Goal: Task Accomplishment & Management: Complete application form

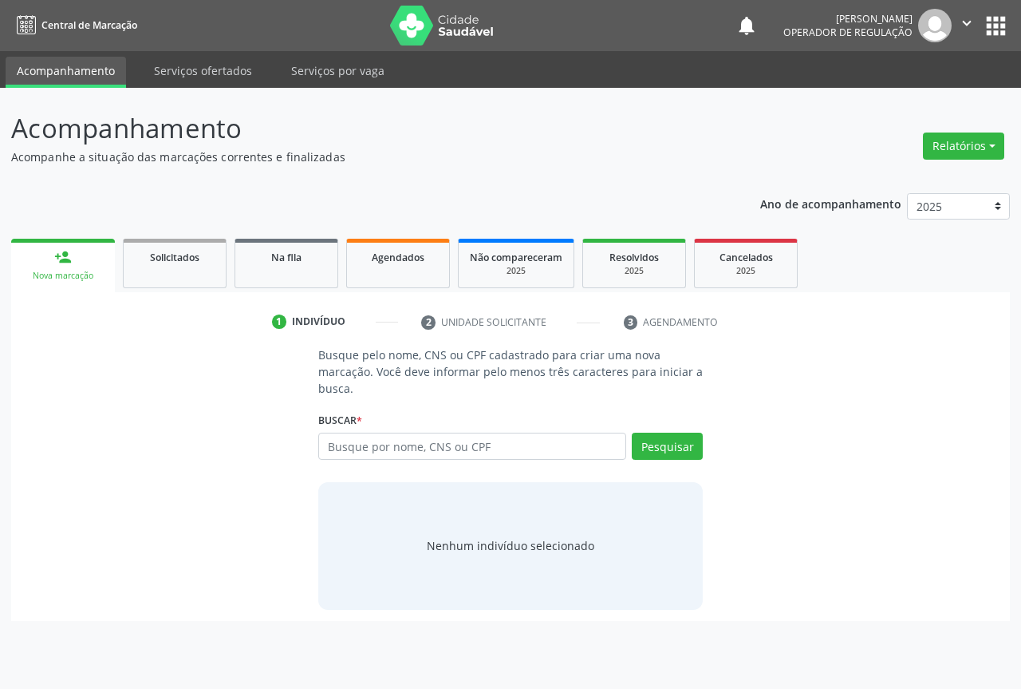
click at [421, 446] on input "text" at bounding box center [472, 445] width 308 height 27
type input "708408293592261"
click at [685, 445] on button "Pesquisar" at bounding box center [667, 445] width 71 height 27
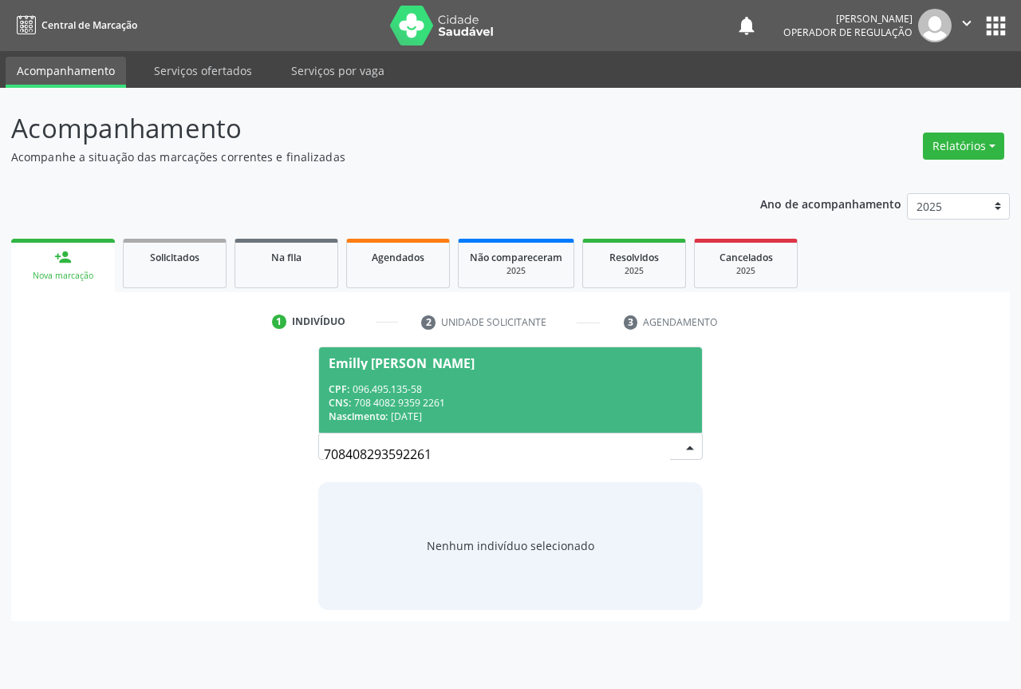
click at [543, 389] on div "CPF: 096.495.135-58" at bounding box center [511, 389] width 364 height 14
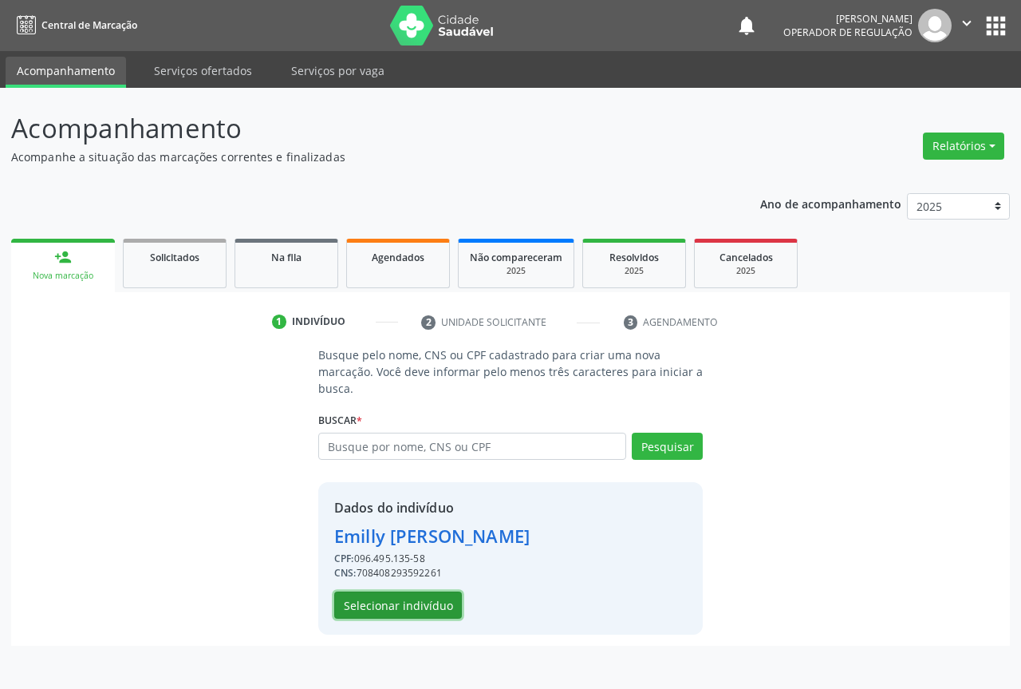
click at [401, 596] on button "Selecionar indivíduo" at bounding box center [398, 604] width 128 height 27
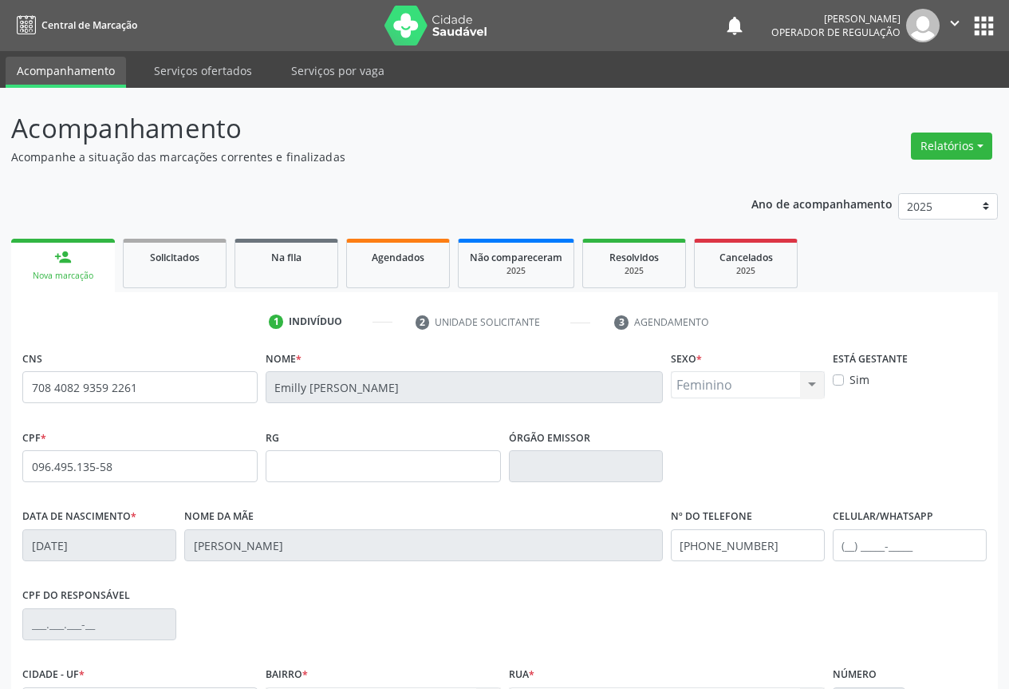
scroll to position [176, 0]
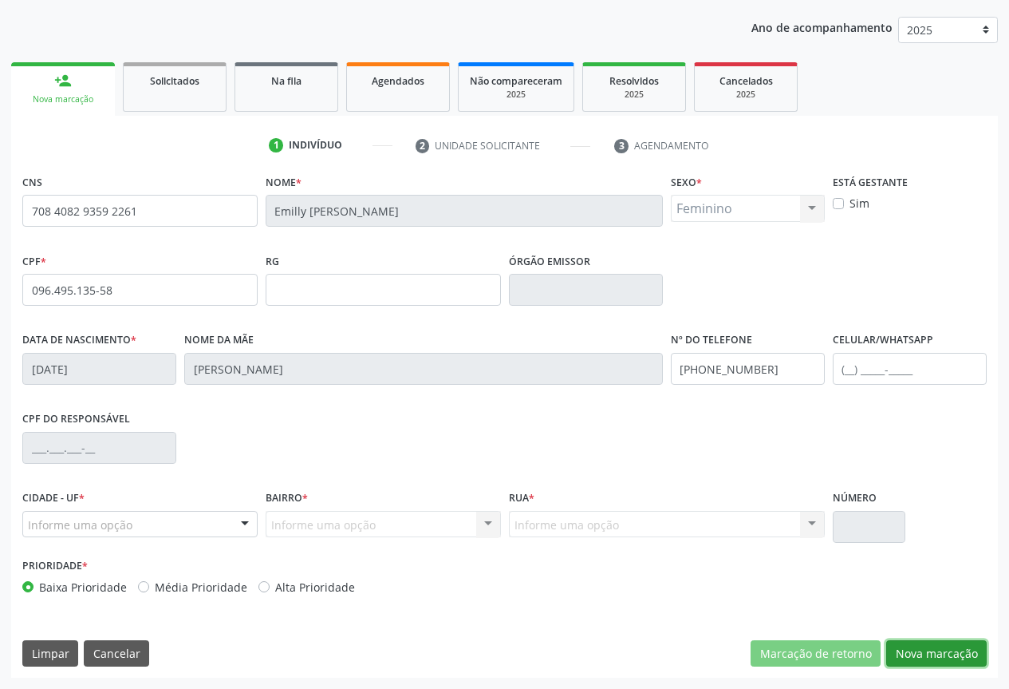
click at [911, 652] on button "Nova marcação" at bounding box center [936, 653] width 101 height 27
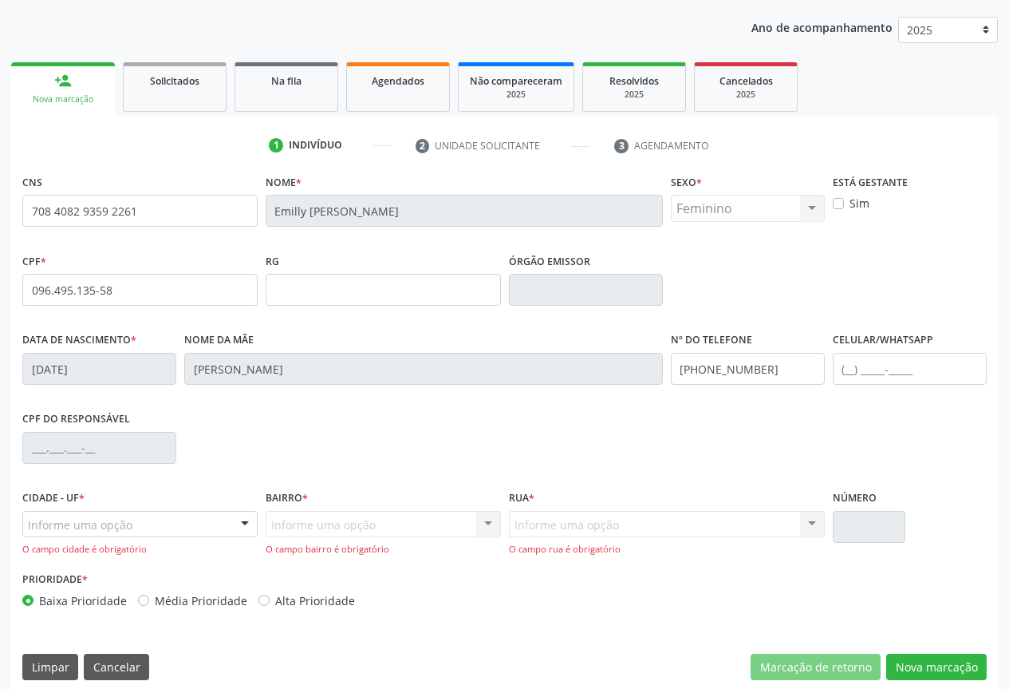
click at [250, 531] on div at bounding box center [245, 524] width 24 height 27
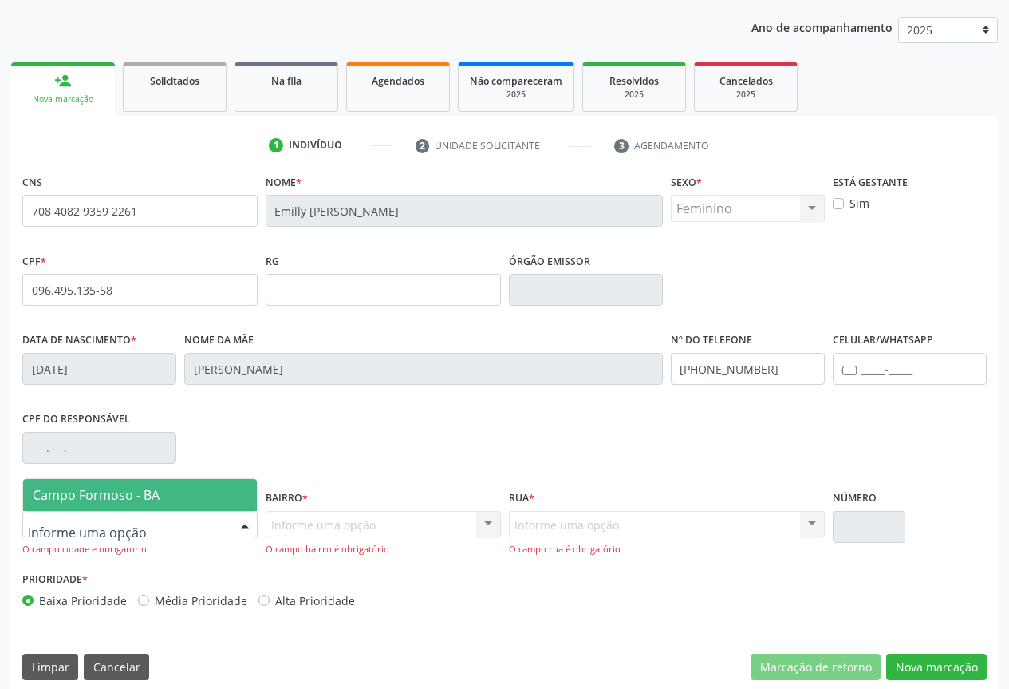
click at [209, 485] on span "Campo Formoso - BA" at bounding box center [140, 495] width 234 height 32
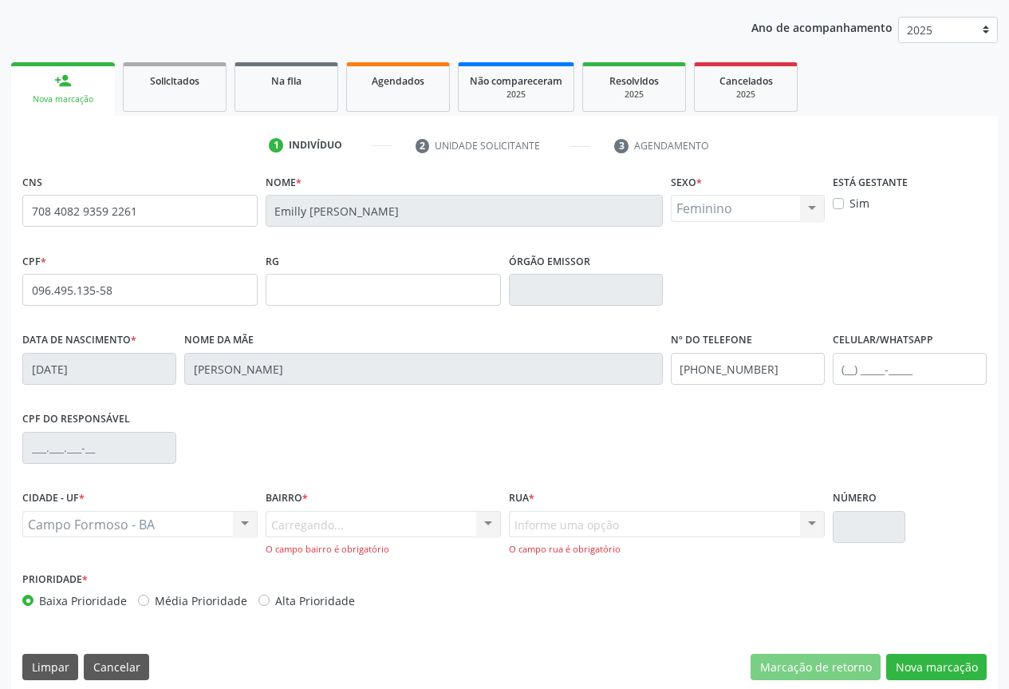
click at [482, 524] on div "Carregando... Nenhum resultado encontrado para: " " Nenhuma opção encontrada. D…" at bounding box center [383, 533] width 235 height 45
click at [487, 520] on div at bounding box center [488, 524] width 24 height 27
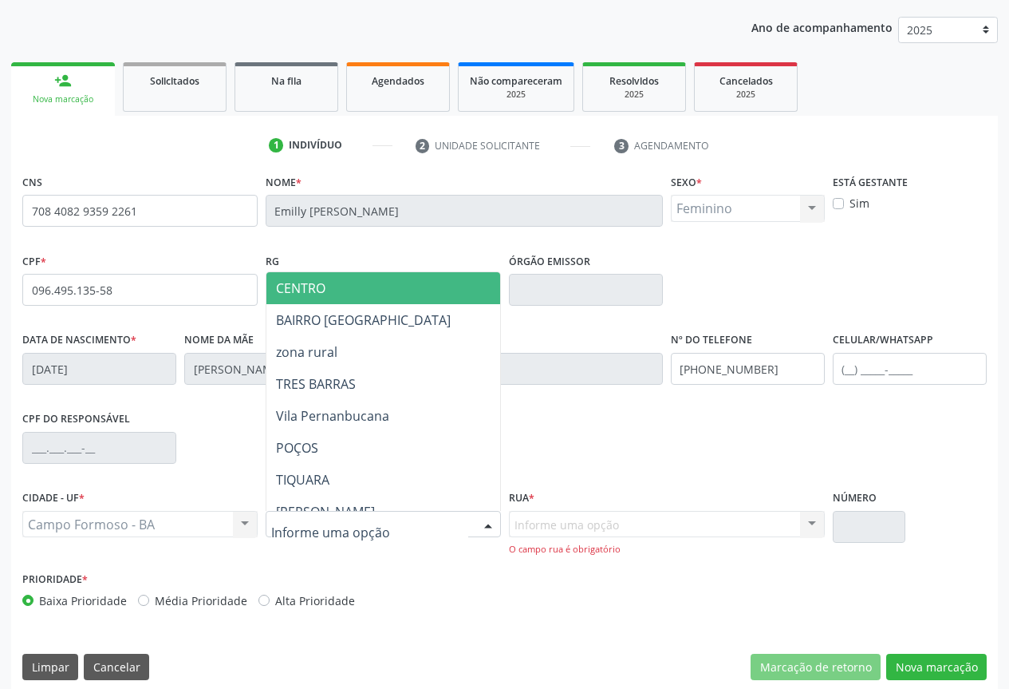
click at [374, 282] on span "CENTRO" at bounding box center [438, 288] width 345 height 32
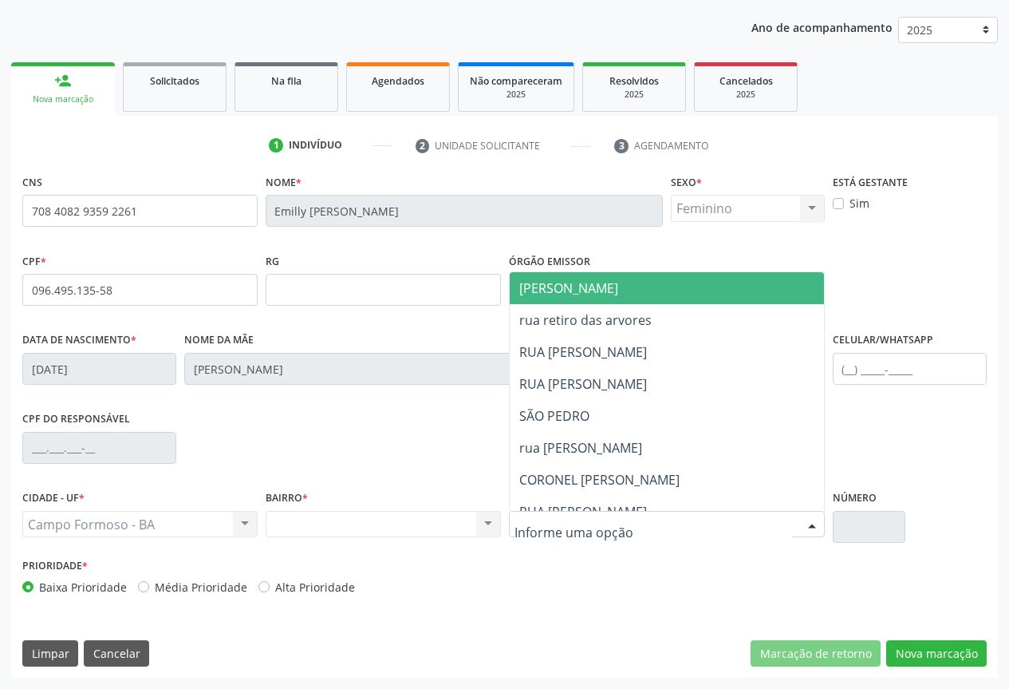
click at [618, 286] on span "[PERSON_NAME]" at bounding box center [702, 288] width 385 height 32
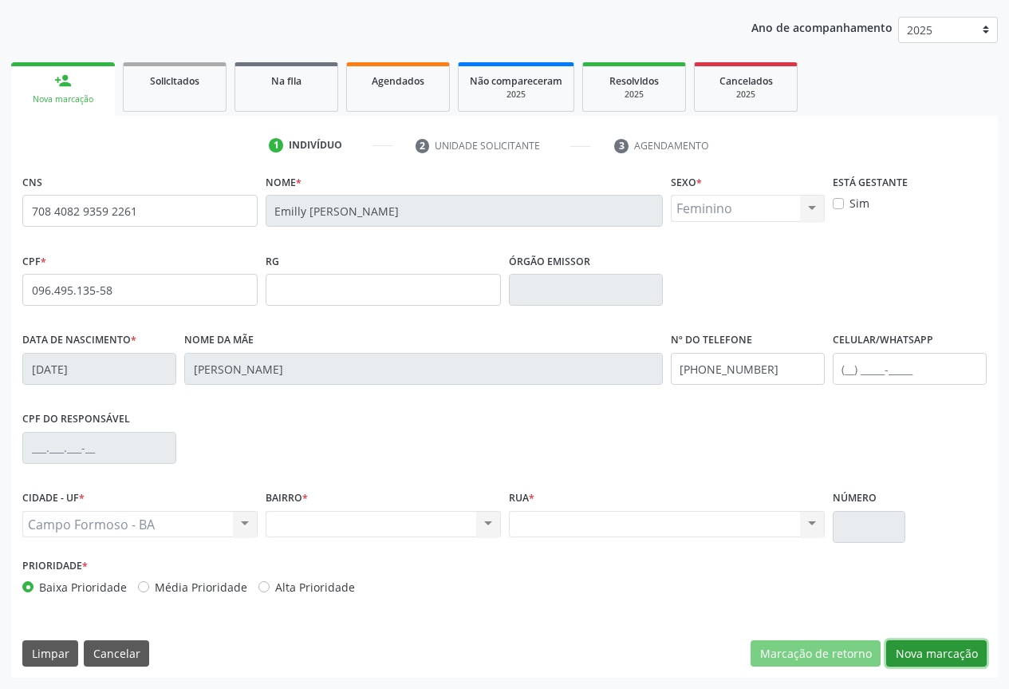
click at [953, 653] on button "Nova marcação" at bounding box center [936, 653] width 101 height 27
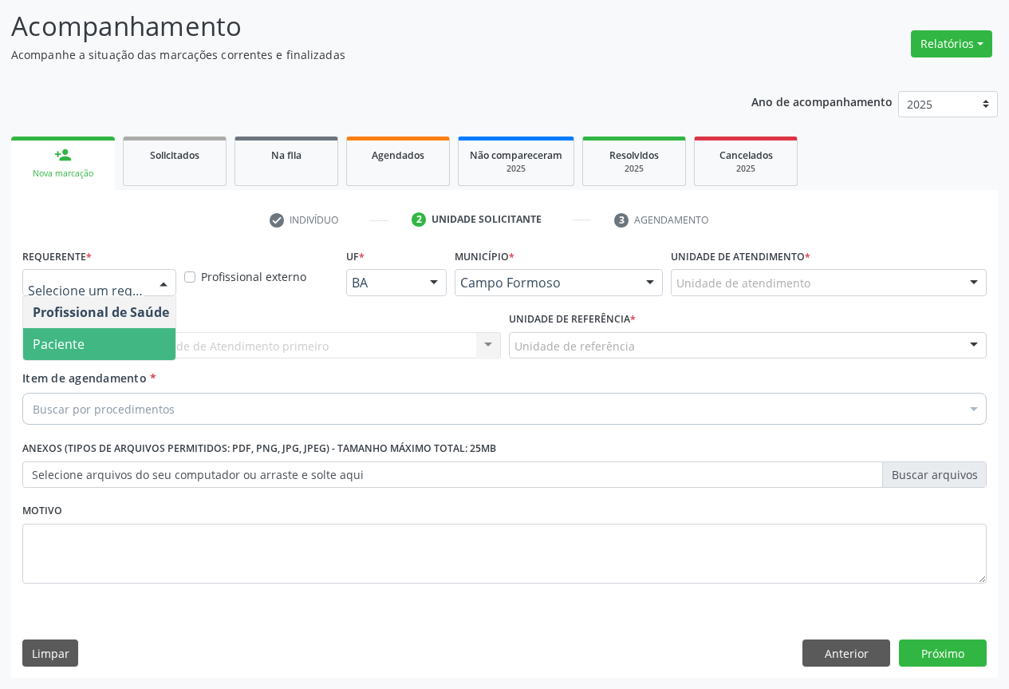
click at [101, 353] on span "Paciente" at bounding box center [101, 344] width 156 height 32
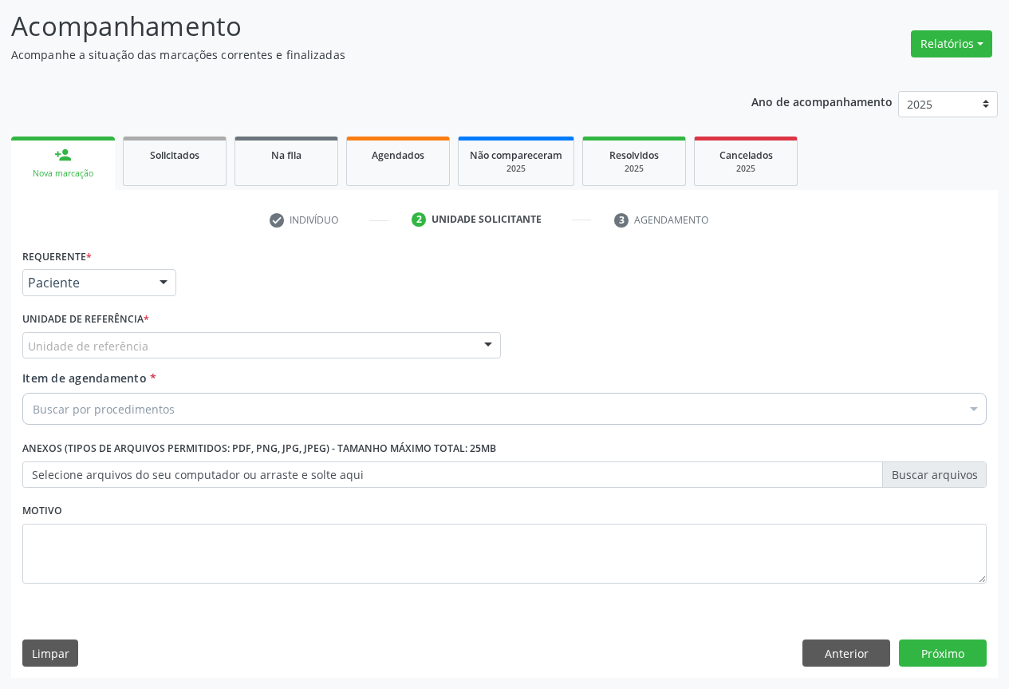
click at [288, 333] on div "Unidade de referência" at bounding box center [261, 345] width 479 height 27
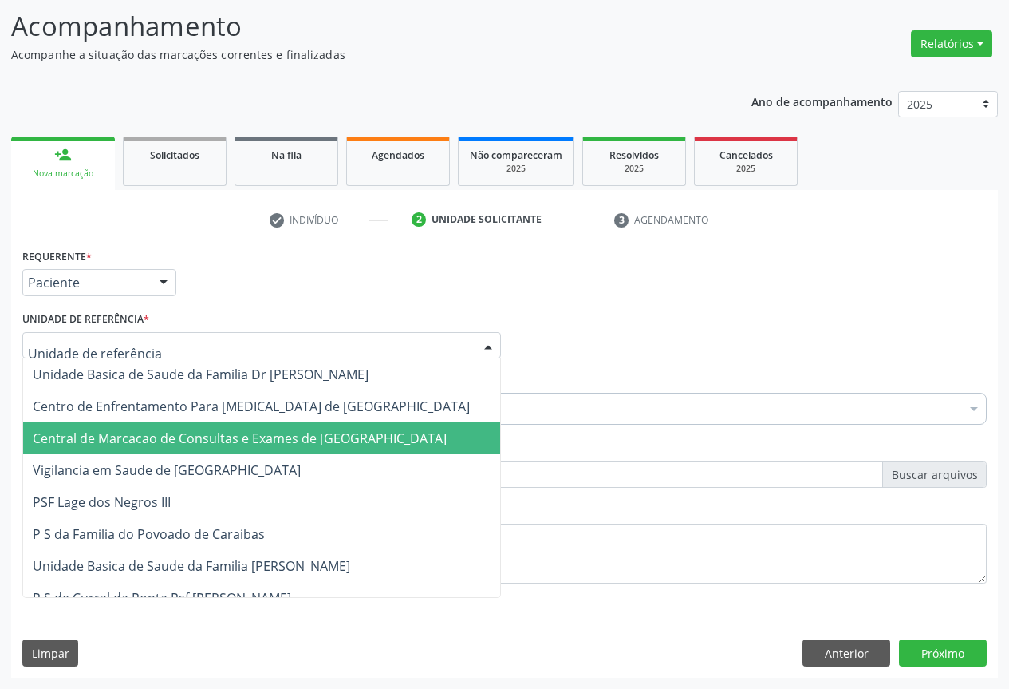
click at [322, 438] on span "Central de Marcacao de Consultas e Exames de [GEOGRAPHIC_DATA]" at bounding box center [240, 438] width 414 height 18
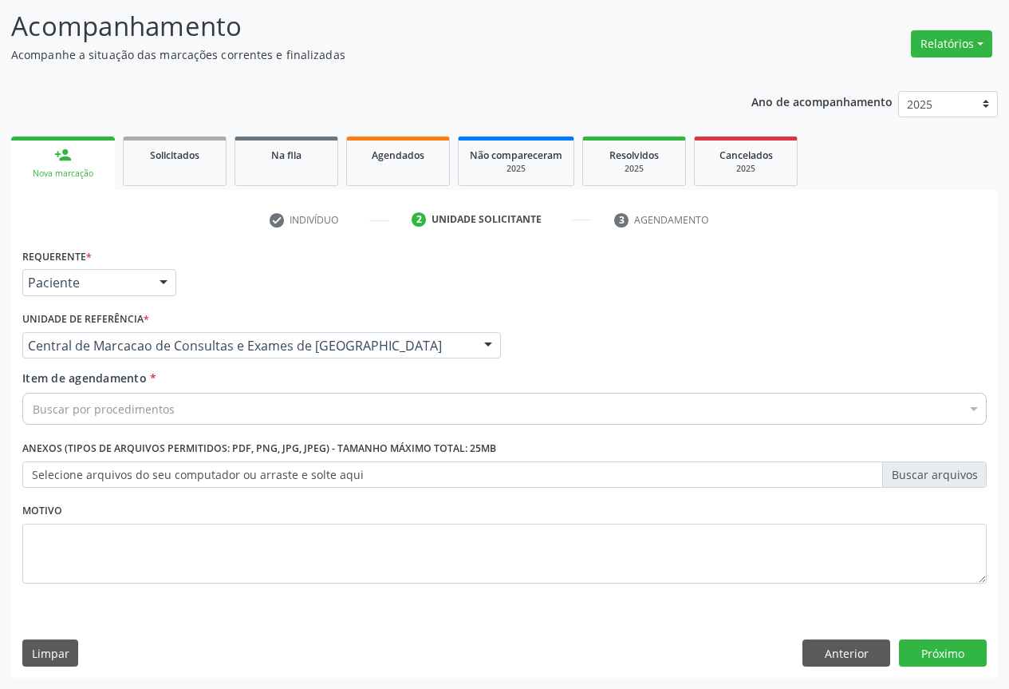
click at [335, 404] on div "Buscar por procedimentos" at bounding box center [504, 409] width 965 height 32
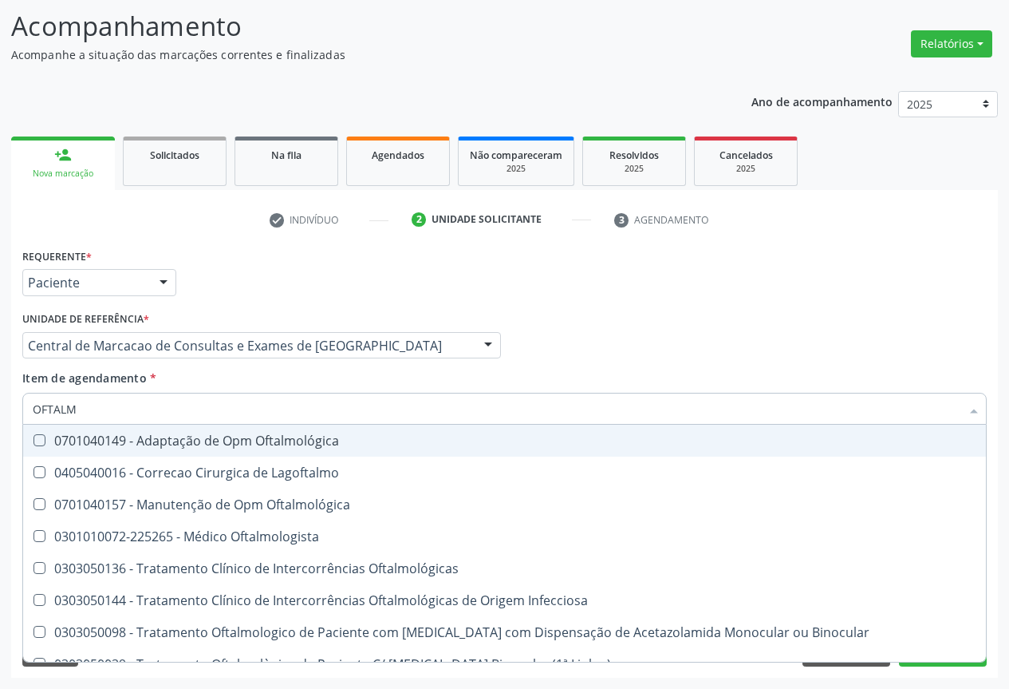
type input "OFTALMO"
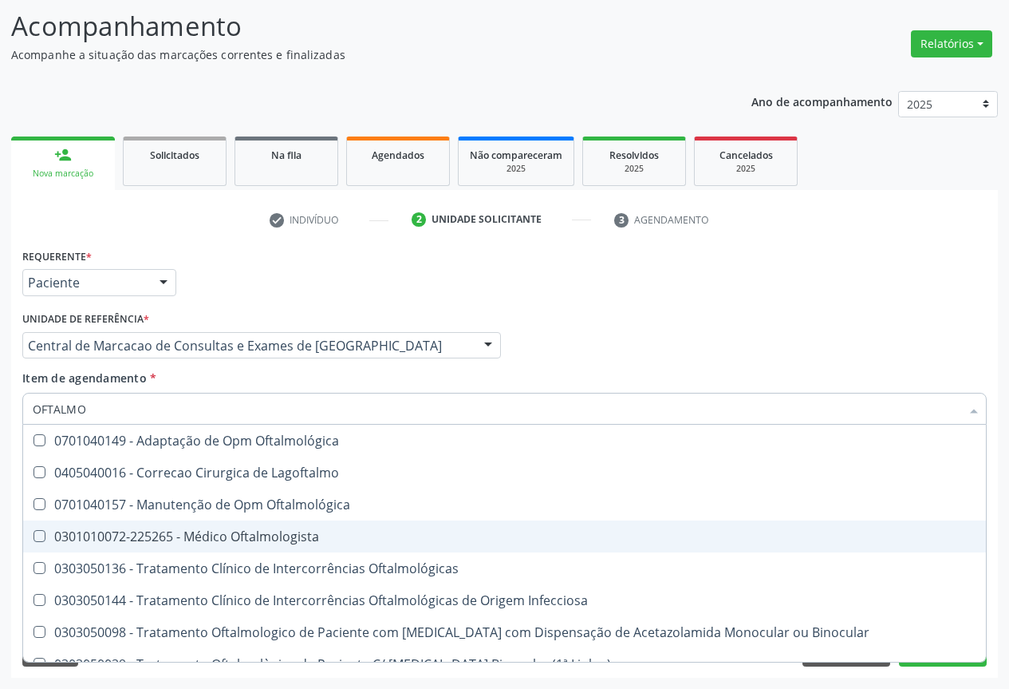
click at [239, 522] on span "0301010072-225265 - Médico Oftalmologista" at bounding box center [504, 536] width 963 height 32
checkbox Oftalmologista "true"
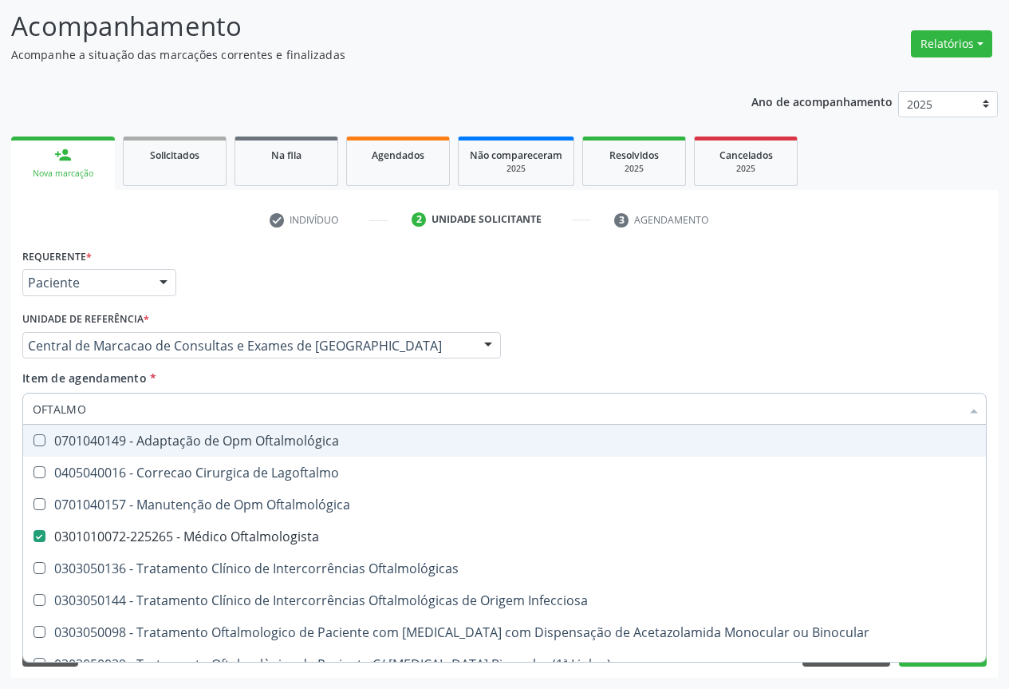
click at [534, 335] on div "Profissional Solicitante Por favor, selecione a Unidade de Atendimento primeiro…" at bounding box center [504, 338] width 973 height 62
checkbox Lagoftalmo "true"
checkbox Oftalmologista "false"
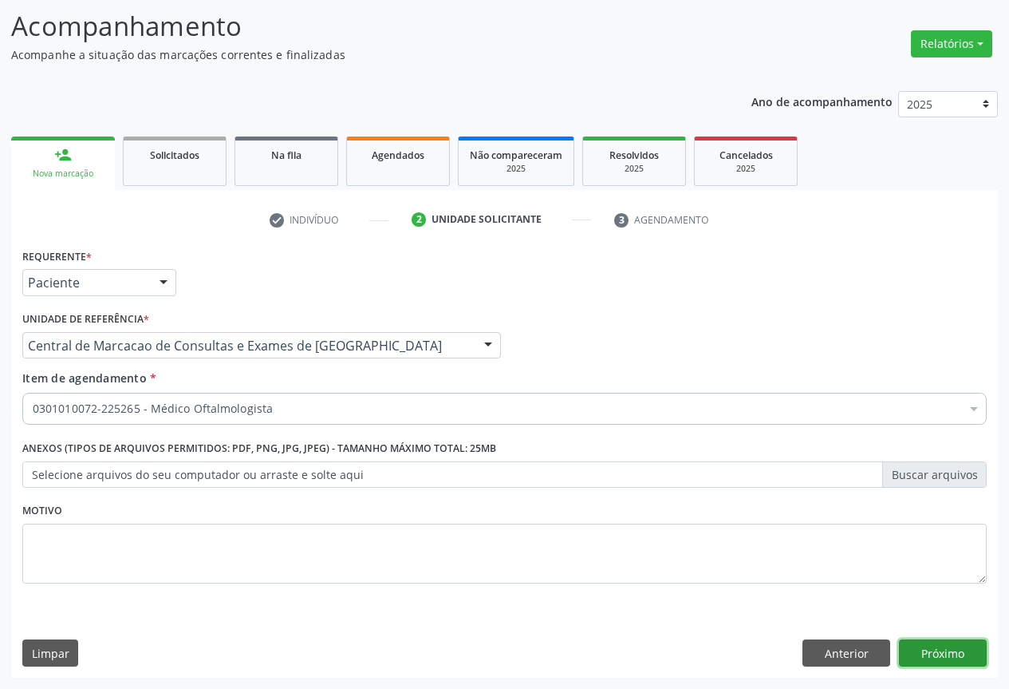
click at [945, 650] on button "Próximo" at bounding box center [943, 652] width 88 height 27
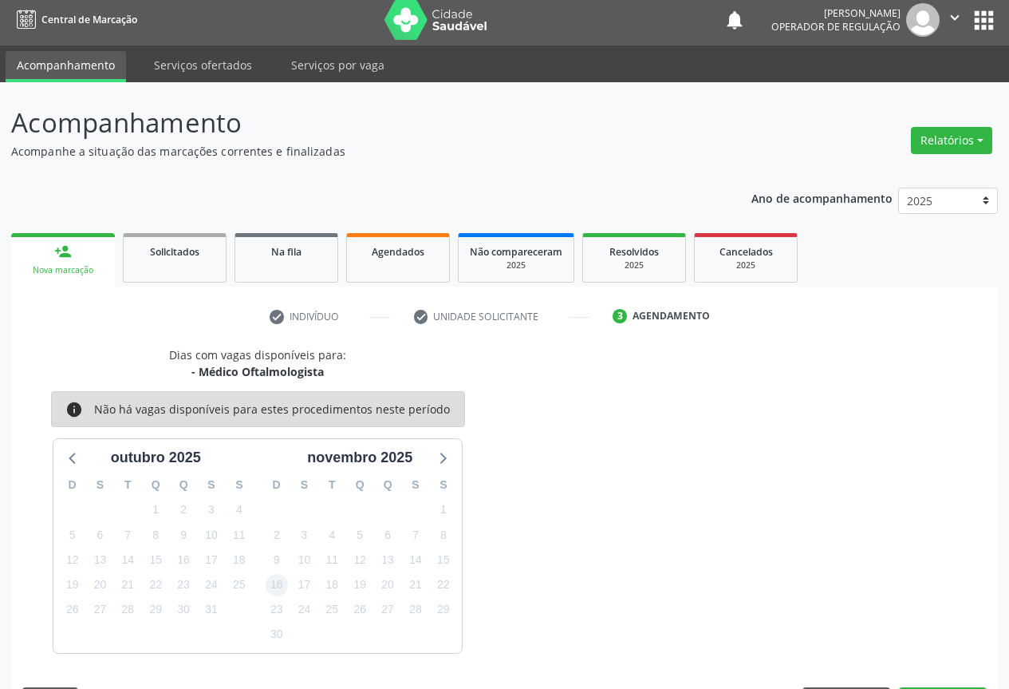
scroll to position [53, 0]
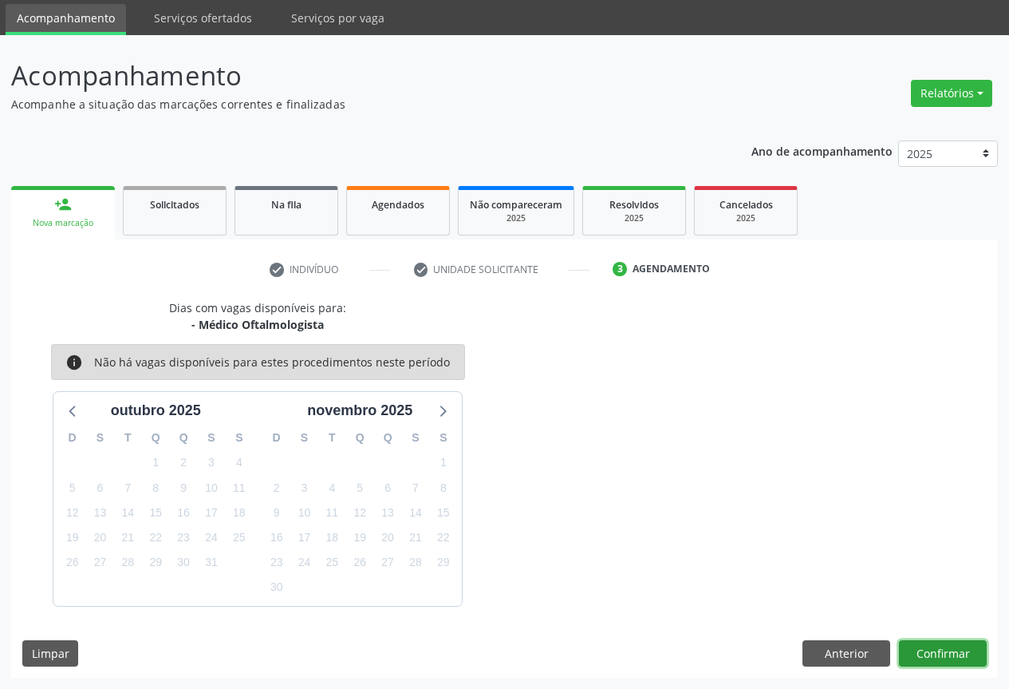
click at [927, 640] on button "Confirmar" at bounding box center [943, 653] width 88 height 27
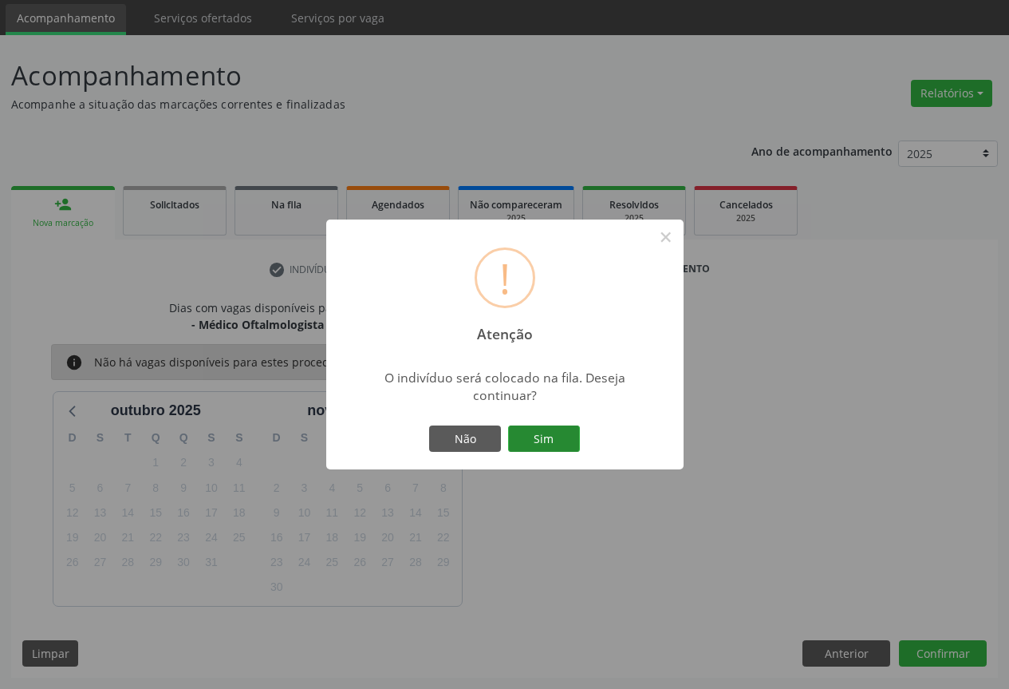
click at [555, 428] on button "Sim" at bounding box center [544, 438] width 72 height 27
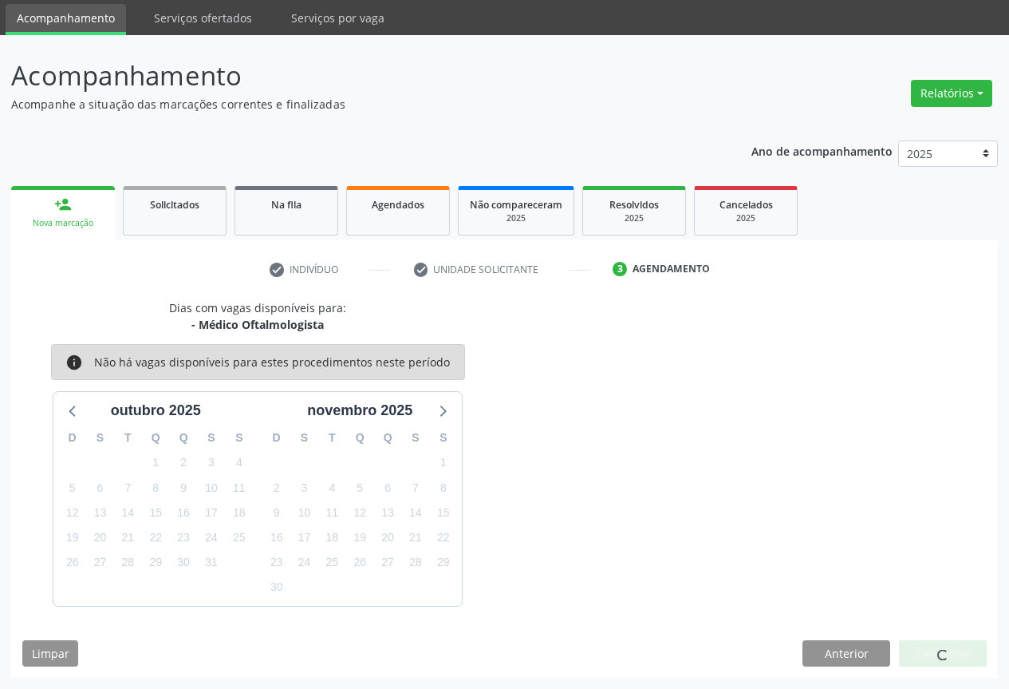
scroll to position [0, 0]
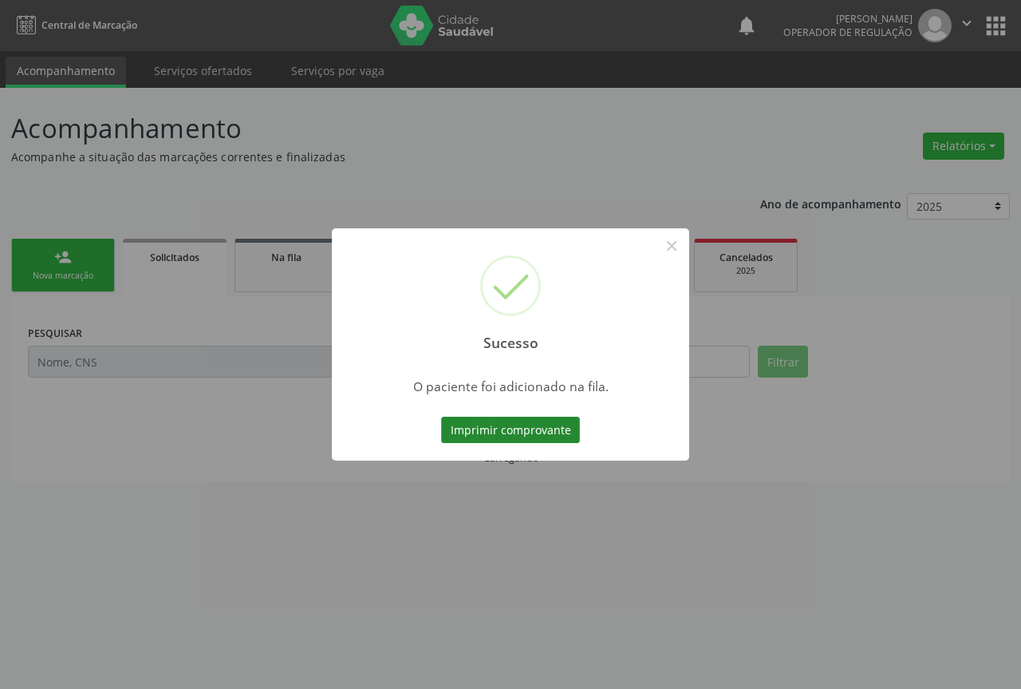
click at [547, 423] on button "Imprimir comprovante" at bounding box center [510, 429] width 139 height 27
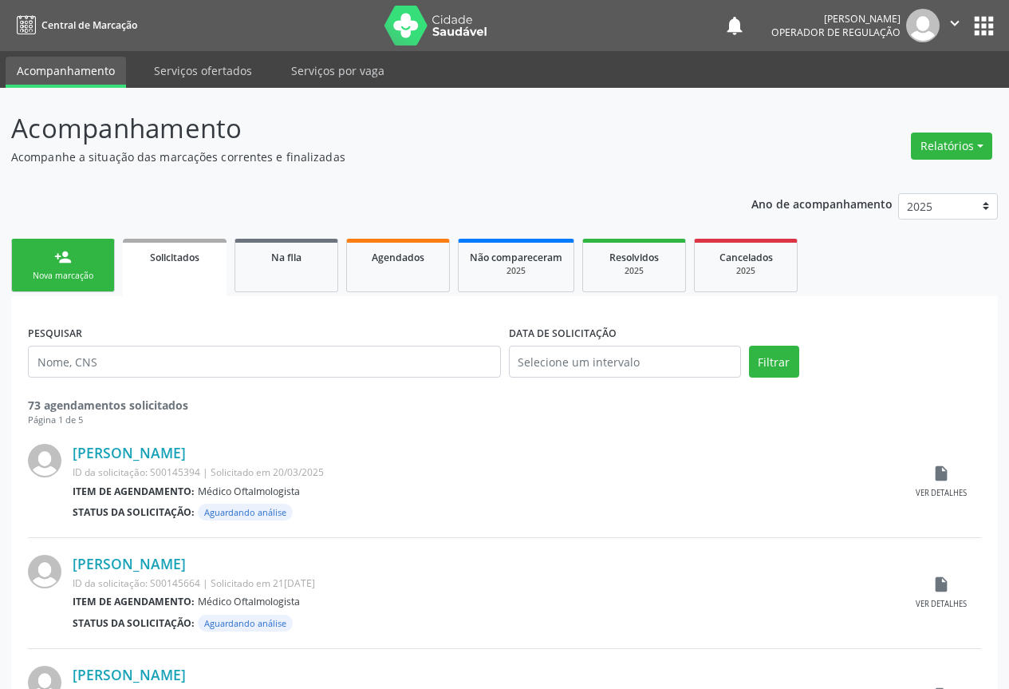
click at [75, 262] on link "person_add Nova marcação" at bounding box center [63, 265] width 104 height 53
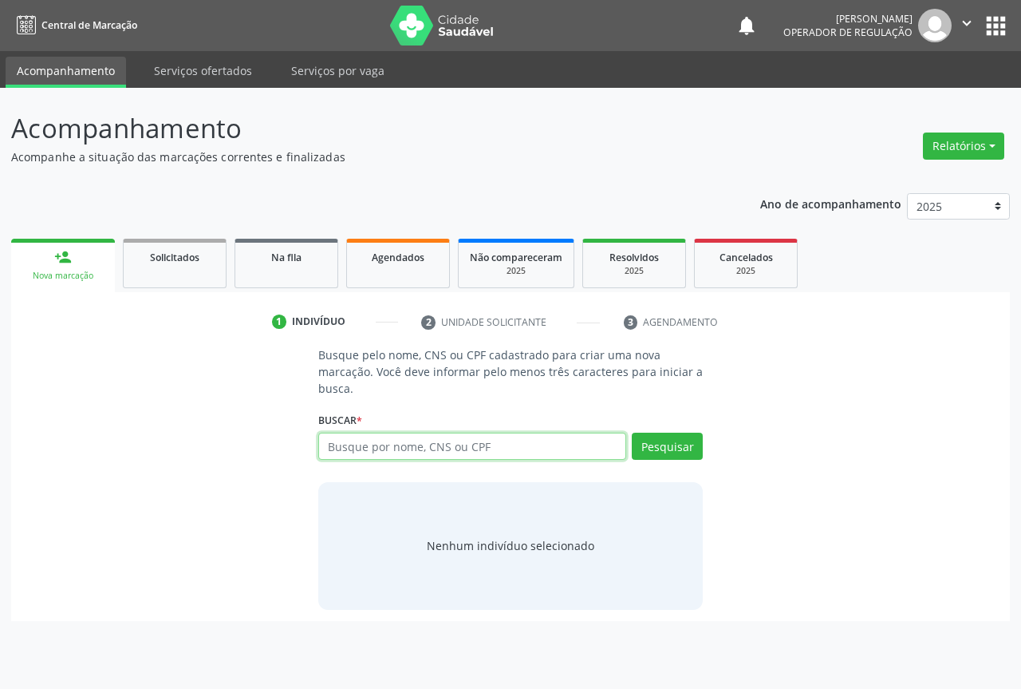
click at [497, 441] on input "text" at bounding box center [472, 445] width 308 height 27
type input "700603901464866"
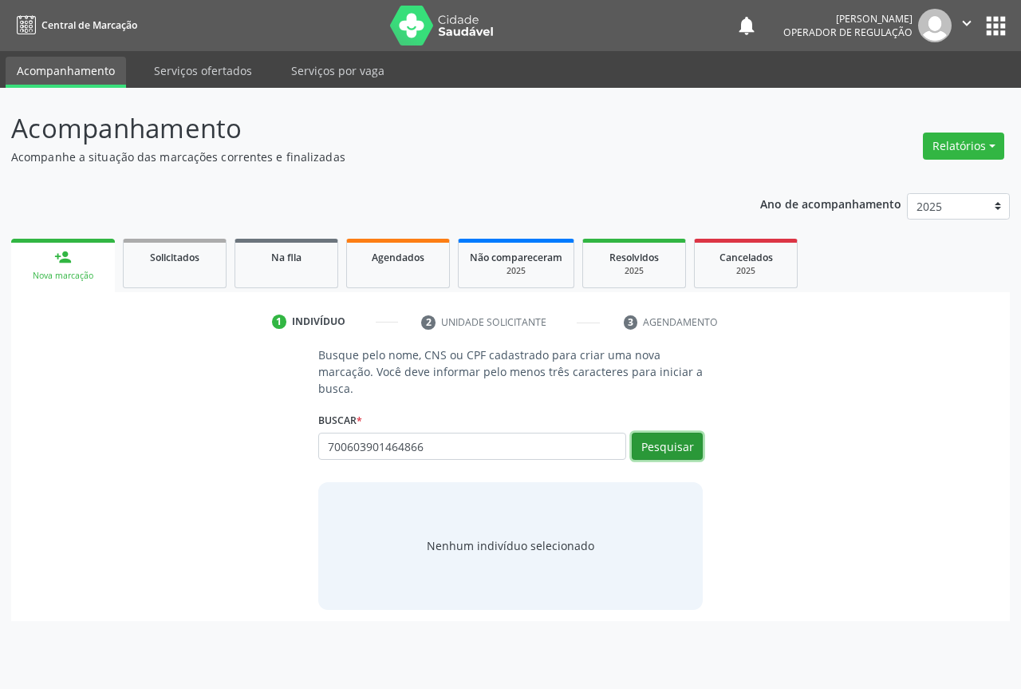
click at [681, 439] on button "Pesquisar" at bounding box center [667, 445] width 71 height 27
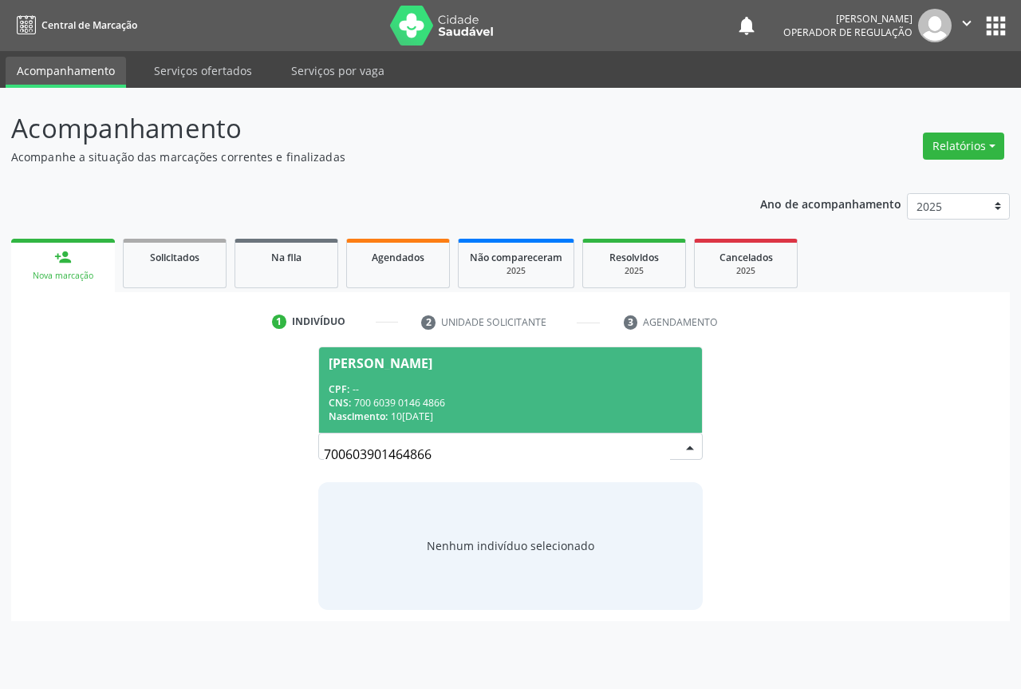
click at [496, 403] on div "CNS: 700 6039 0146 4866" at bounding box center [511, 403] width 364 height 14
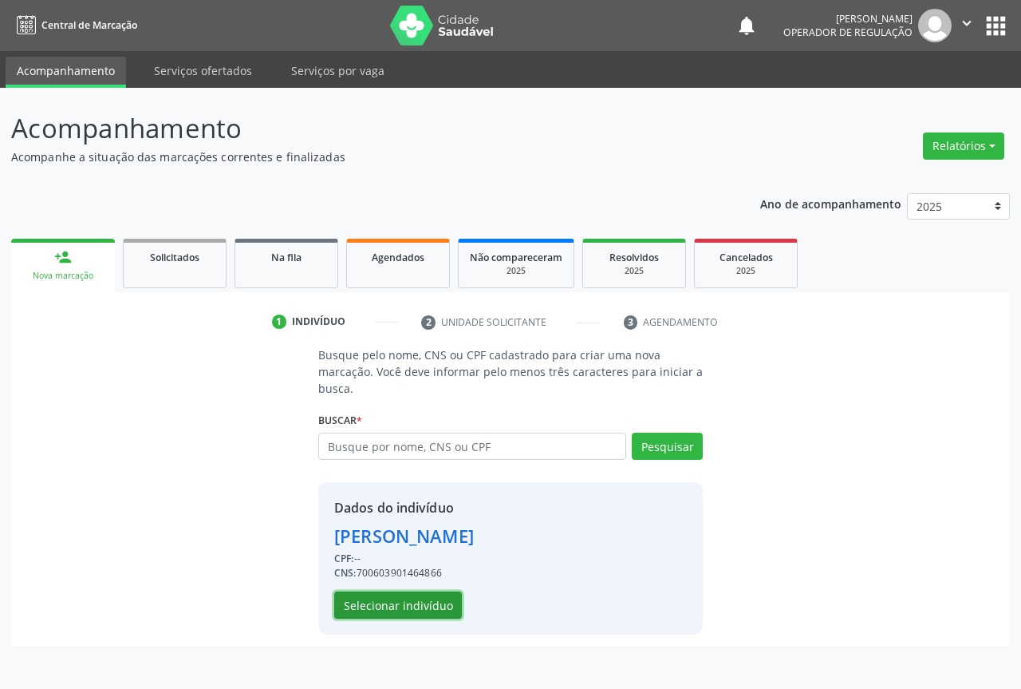
click at [406, 606] on button "Selecionar indivíduo" at bounding box center [398, 604] width 128 height 27
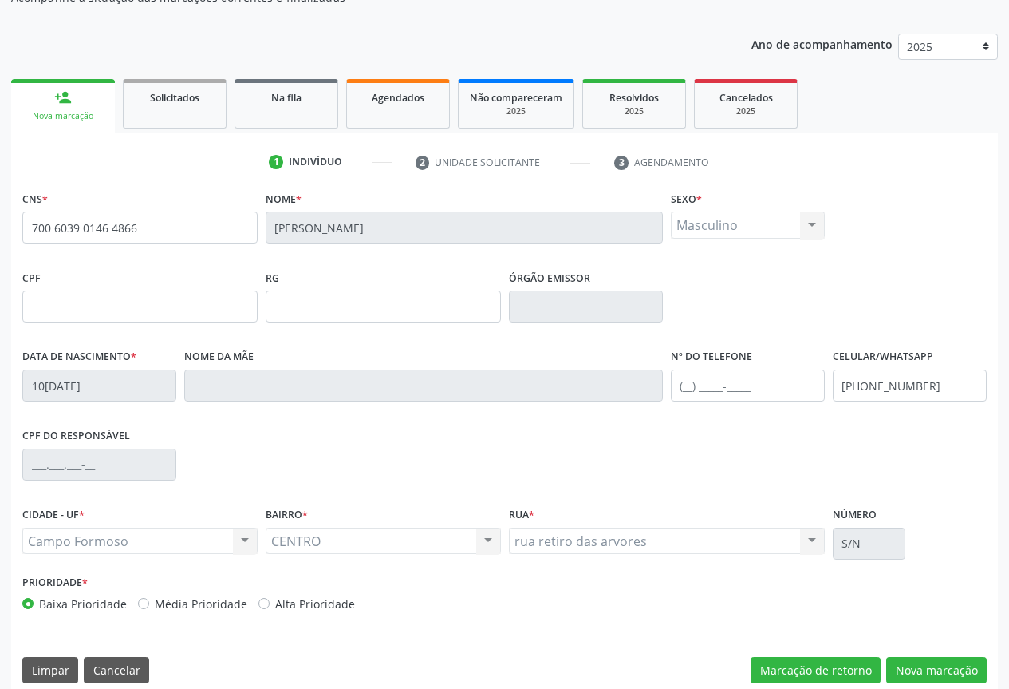
scroll to position [176, 0]
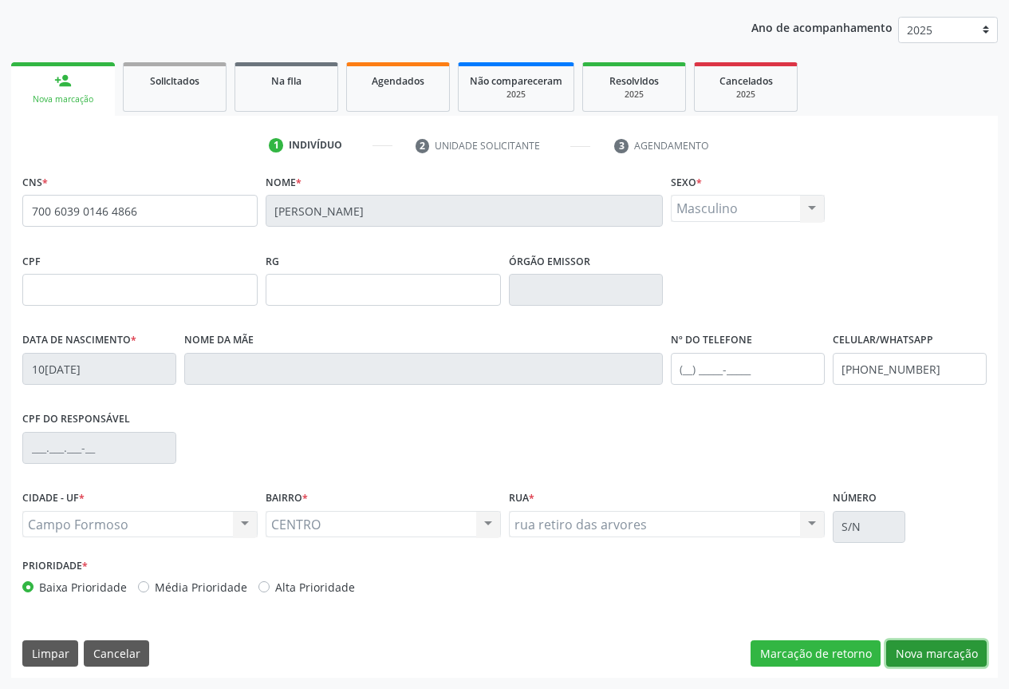
click at [913, 649] on button "Nova marcação" at bounding box center [936, 653] width 101 height 27
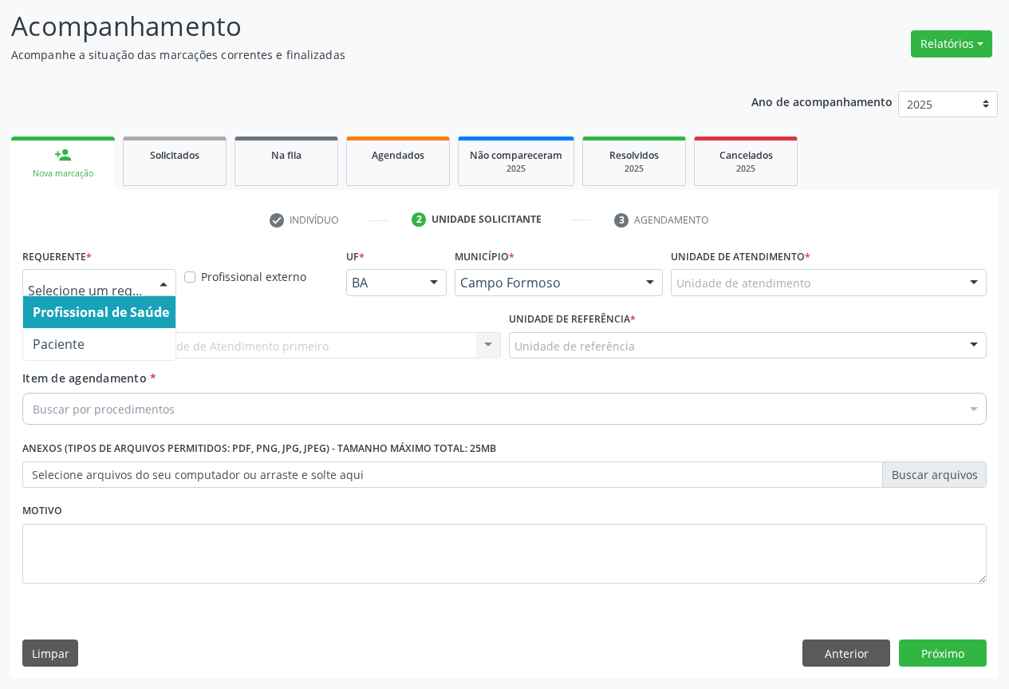
drag, startPoint x: 159, startPoint y: 281, endPoint x: 128, endPoint y: 330, distance: 58.0
click at [159, 282] on div at bounding box center [164, 283] width 24 height 27
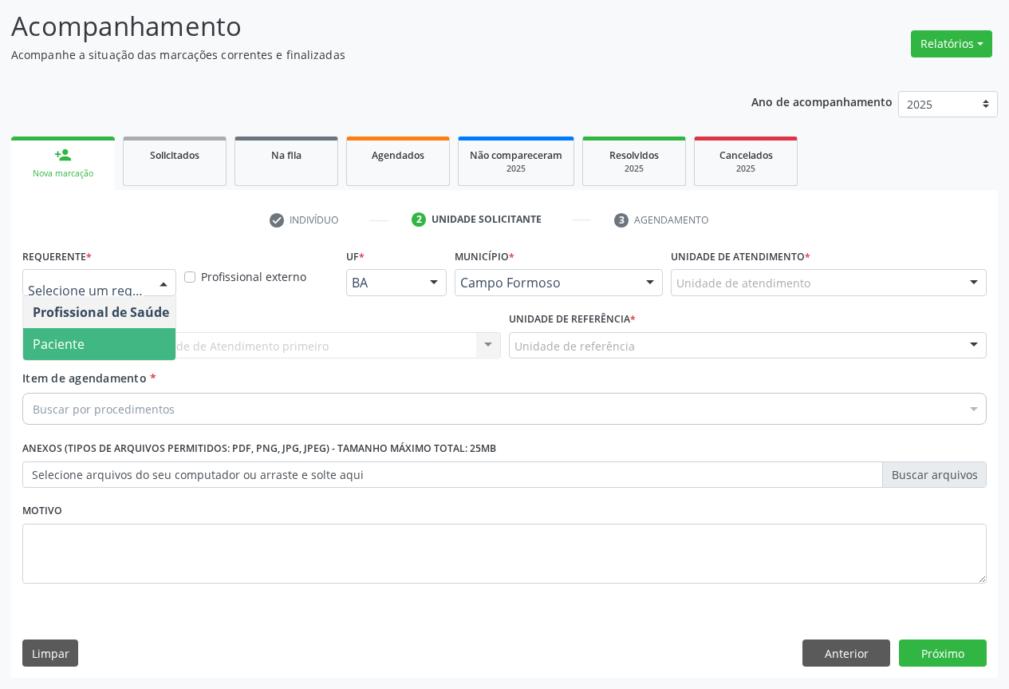
click at [111, 343] on span "Paciente" at bounding box center [101, 344] width 156 height 32
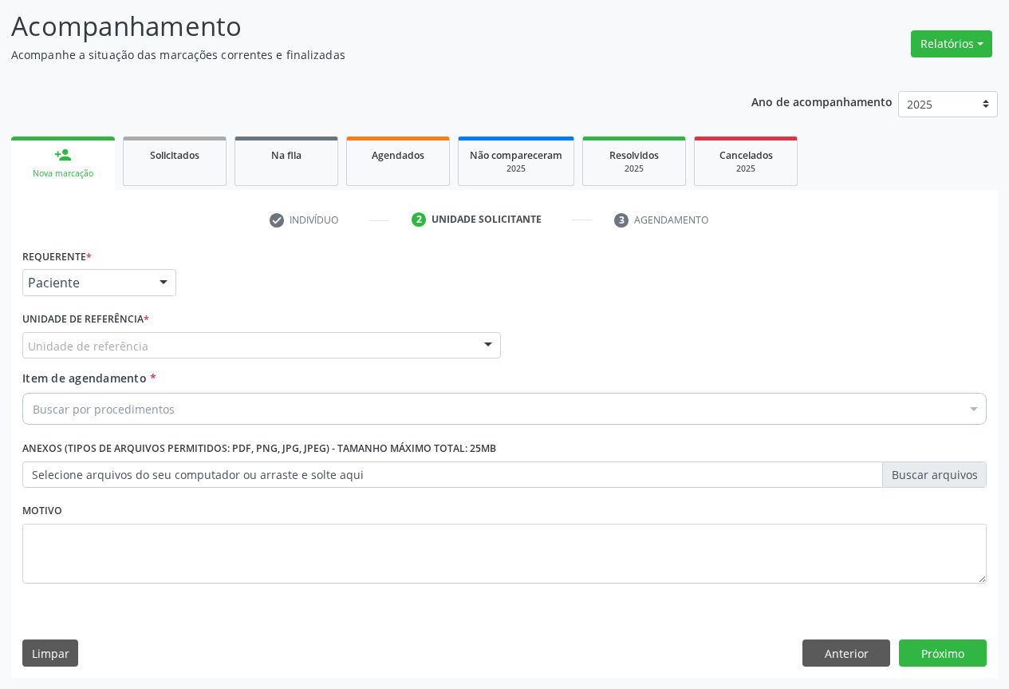
click at [249, 343] on div "Unidade de referência" at bounding box center [261, 345] width 479 height 27
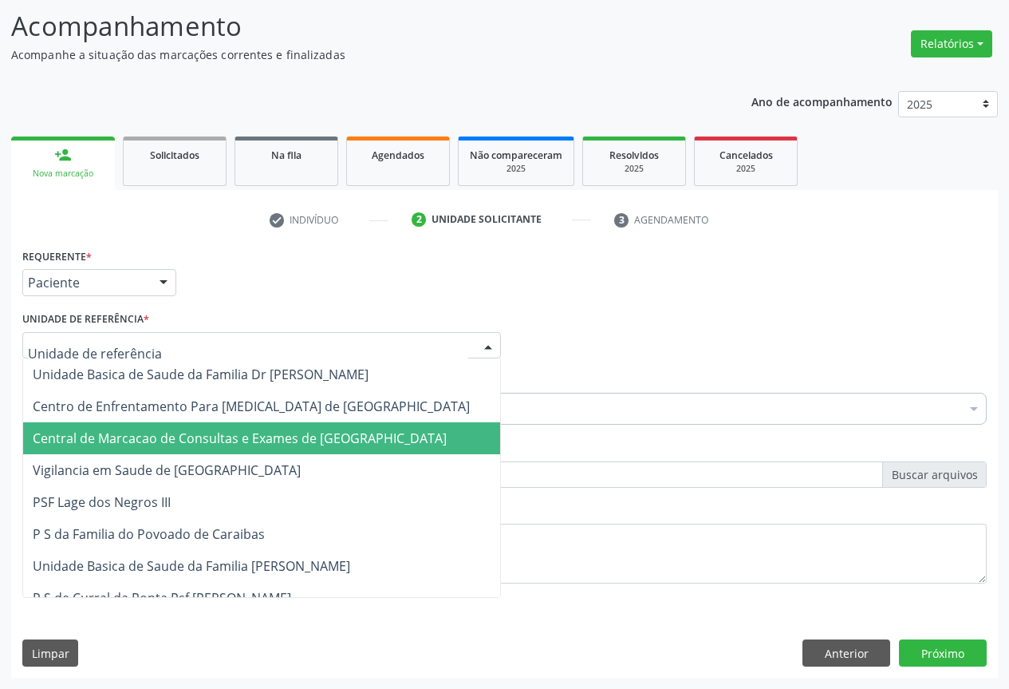
click at [263, 431] on span "Central de Marcacao de Consultas e Exames de [GEOGRAPHIC_DATA]" at bounding box center [240, 438] width 414 height 18
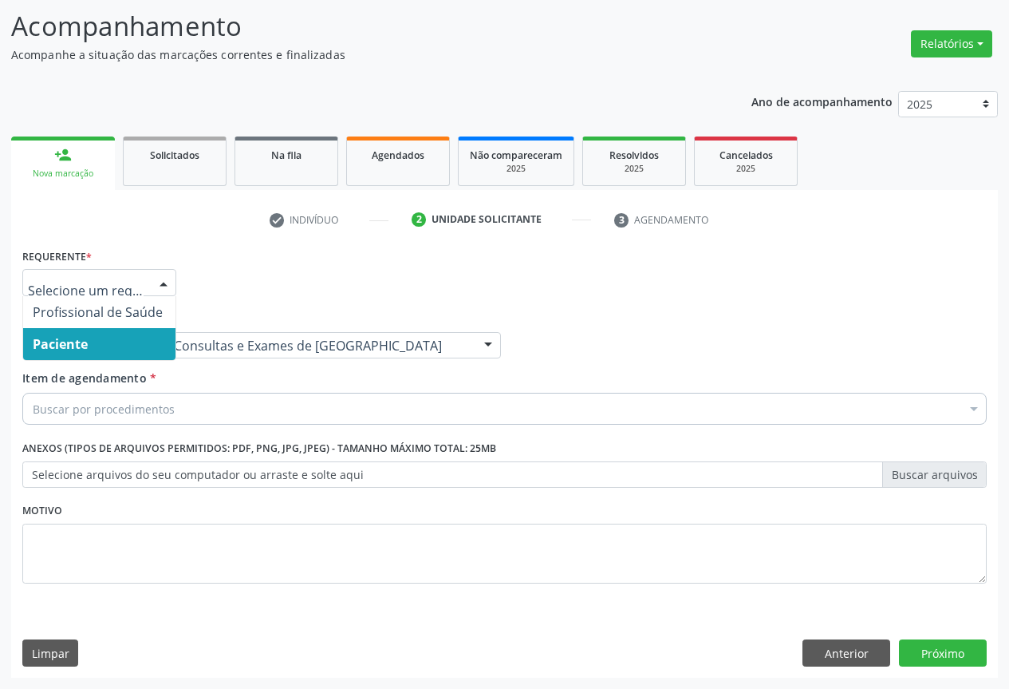
click at [94, 345] on span "Paciente" at bounding box center [99, 344] width 152 height 32
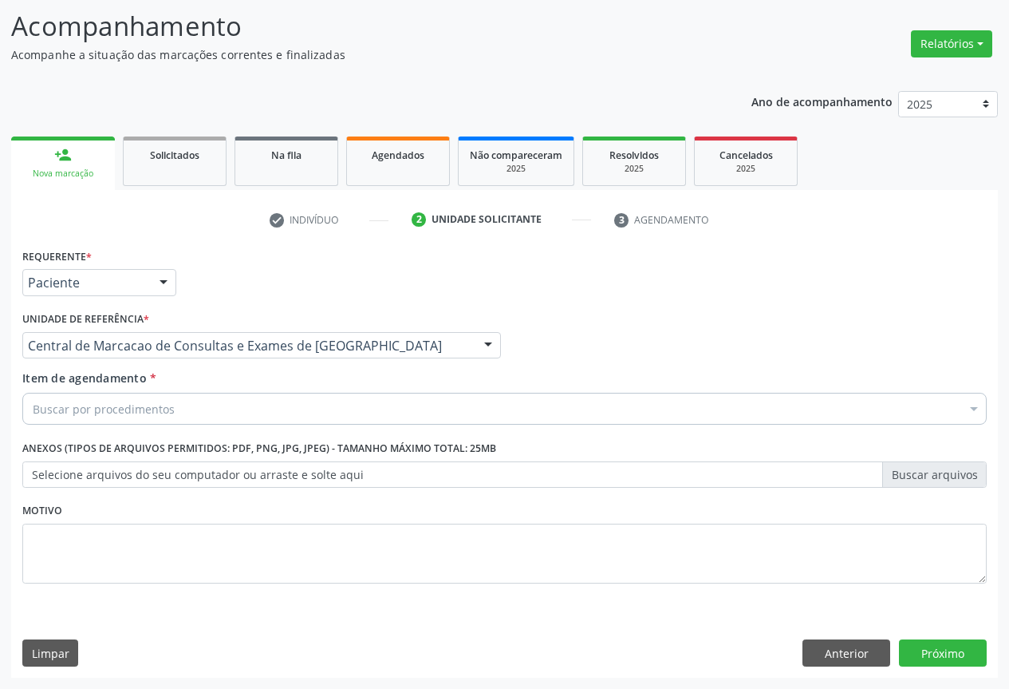
click at [180, 407] on div "Buscar por procedimentos" at bounding box center [504, 409] width 965 height 32
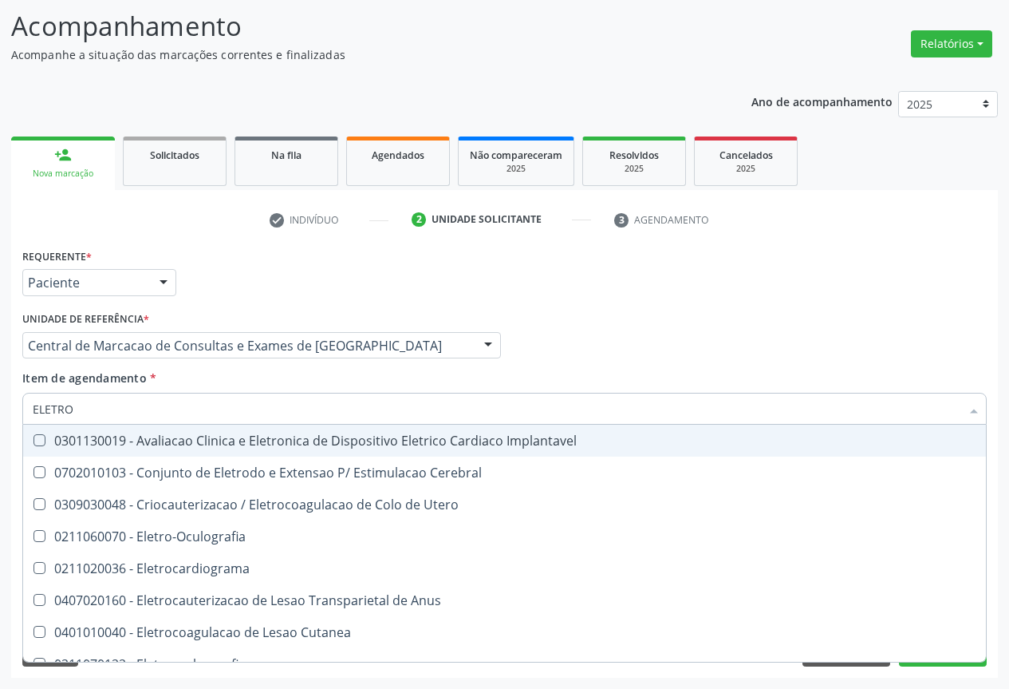
type input "ELETROC"
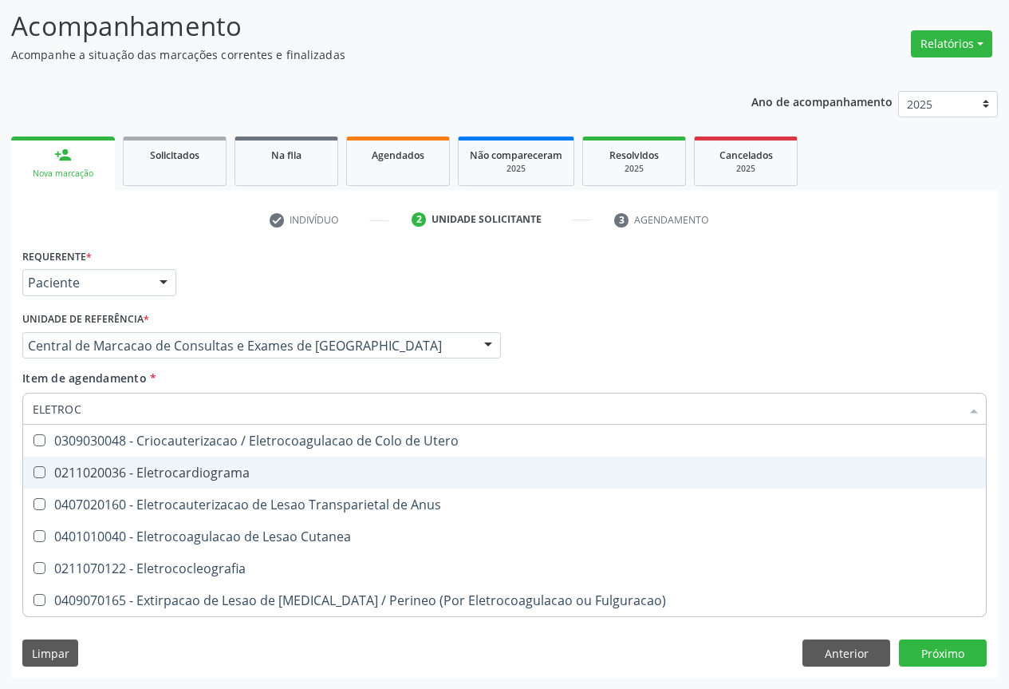
click at [169, 473] on div "0211020036 - Eletrocardiograma" at bounding box center [505, 472] width 944 height 13
checkbox Eletrocardiograma "true"
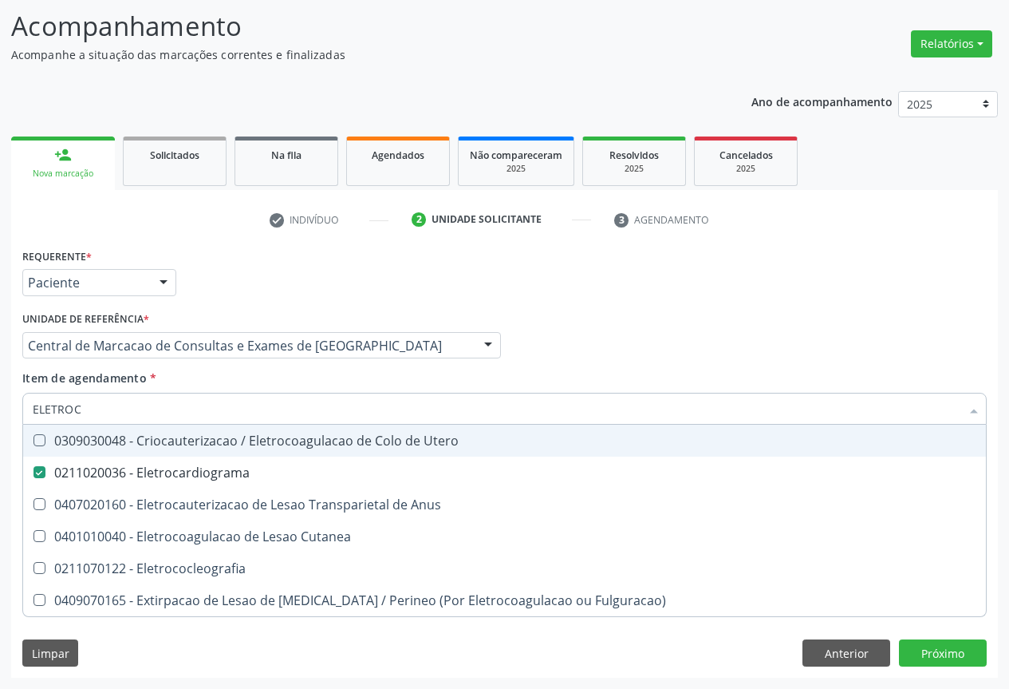
click at [163, 408] on input "ELETROC" at bounding box center [497, 409] width 928 height 32
type input "AB"
checkbox Eletrocardiograma "false"
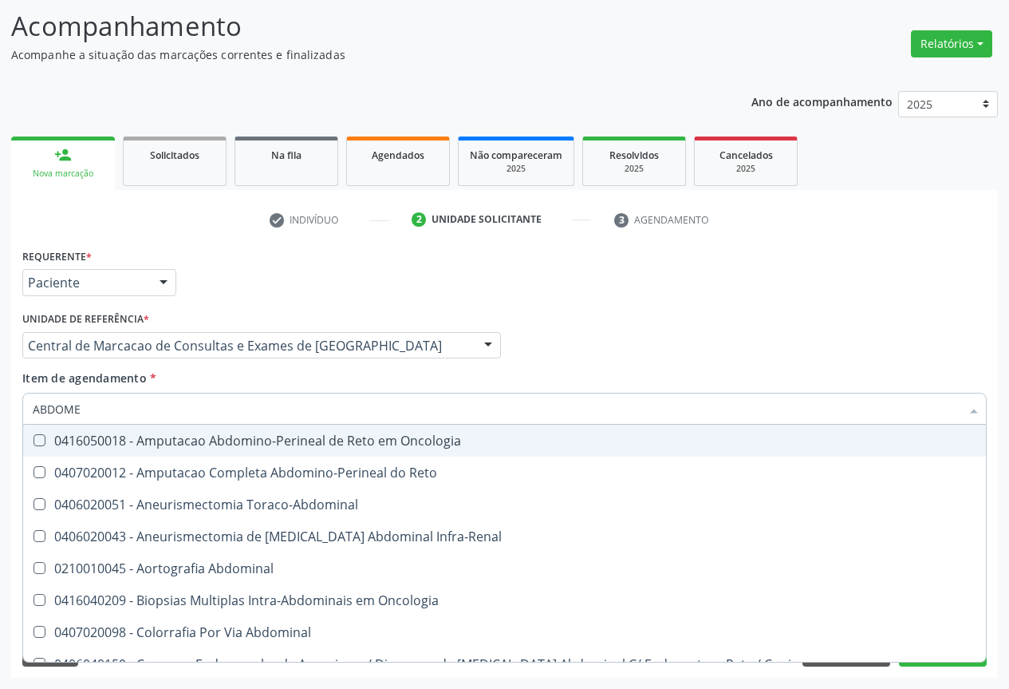
type input "ABDOMEN"
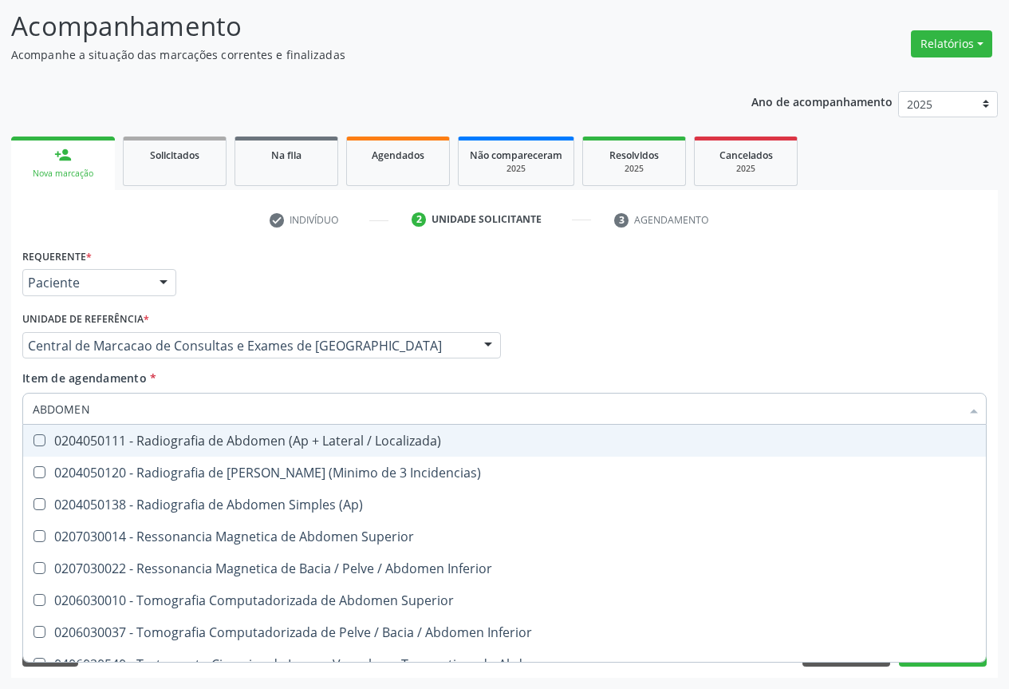
scroll to position [82, 0]
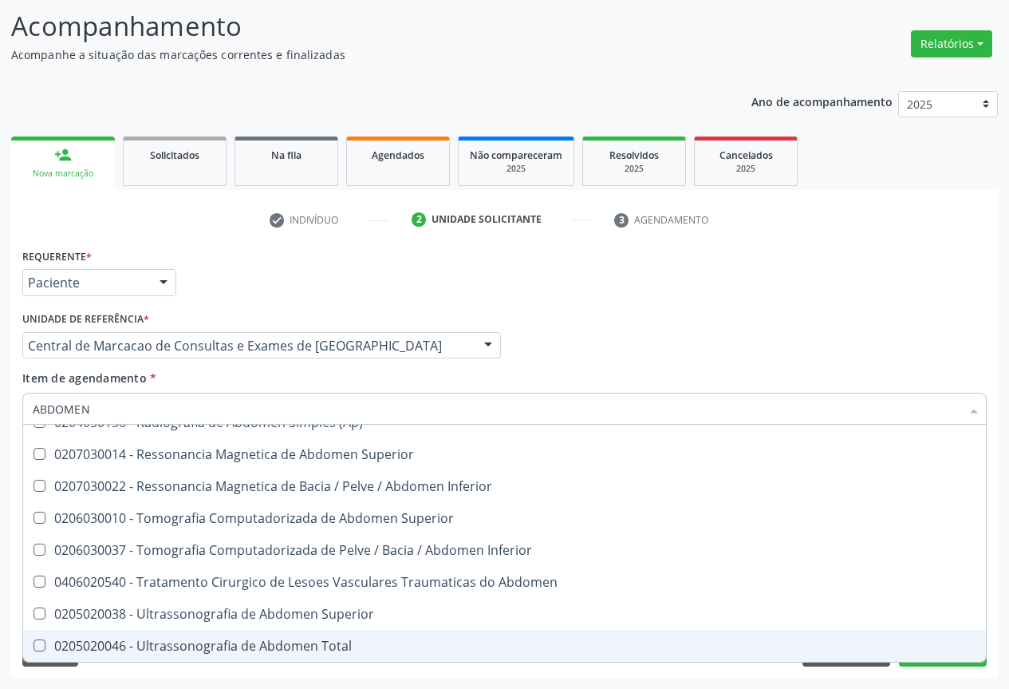
click at [187, 648] on div "0205020046 - Ultrassonografia de Abdomen Total" at bounding box center [505, 645] width 944 height 13
checkbox Total "true"
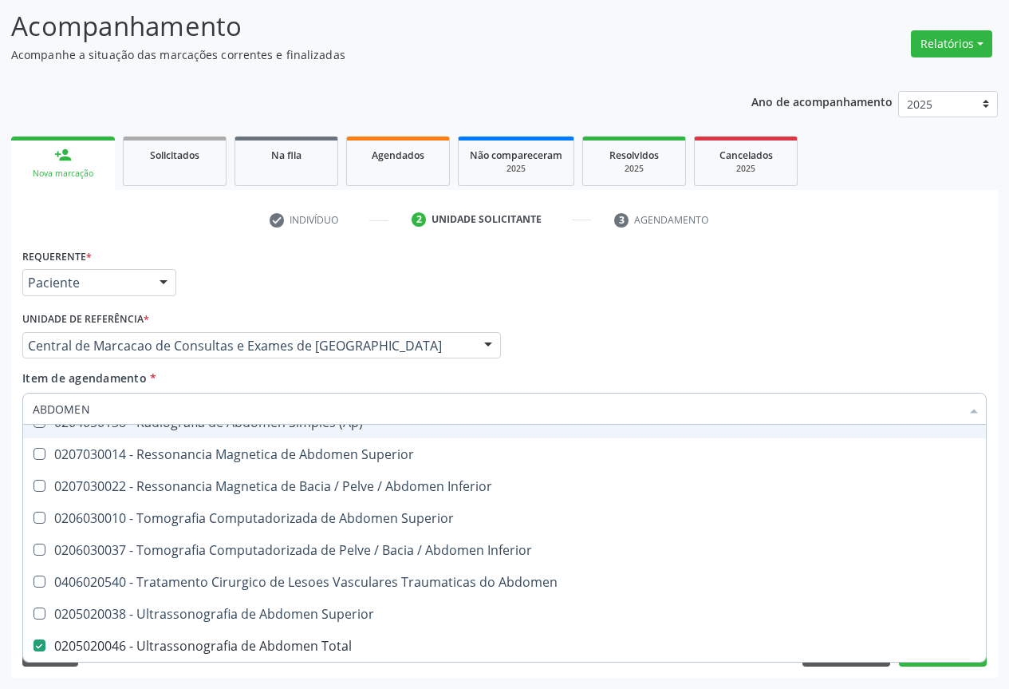
drag, startPoint x: 684, startPoint y: 315, endPoint x: 212, endPoint y: 57, distance: 537.7
click at [676, 318] on div "Profissional Solicitante Por favor, selecione a Unidade de Atendimento primeiro…" at bounding box center [504, 338] width 973 height 62
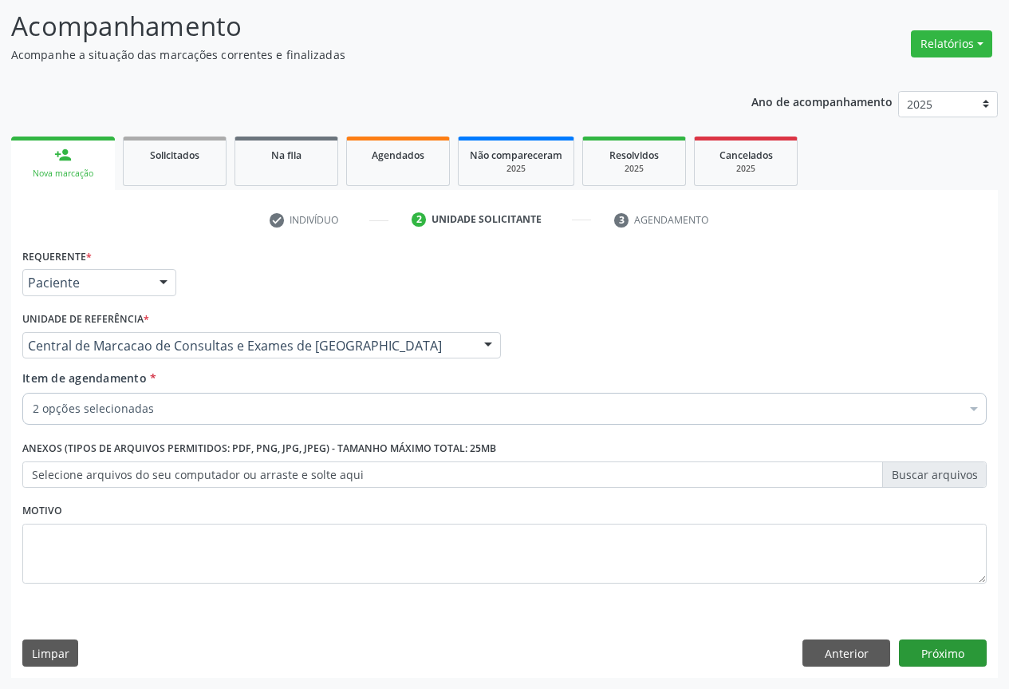
scroll to position [0, 0]
click at [906, 644] on button "Próximo" at bounding box center [943, 652] width 88 height 27
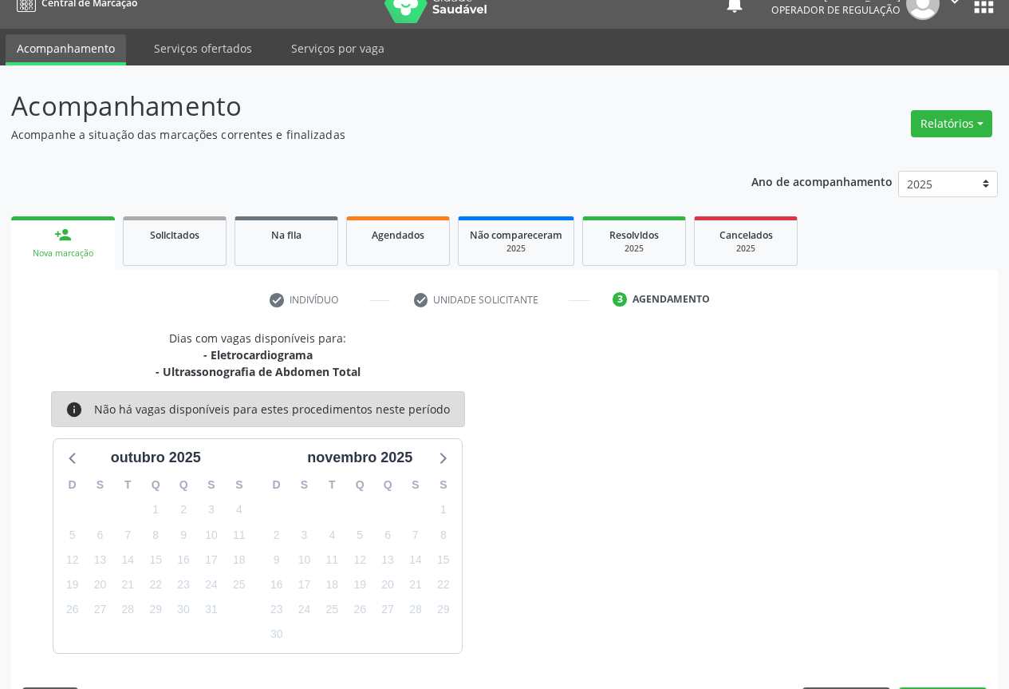
scroll to position [69, 0]
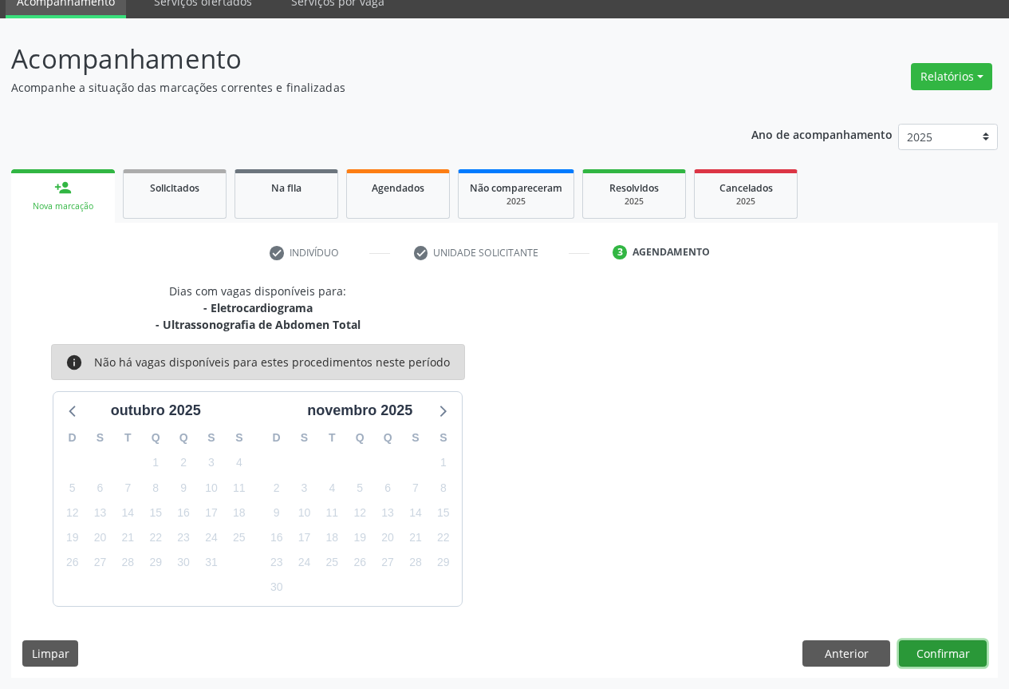
click at [948, 656] on button "Confirmar" at bounding box center [943, 653] width 88 height 27
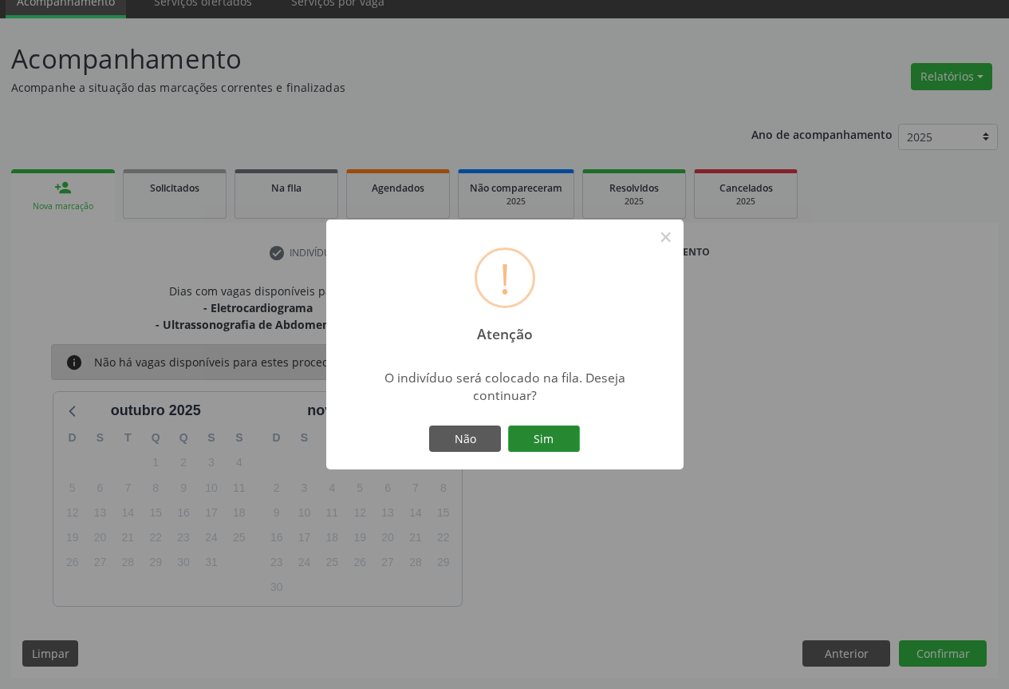
click at [567, 426] on button "Sim" at bounding box center [544, 438] width 72 height 27
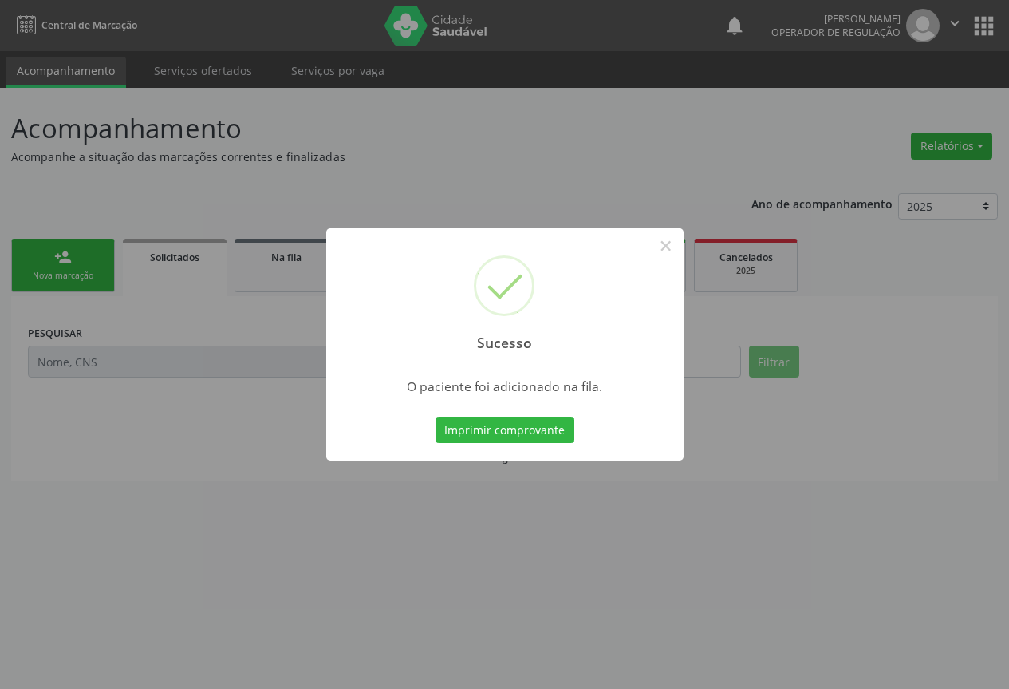
scroll to position [0, 0]
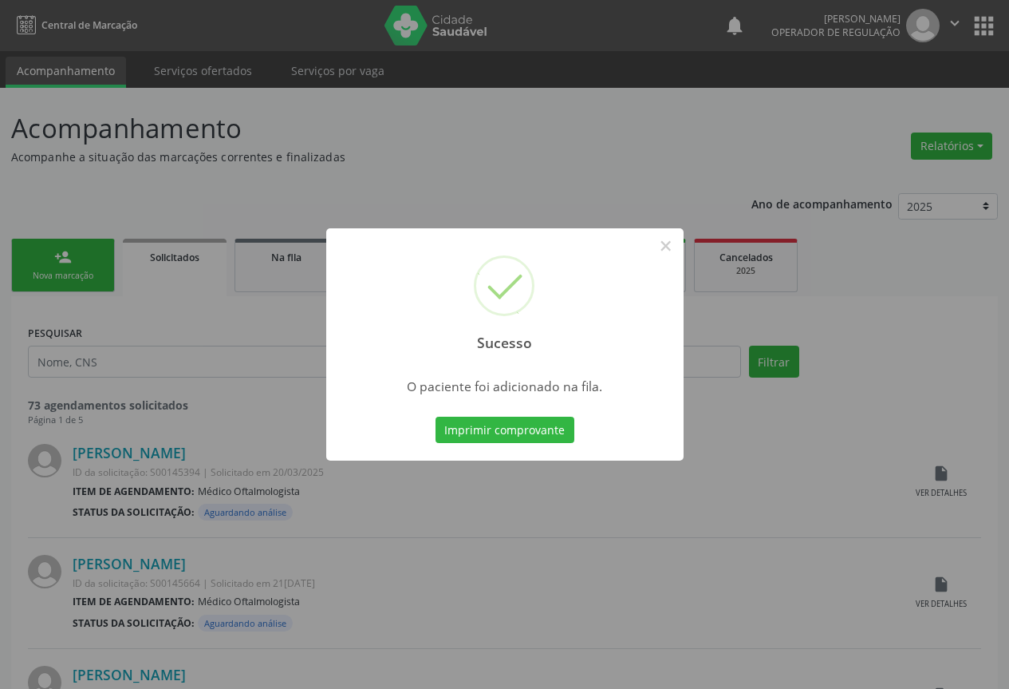
click at [567, 426] on button "Imprimir comprovante" at bounding box center [505, 429] width 139 height 27
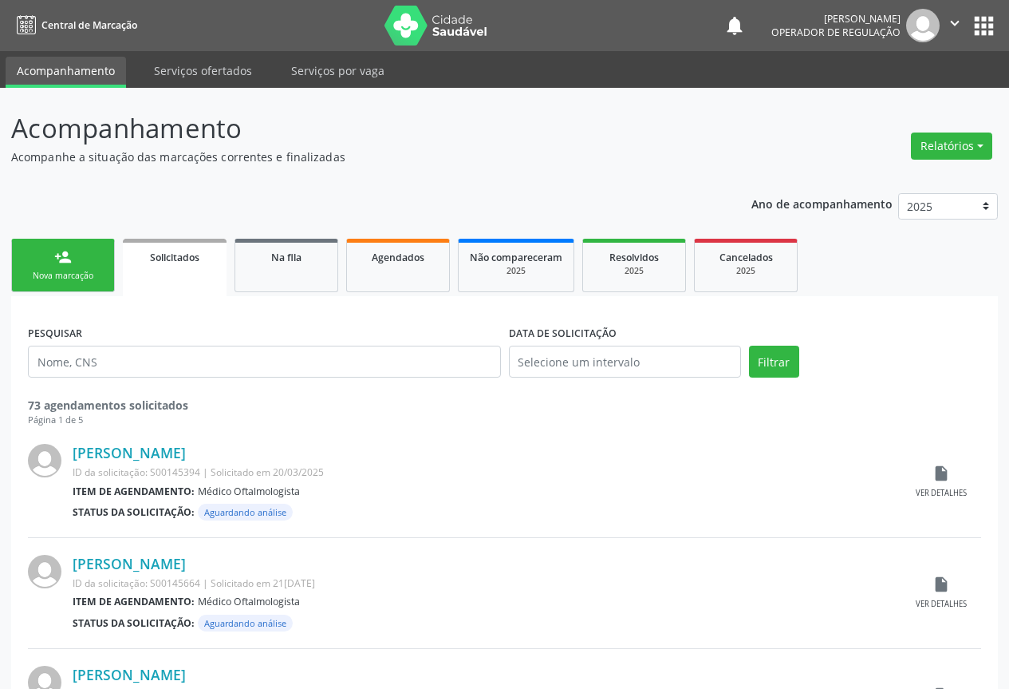
click at [92, 270] on div "Nova marcação" at bounding box center [63, 276] width 80 height 12
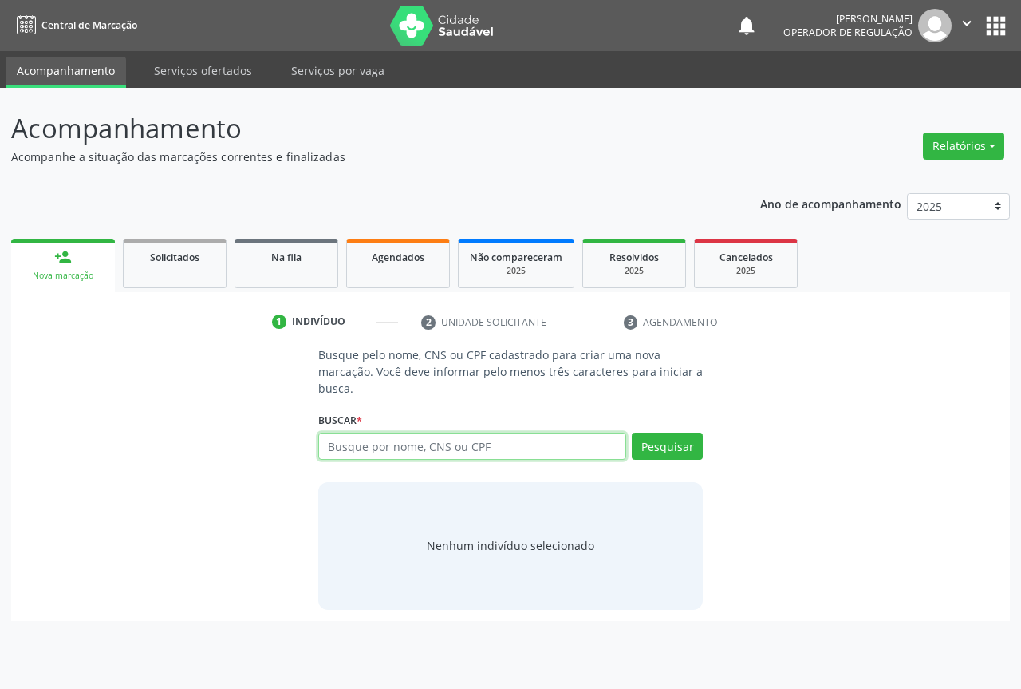
click at [336, 448] on input "text" at bounding box center [472, 445] width 308 height 27
click at [341, 448] on input "text" at bounding box center [472, 445] width 308 height 27
type input "702608276657147"
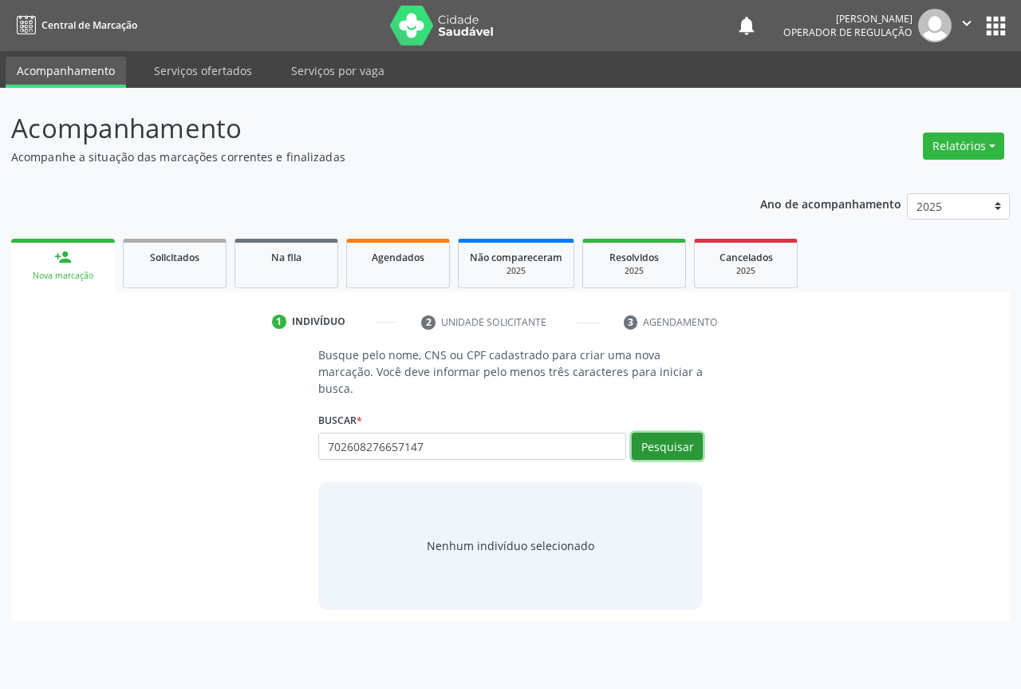
click at [658, 440] on button "Pesquisar" at bounding box center [667, 445] width 71 height 27
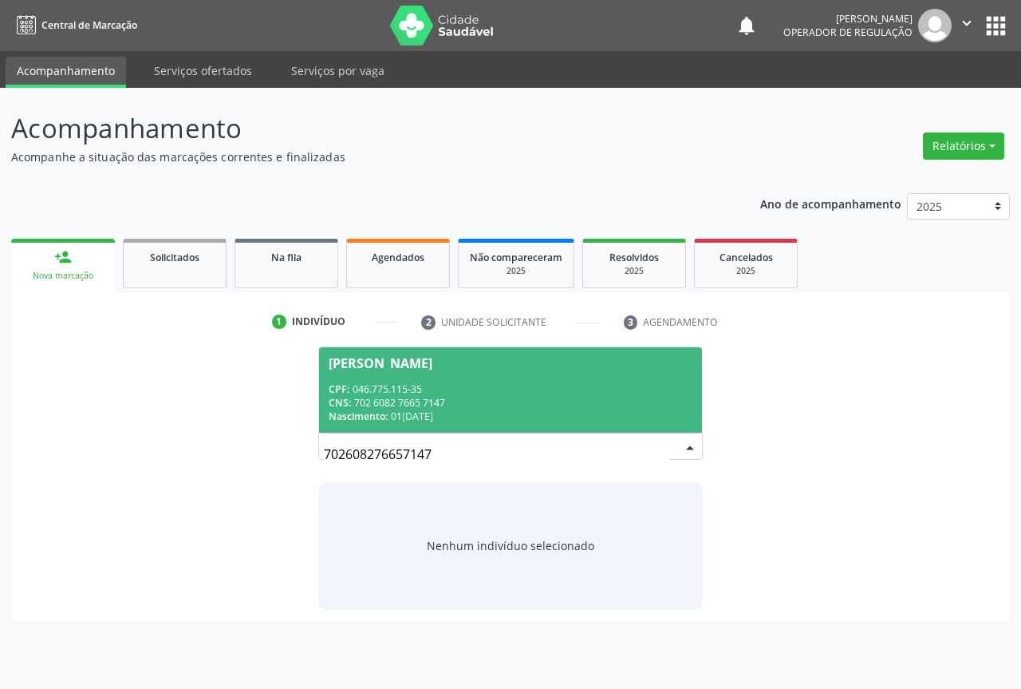
click at [353, 370] on span "[PERSON_NAME] CPF: 046.775.115-35 CNS: 702 6082 7665 7147 Nascimento: [DATE]" at bounding box center [510, 389] width 383 height 85
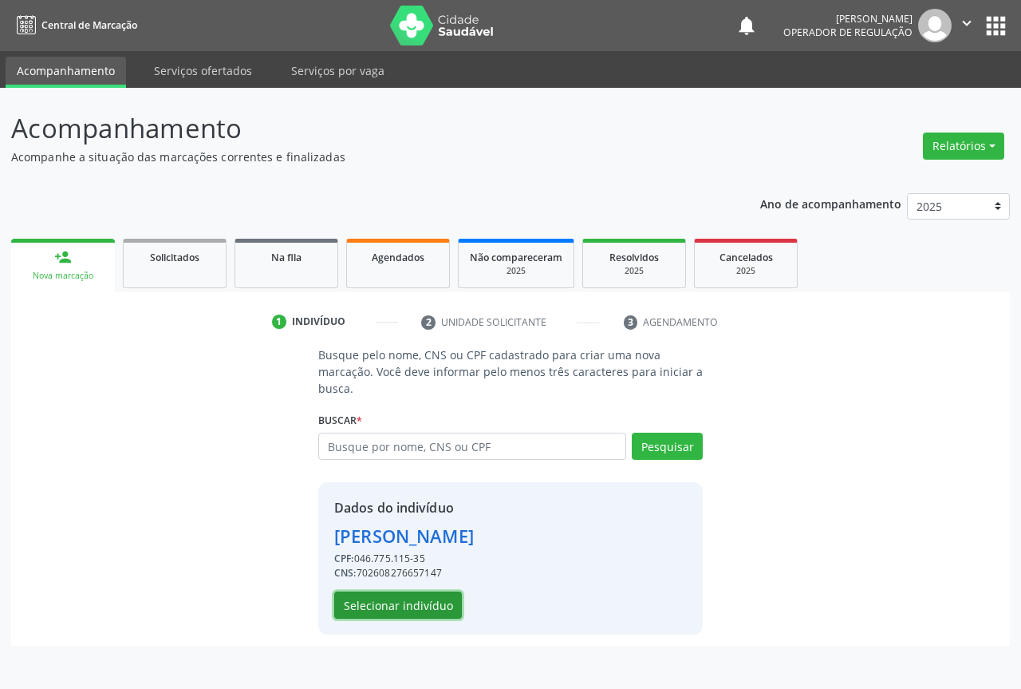
click at [384, 602] on button "Selecionar indivíduo" at bounding box center [398, 604] width 128 height 27
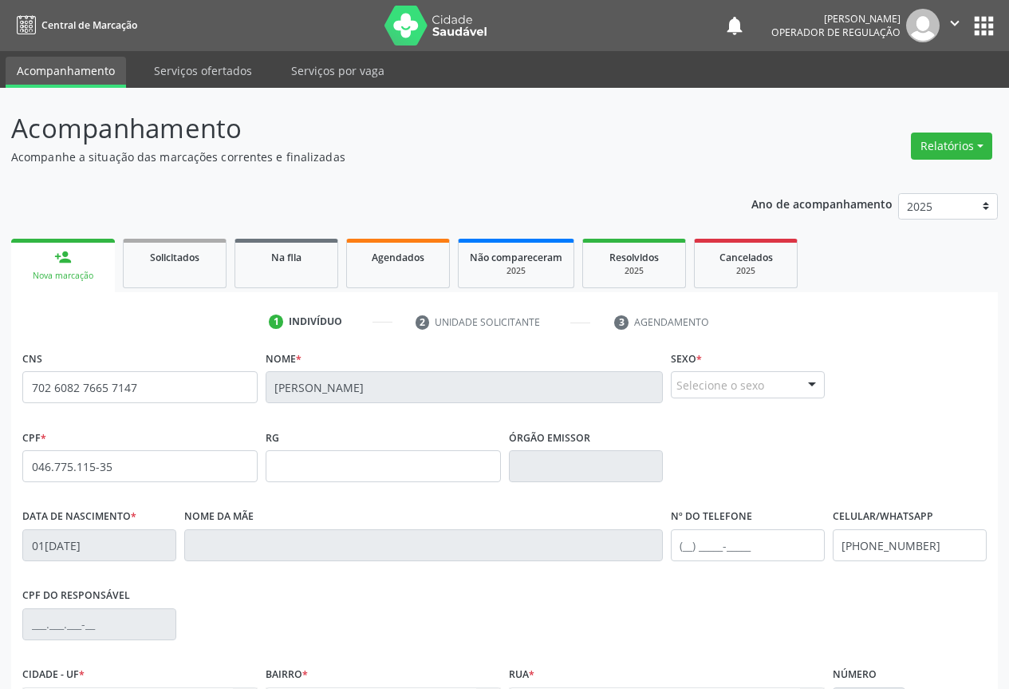
scroll to position [176, 0]
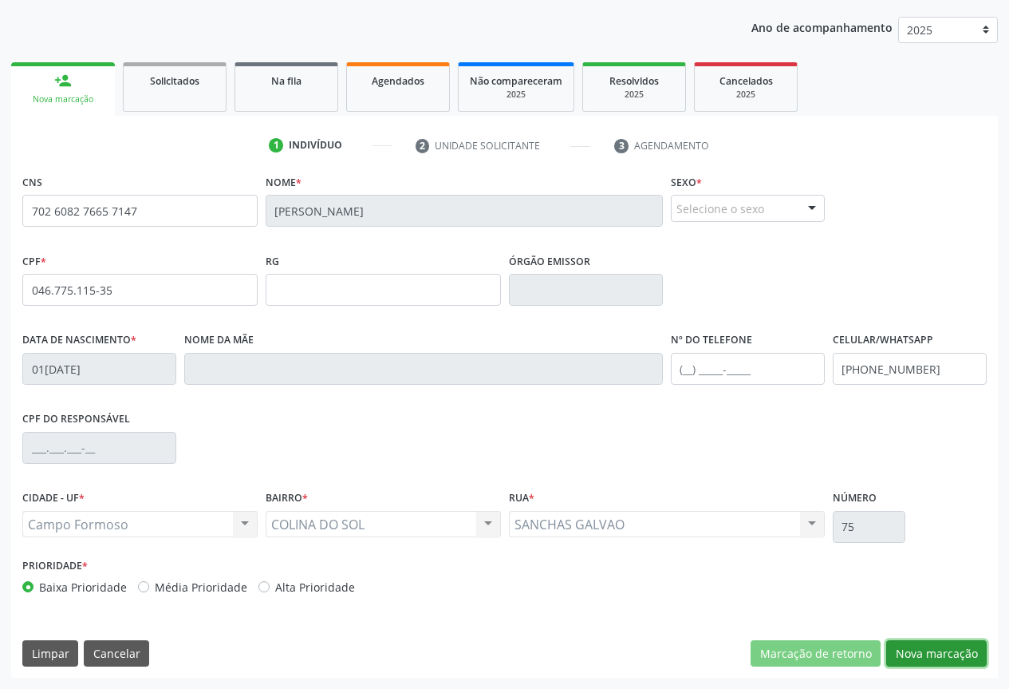
click at [904, 651] on button "Nova marcação" at bounding box center [936, 653] width 101 height 27
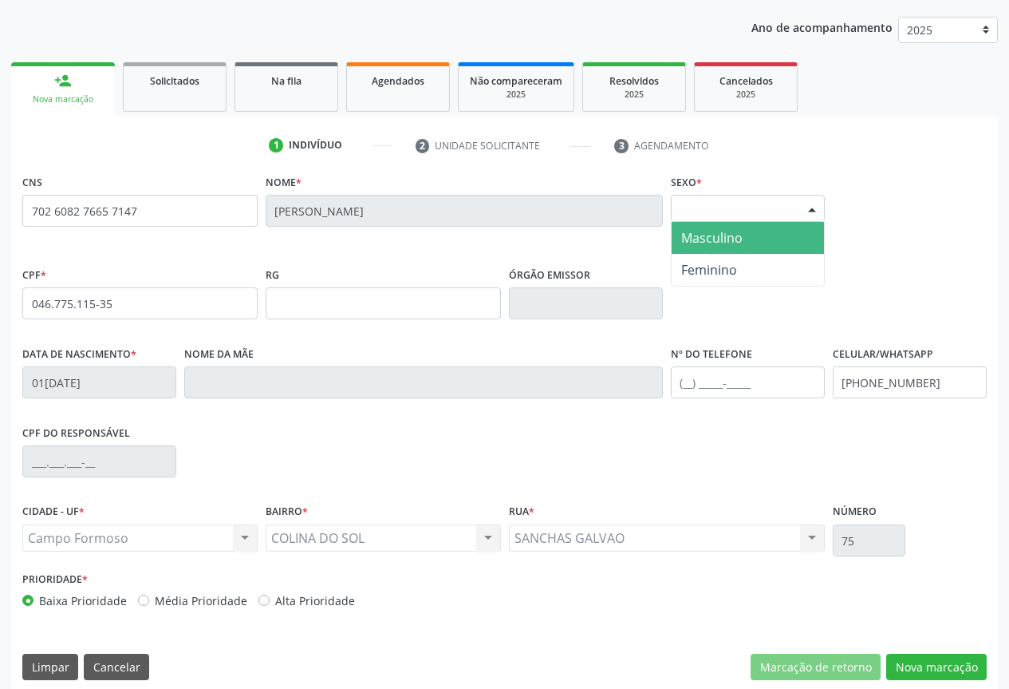
click at [724, 219] on div "Selecione o sexo" at bounding box center [748, 208] width 154 height 27
click at [725, 243] on span "Masculino" at bounding box center [711, 238] width 61 height 18
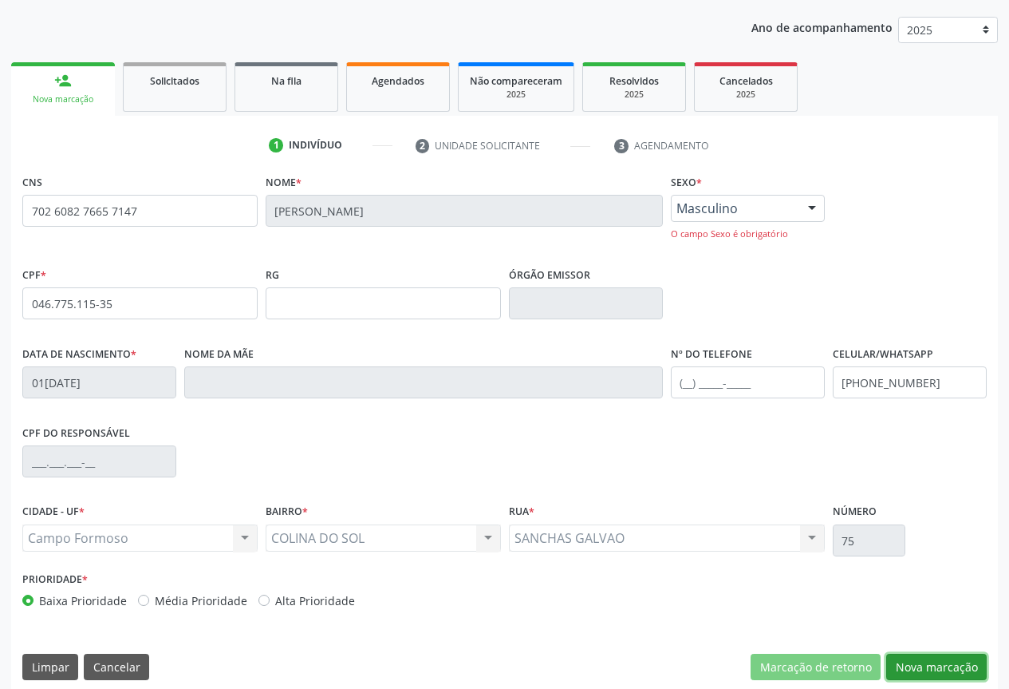
click at [900, 671] on button "Nova marcação" at bounding box center [936, 666] width 101 height 27
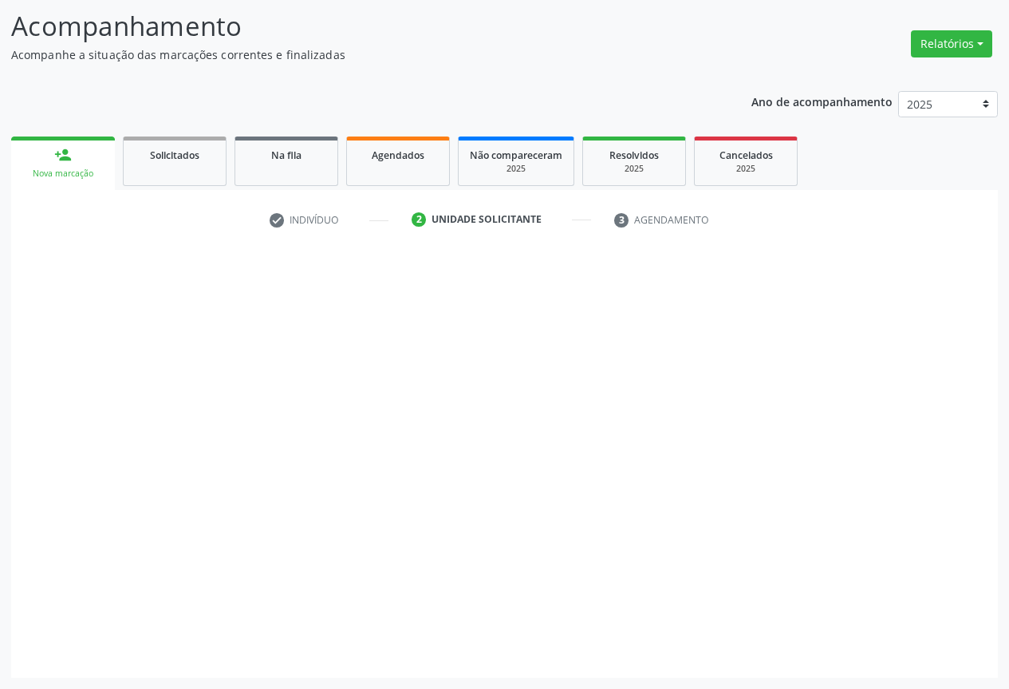
scroll to position [102, 0]
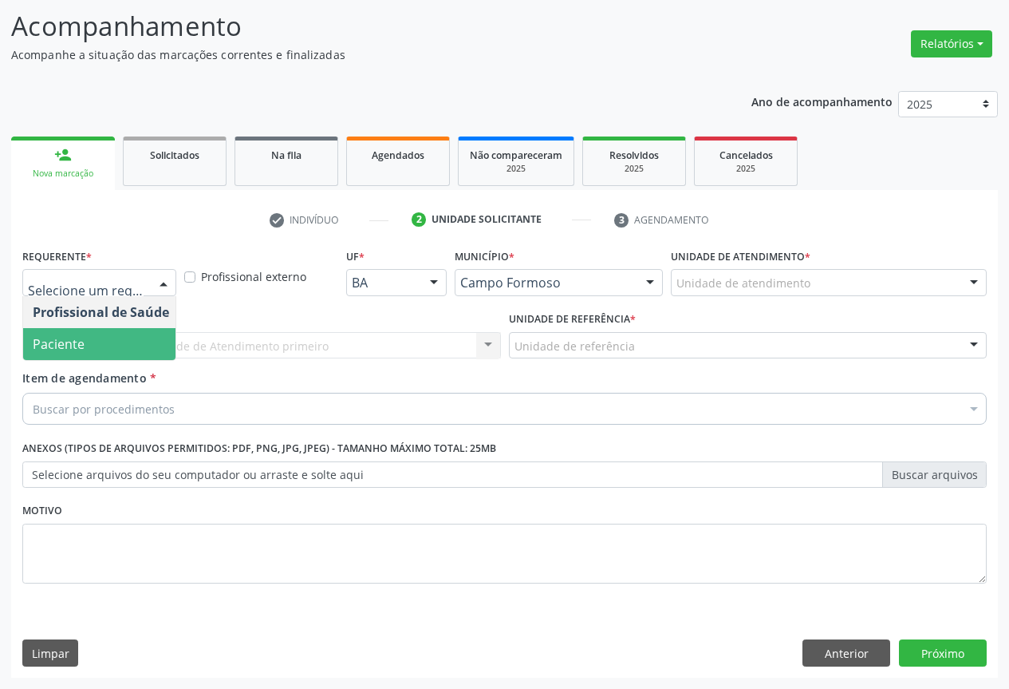
drag, startPoint x: 124, startPoint y: 332, endPoint x: 222, endPoint y: 331, distance: 98.1
click at [131, 332] on span "Paciente" at bounding box center [101, 344] width 156 height 32
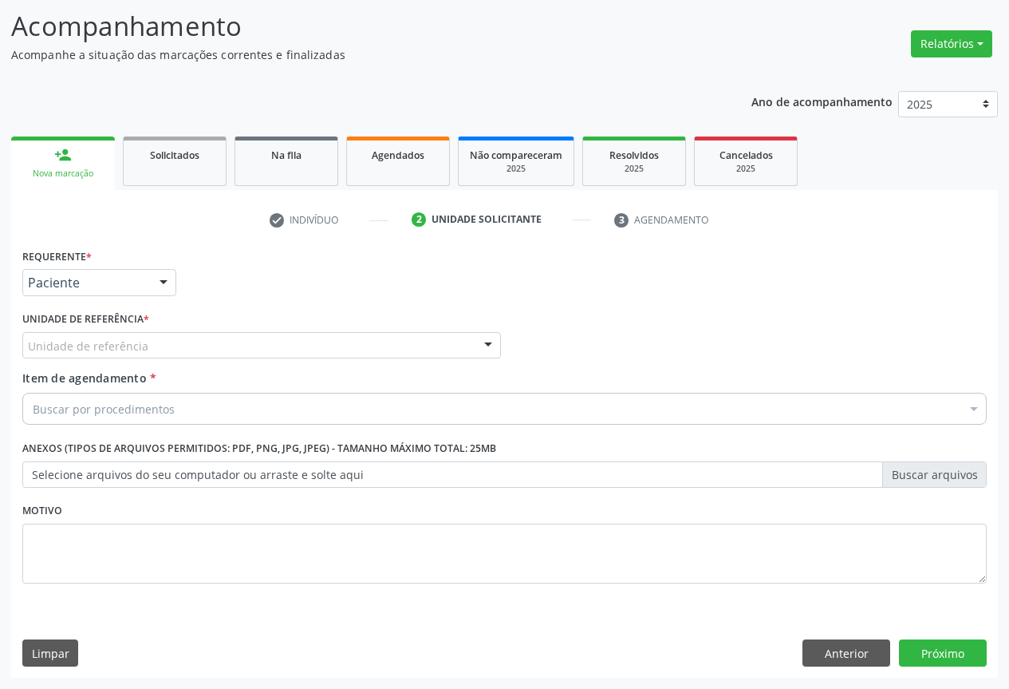
click at [223, 329] on div "Unidade de referência * Unidade de referência Unidade Basica de Saude da Famili…" at bounding box center [261, 332] width 479 height 51
click at [262, 348] on div "Unidade de referência" at bounding box center [261, 345] width 479 height 27
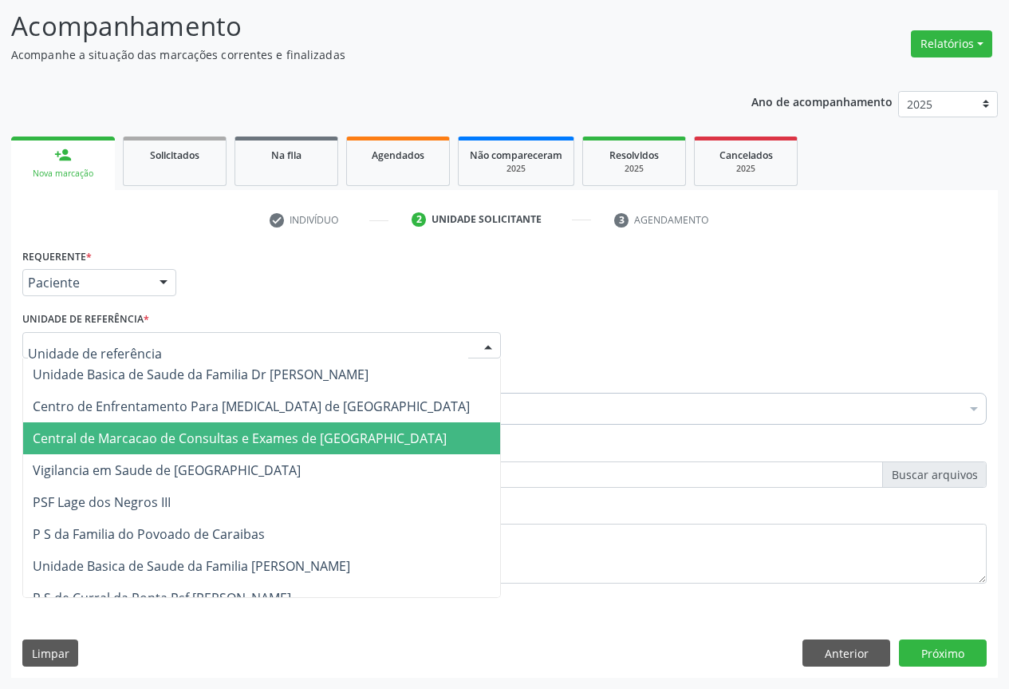
click at [287, 443] on span "Central de Marcacao de Consultas e Exames de [GEOGRAPHIC_DATA]" at bounding box center [240, 438] width 414 height 18
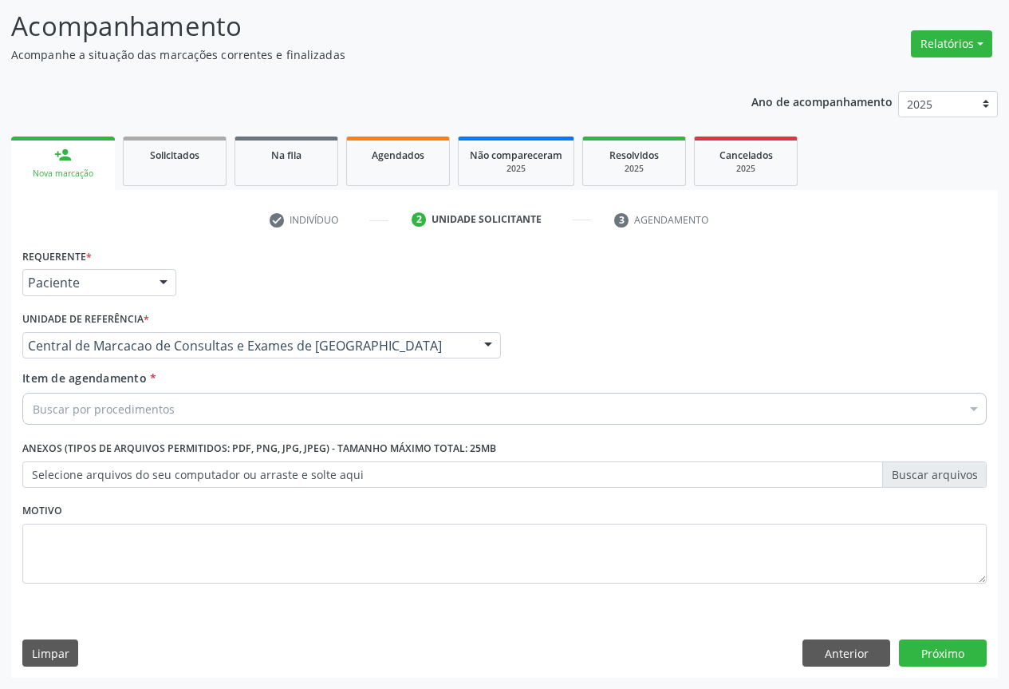
click at [337, 401] on div "Buscar por procedimentos" at bounding box center [504, 409] width 965 height 32
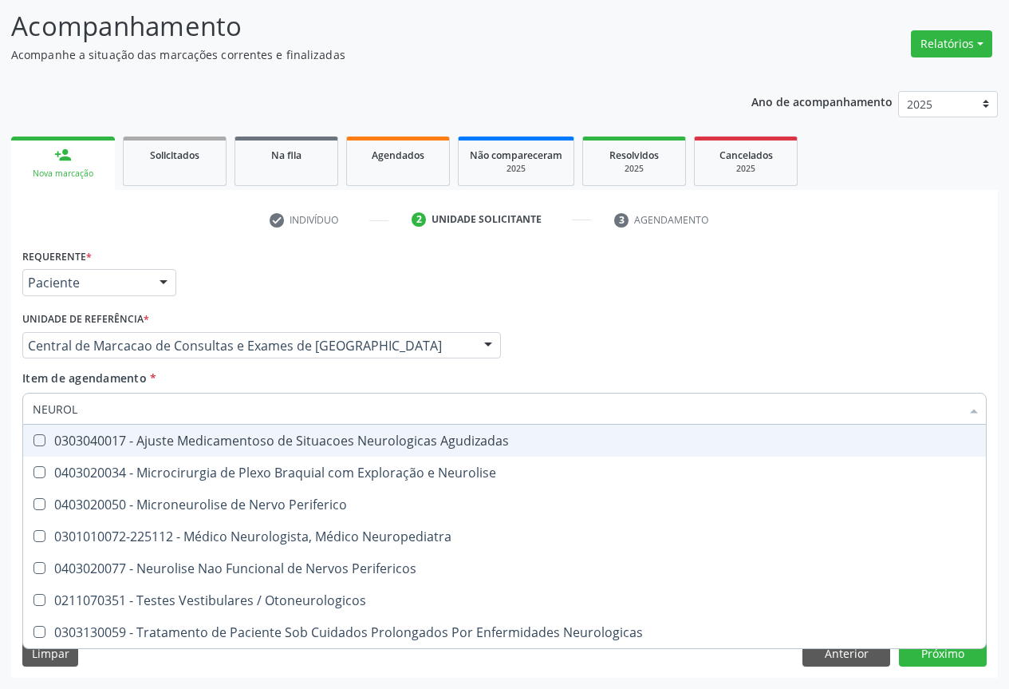
type input "NEUROLO"
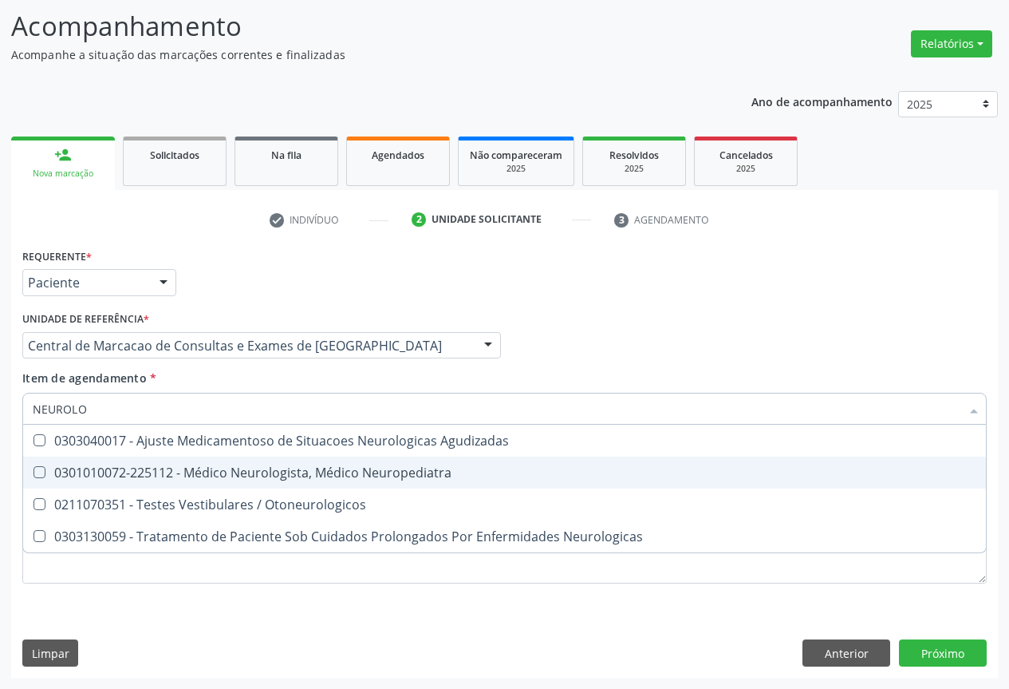
click at [303, 472] on div "0301010072-225112 - Médico Neurologista, Médico Neuropediatra" at bounding box center [505, 472] width 944 height 13
checkbox Neuropediatra "true"
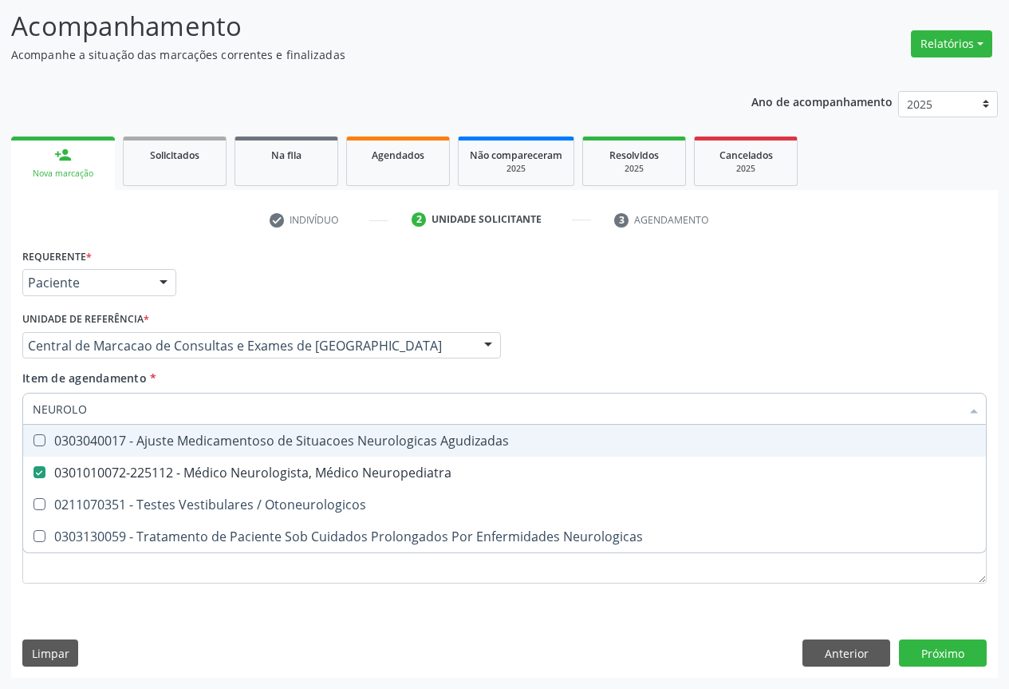
click at [302, 411] on input "NEUROLO" at bounding box center [497, 409] width 928 height 32
type input "A"
checkbox Neuropediatra "false"
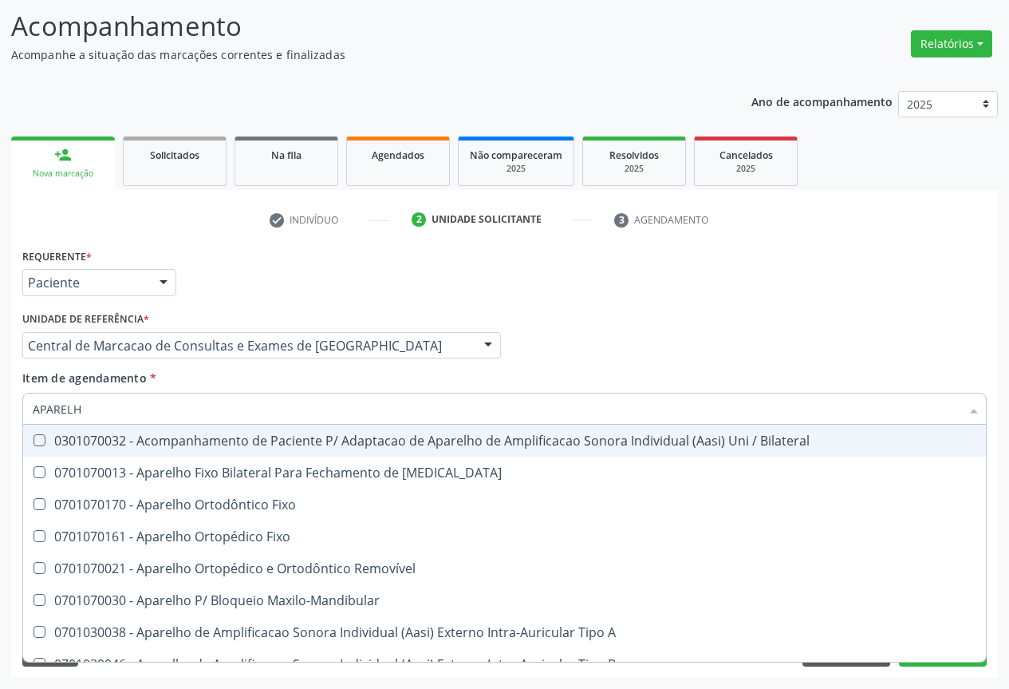
type input "APARELHO"
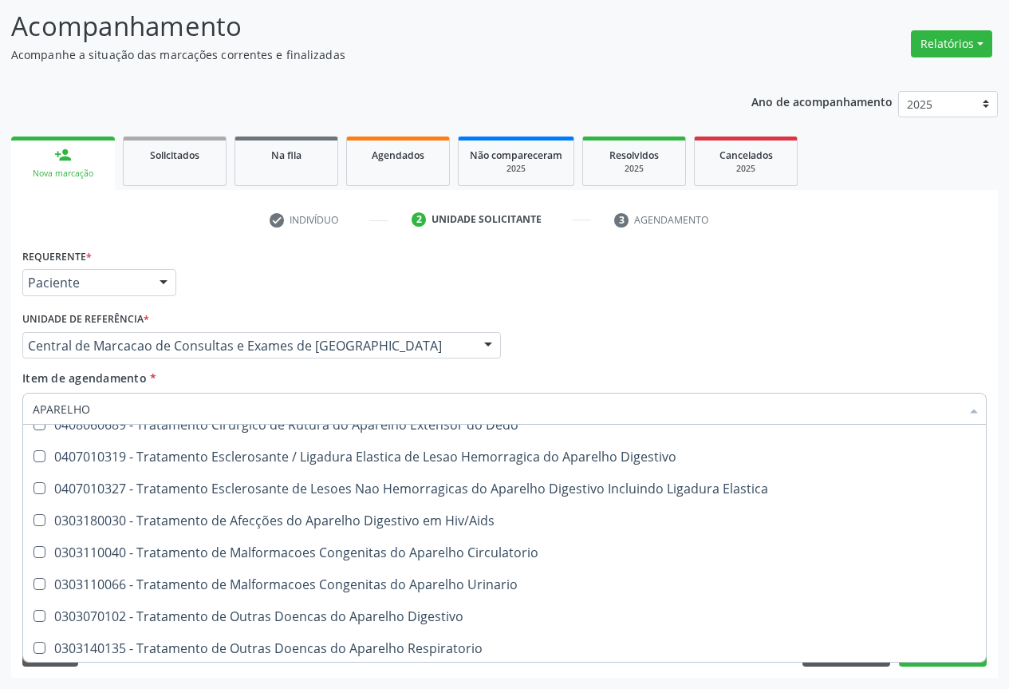
scroll to position [976, 0]
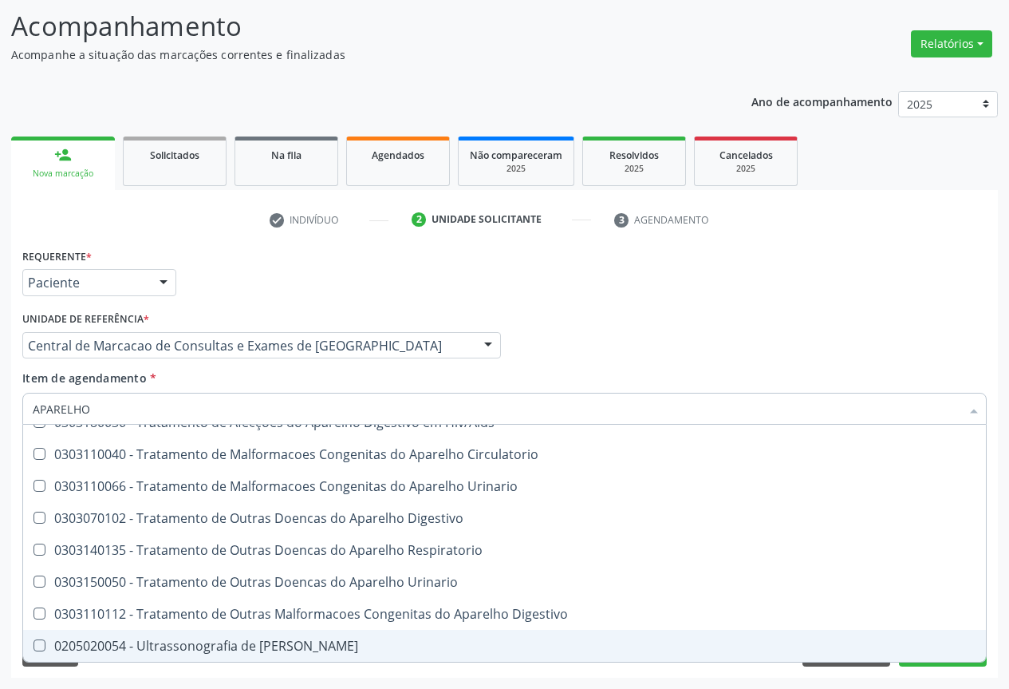
click at [220, 649] on div "0205020054 - Ultrassonografia de [PERSON_NAME]" at bounding box center [505, 645] width 944 height 13
checkbox Urinario "true"
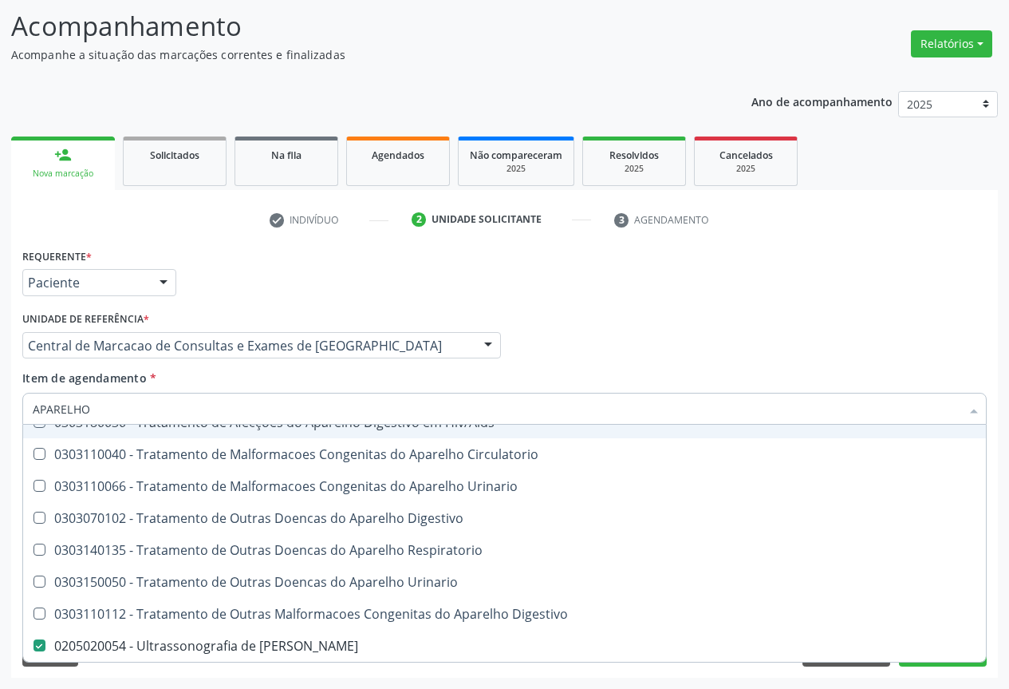
click at [218, 412] on input "APARELHO" at bounding box center [497, 409] width 928 height 32
type input "NE"
checkbox Urinario "false"
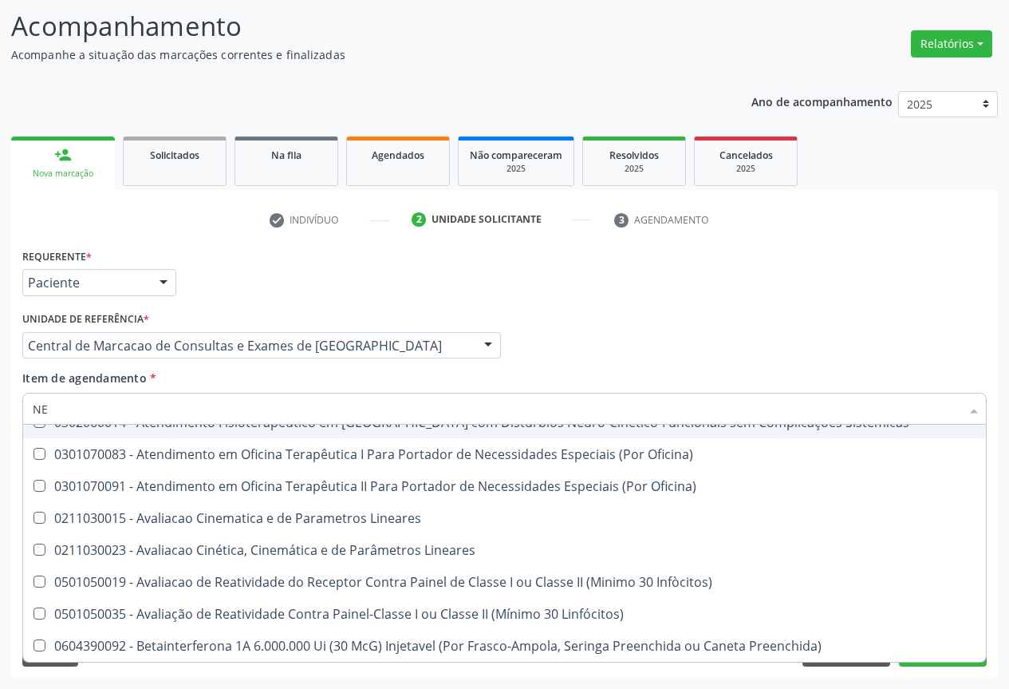
type input "NEU"
checkbox Infòcitos\) "true"
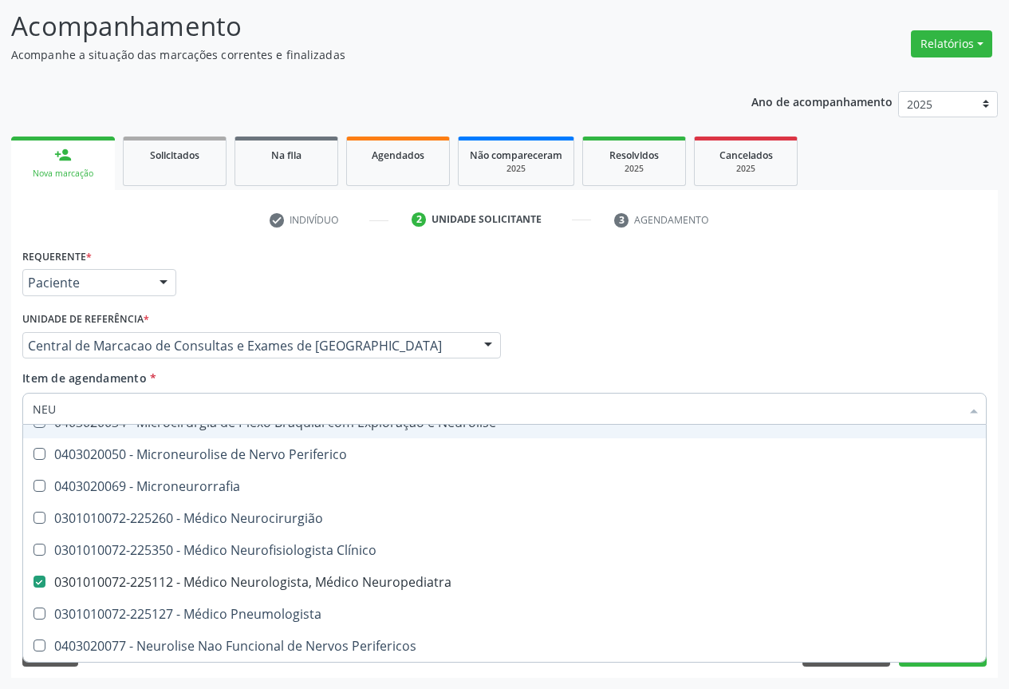
type input "NEUR"
checkbox Clínico "true"
checkbox Neuropediatra "false"
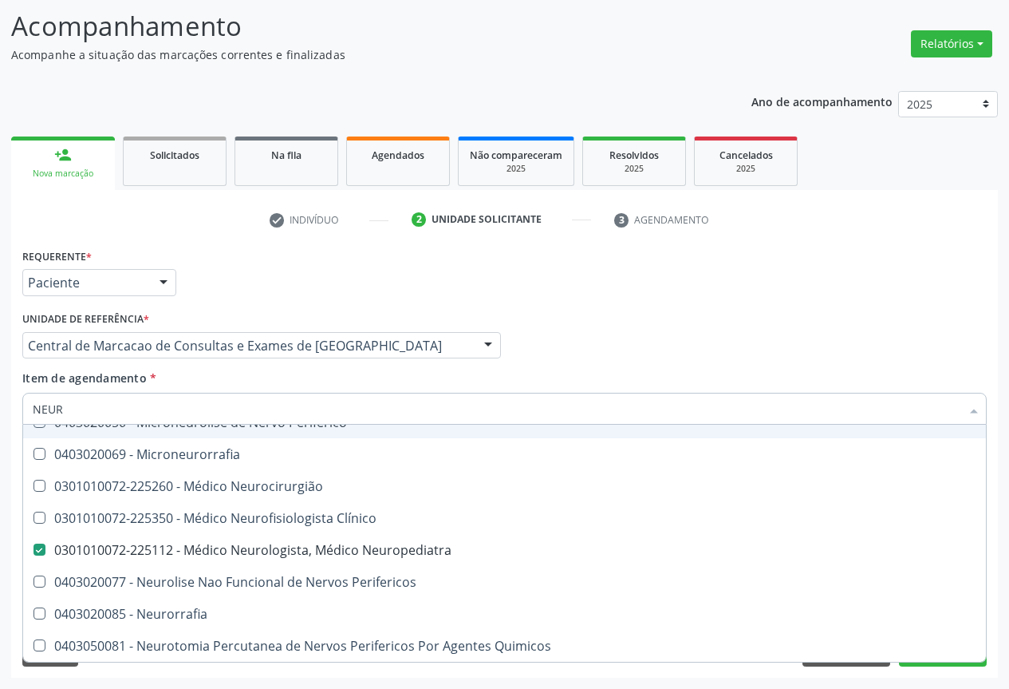
type input "NEURO"
checkbox Estreito "true"
checkbox Neuropediatra "false"
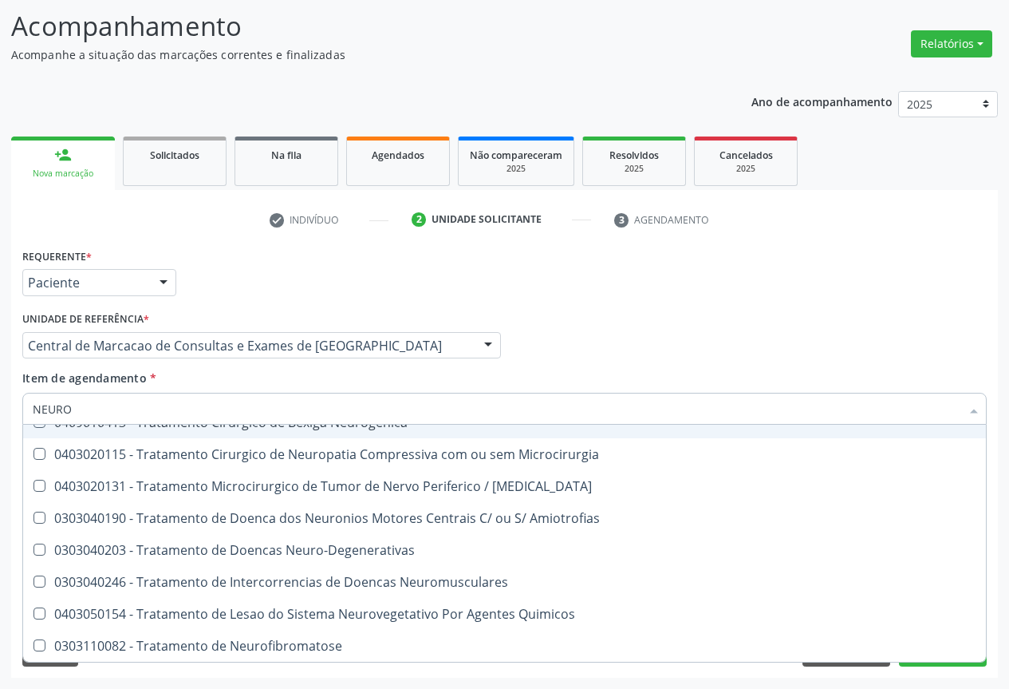
type input "NEUROL"
checkbox Motor "true"
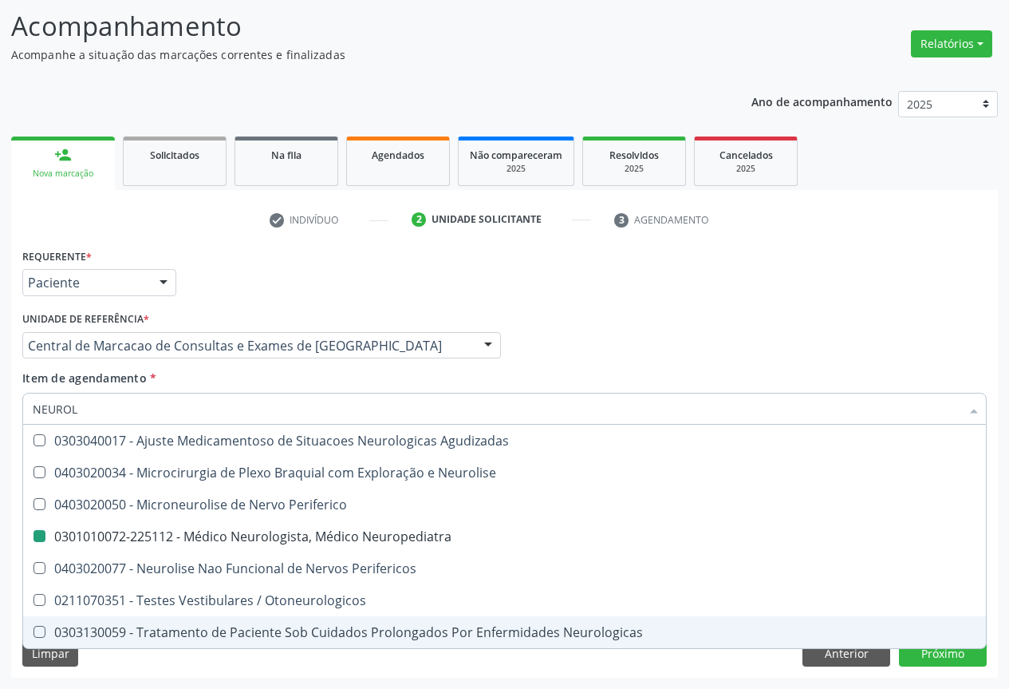
type input "NEUROLO"
checkbox Neurolise "true"
checkbox Neuropediatra "false"
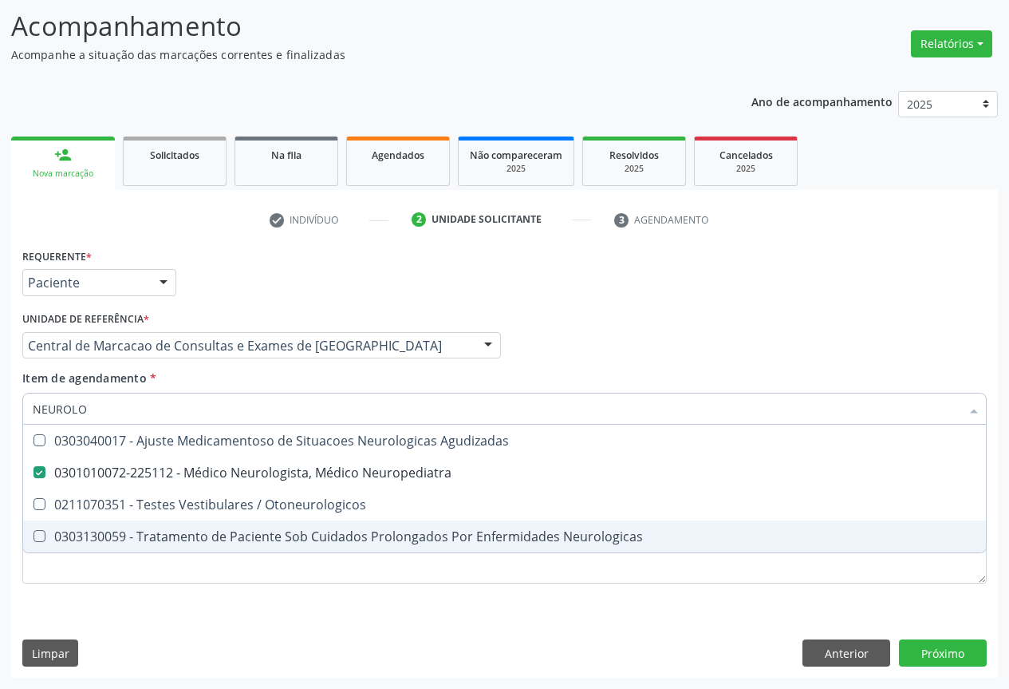
click at [215, 406] on input "NEUROLO" at bounding box center [497, 409] width 928 height 32
type input "J"
checkbox Neuropediatra "false"
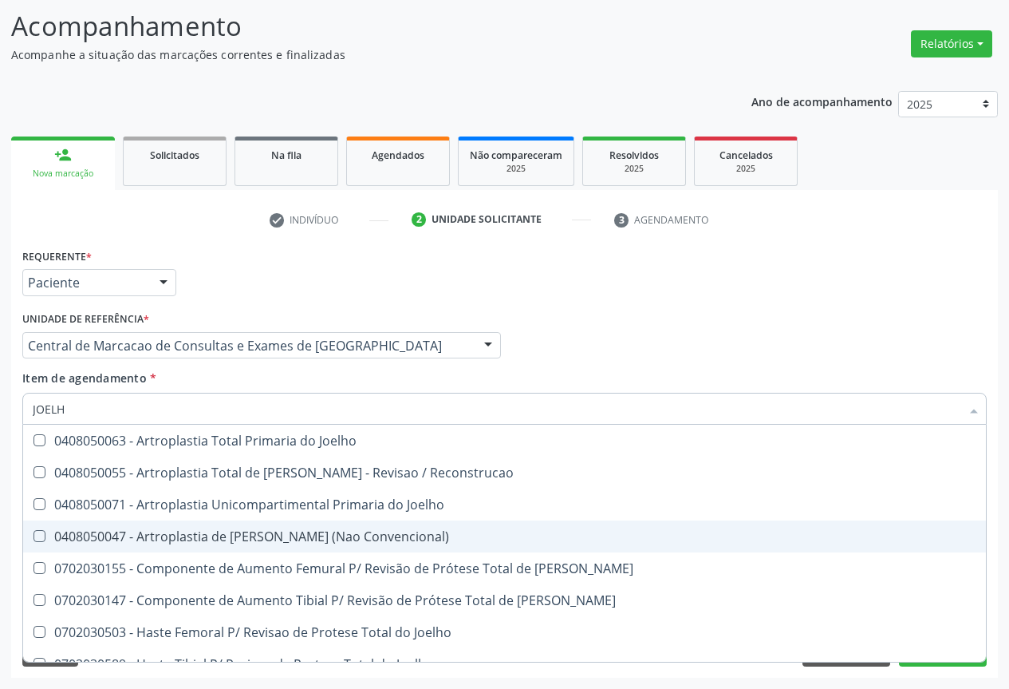
type input "JOELHO"
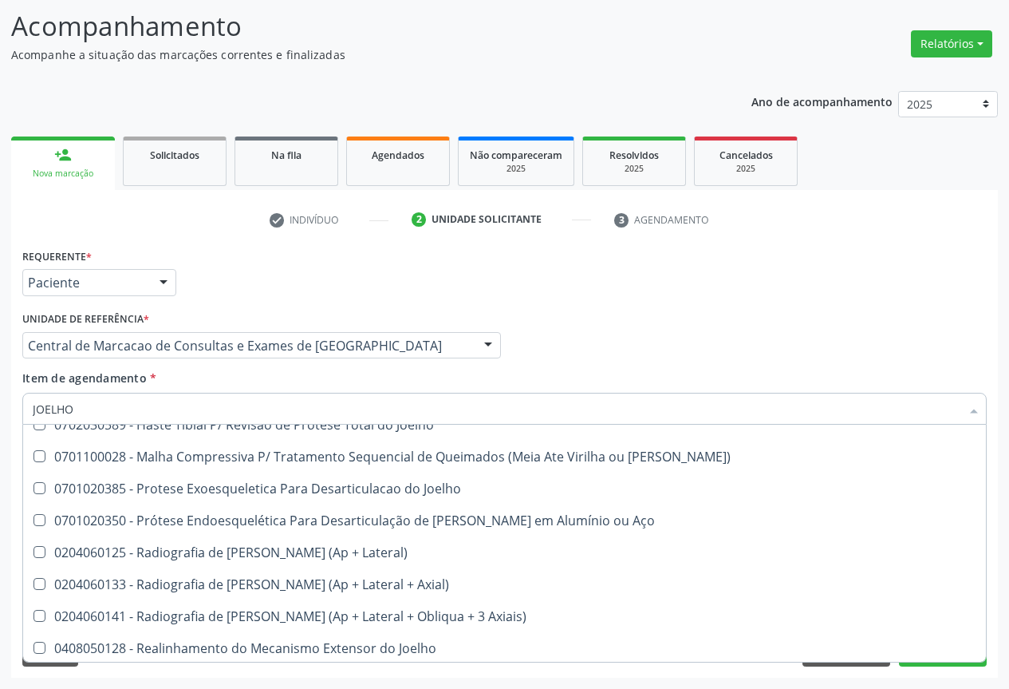
scroll to position [689, 0]
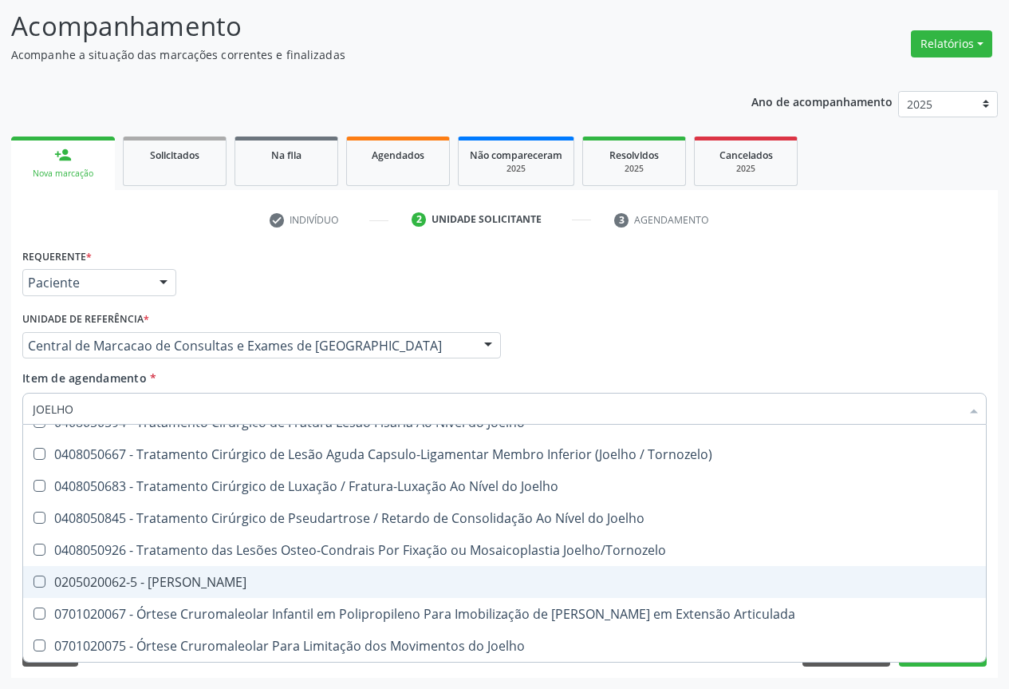
click at [241, 592] on span "0205020062-5 - [PERSON_NAME]" at bounding box center [504, 582] width 963 height 32
checkbox Joelho "true"
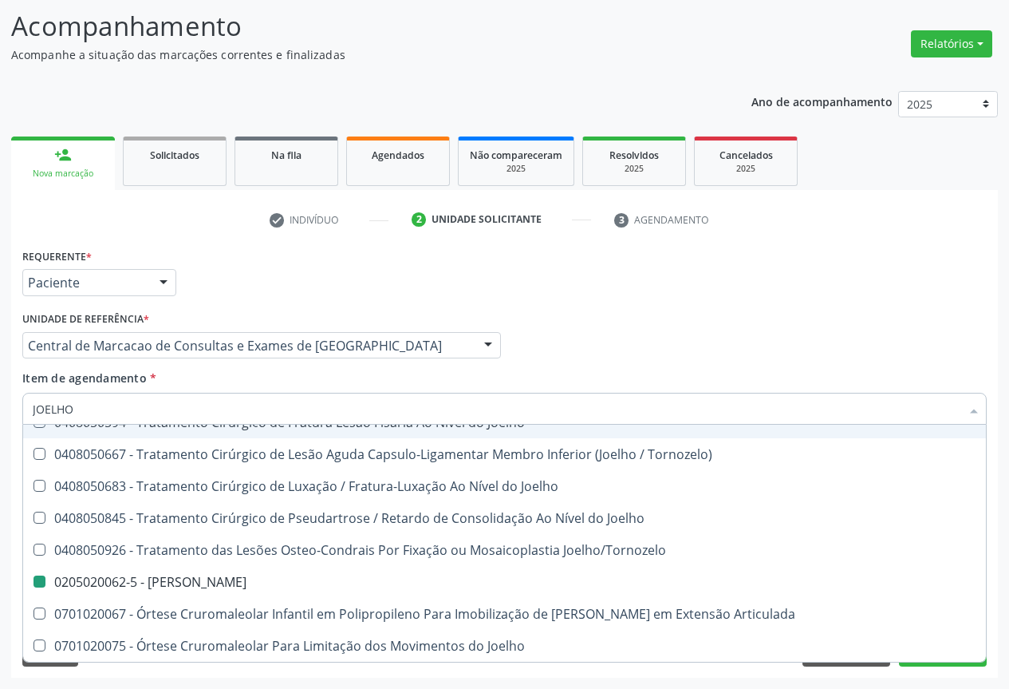
click at [858, 343] on div "Profissional Solicitante Por favor, selecione a Unidade de Atendimento primeiro…" at bounding box center [504, 338] width 973 height 62
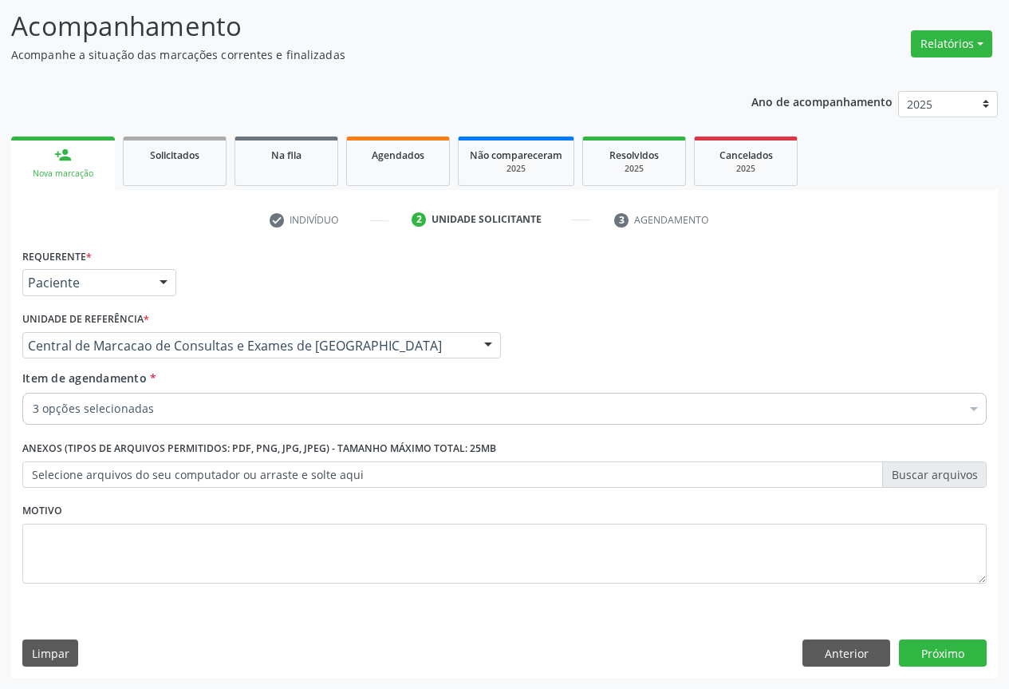
checkbox Neuropediatra "true"
checkbox Urinario "true"
checkbox Joelho "true"
checkbox Diálise "false"
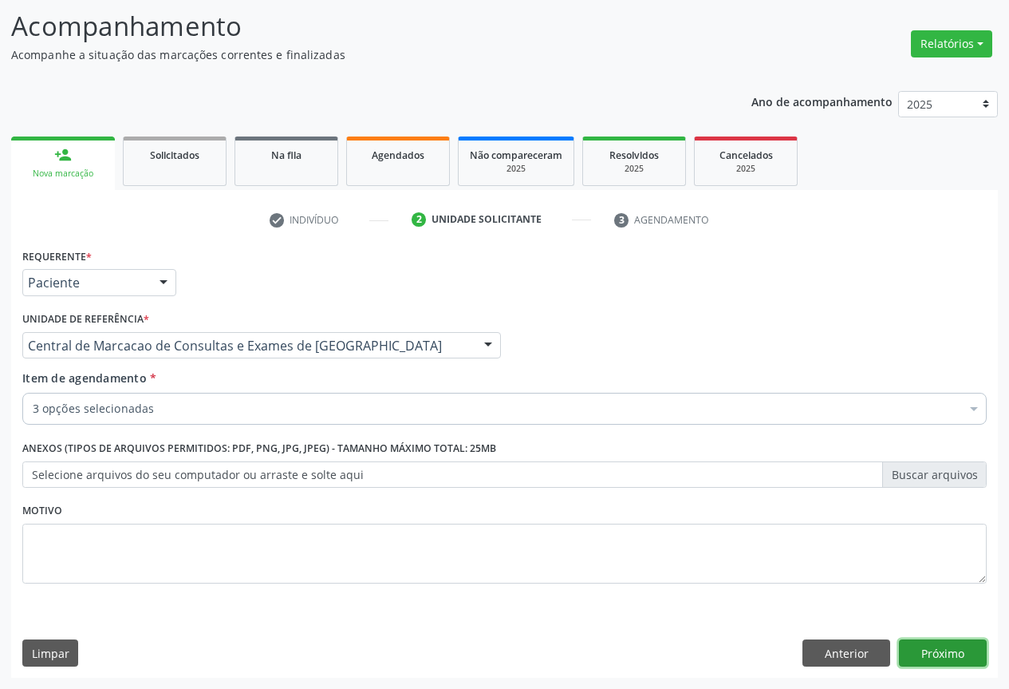
click at [911, 652] on button "Próximo" at bounding box center [943, 652] width 88 height 27
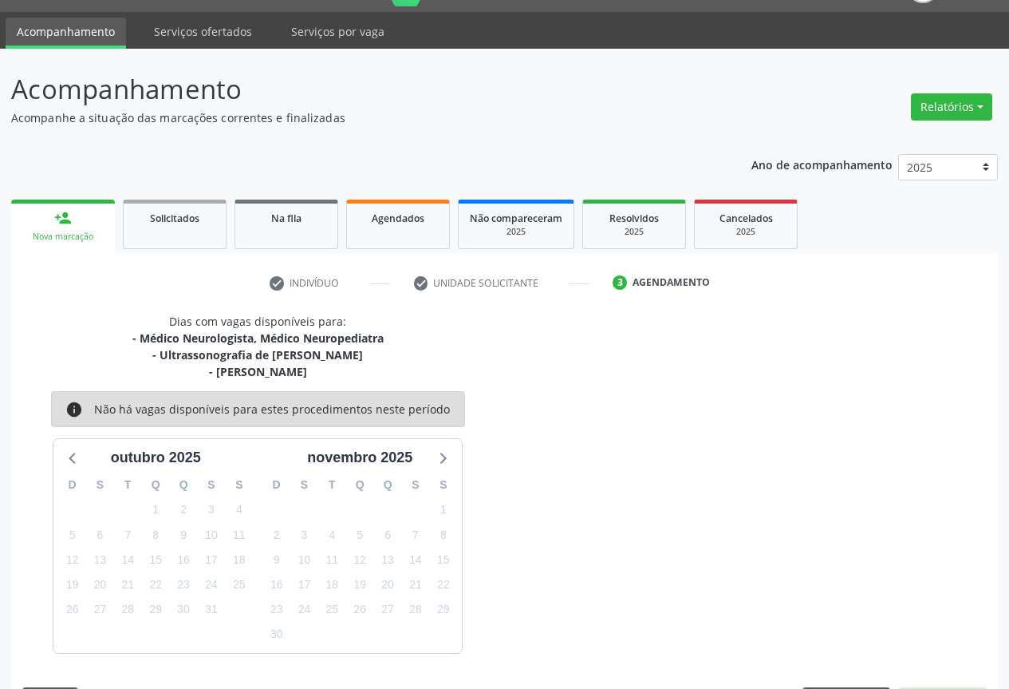
scroll to position [86, 0]
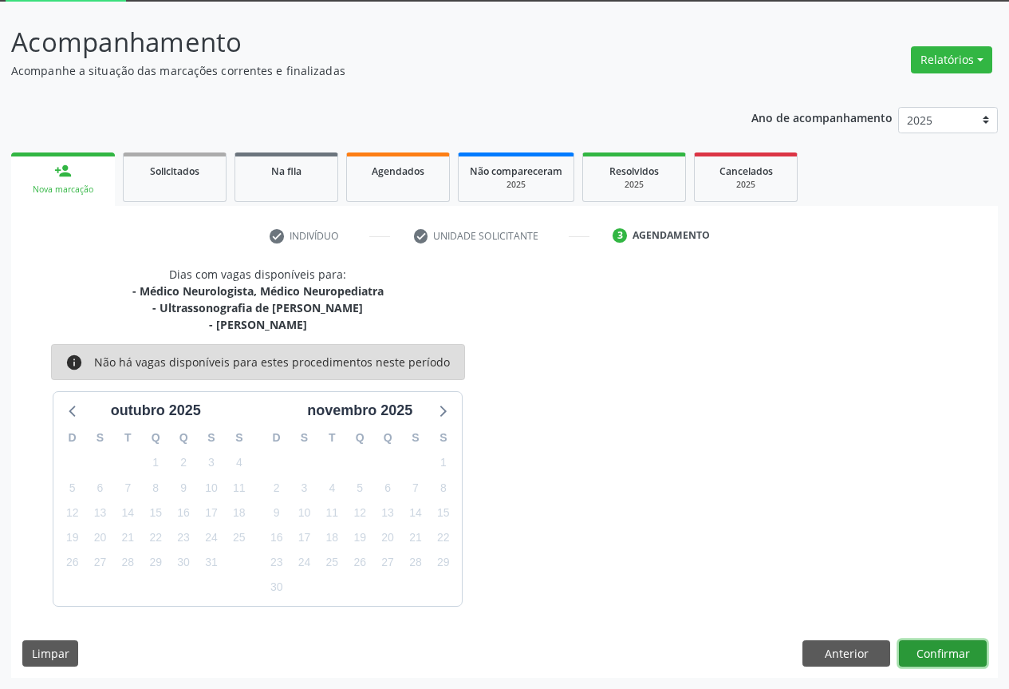
click at [917, 649] on button "Confirmar" at bounding box center [943, 653] width 88 height 27
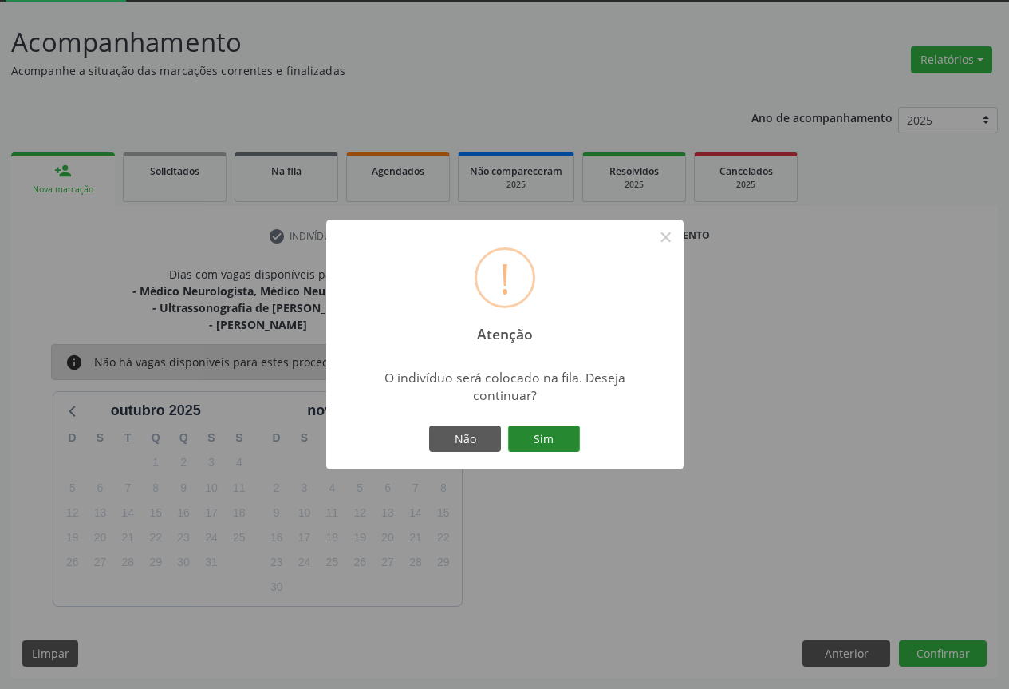
click at [549, 436] on button "Sim" at bounding box center [544, 438] width 72 height 27
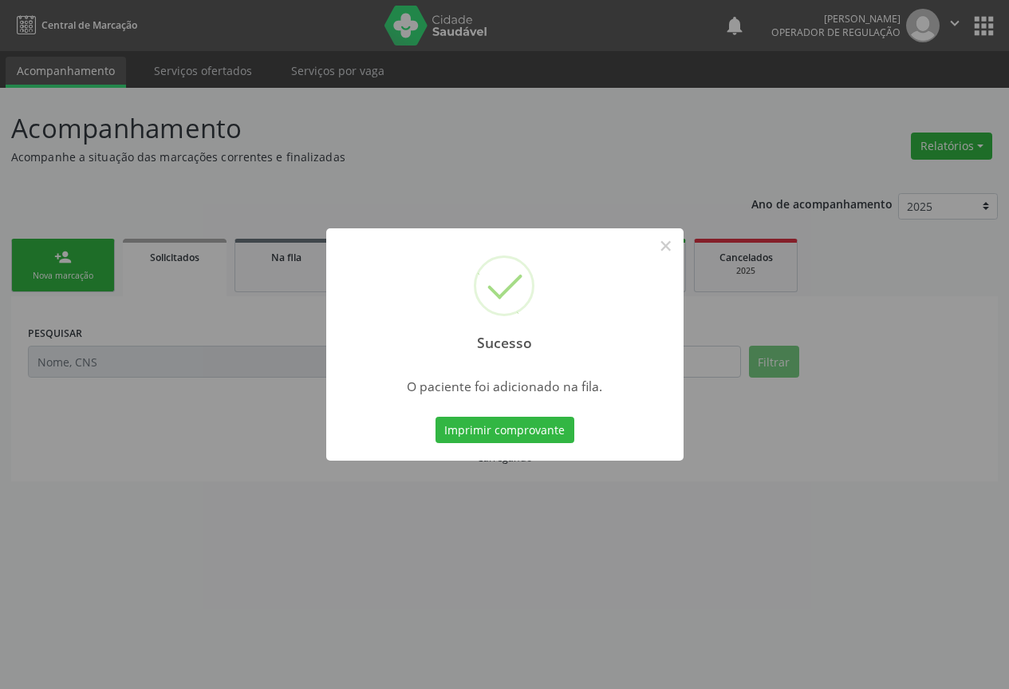
scroll to position [0, 0]
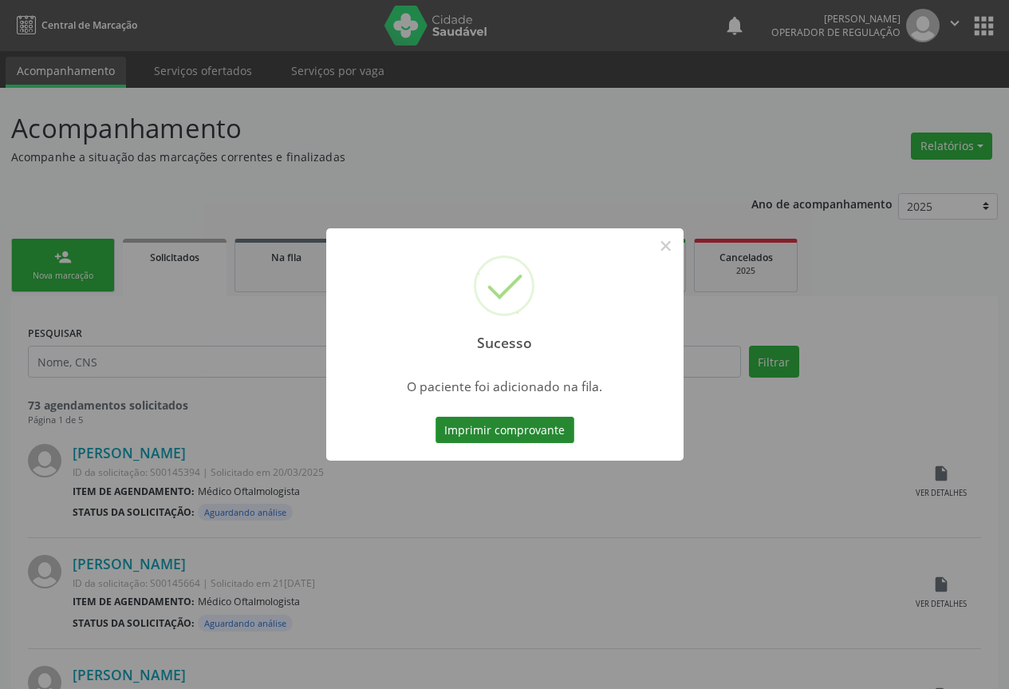
click at [523, 432] on button "Imprimir comprovante" at bounding box center [505, 429] width 139 height 27
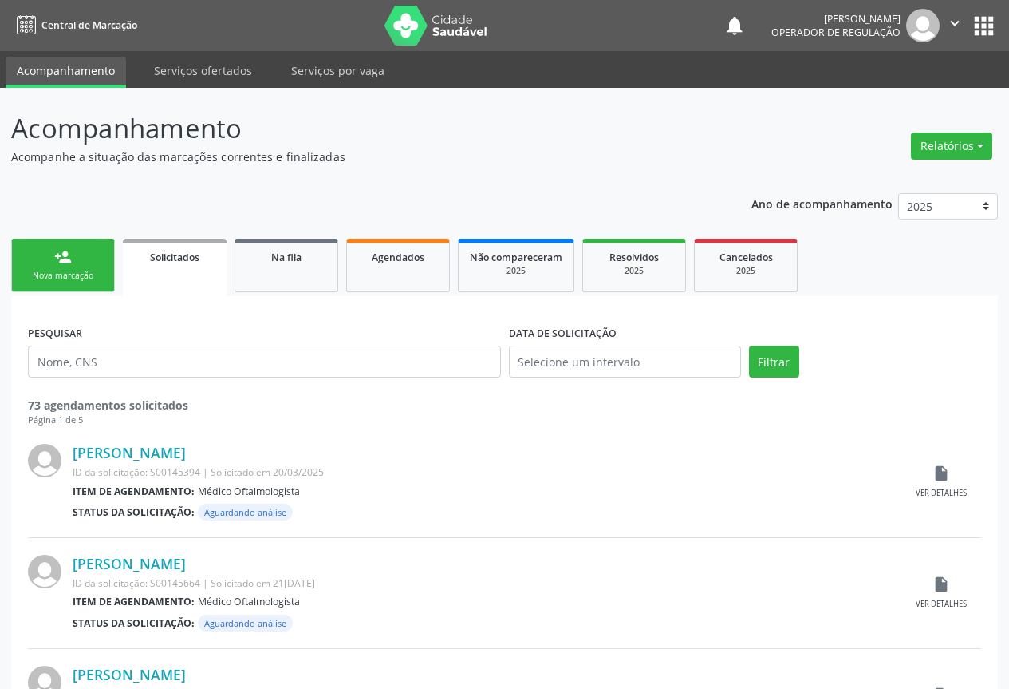
click at [88, 275] on div "Nova marcação" at bounding box center [63, 276] width 80 height 12
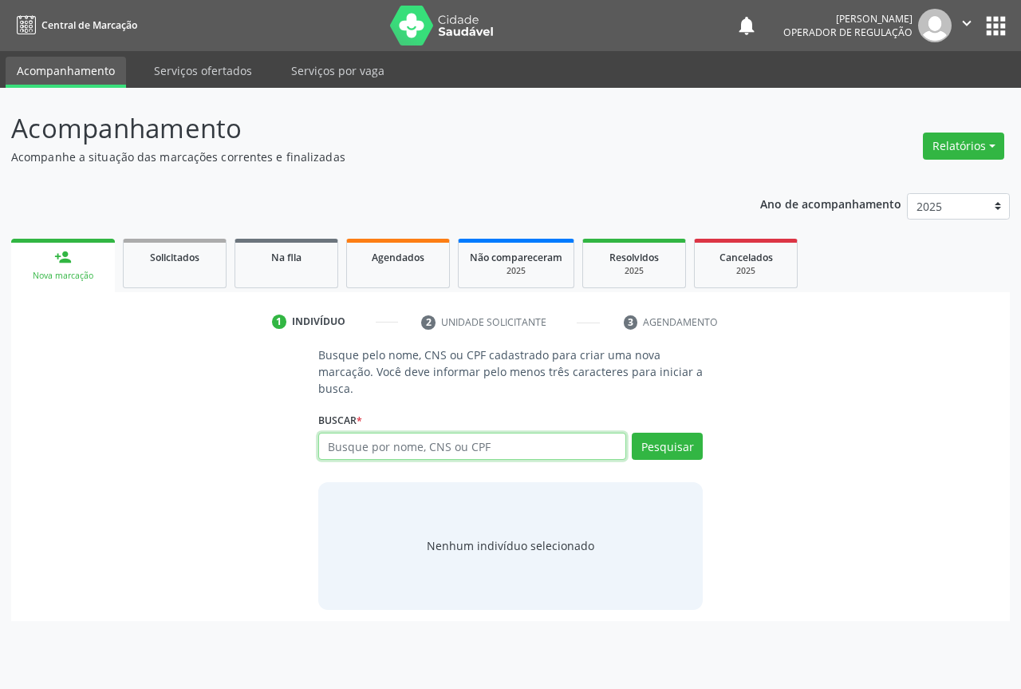
click at [364, 449] on input "text" at bounding box center [472, 445] width 308 height 27
type input "705007073835759"
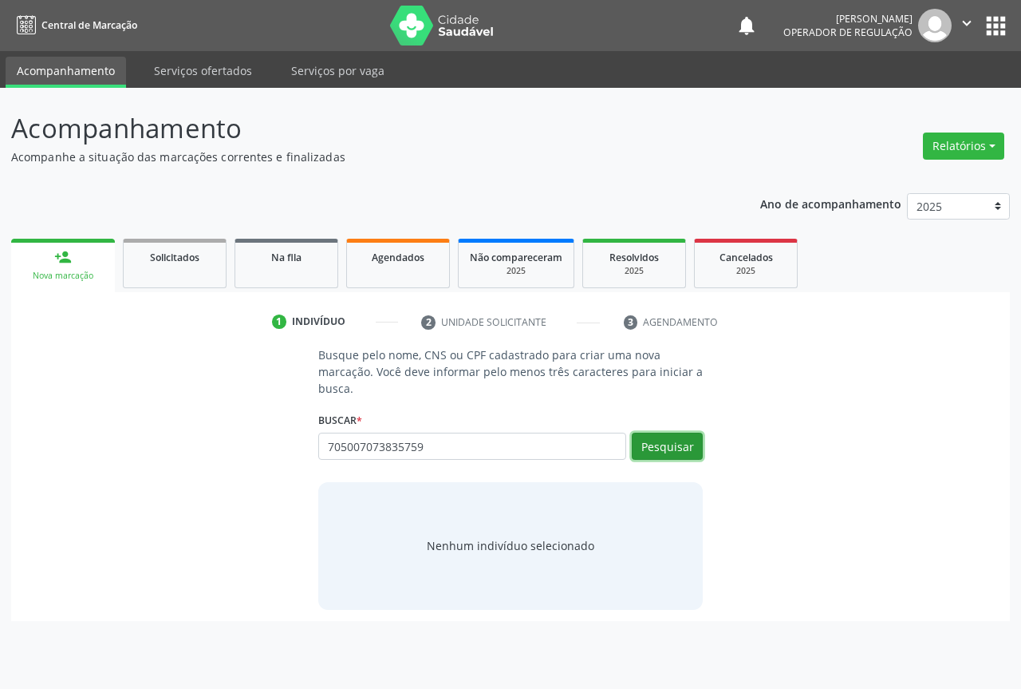
click at [661, 435] on button "Pesquisar" at bounding box center [667, 445] width 71 height 27
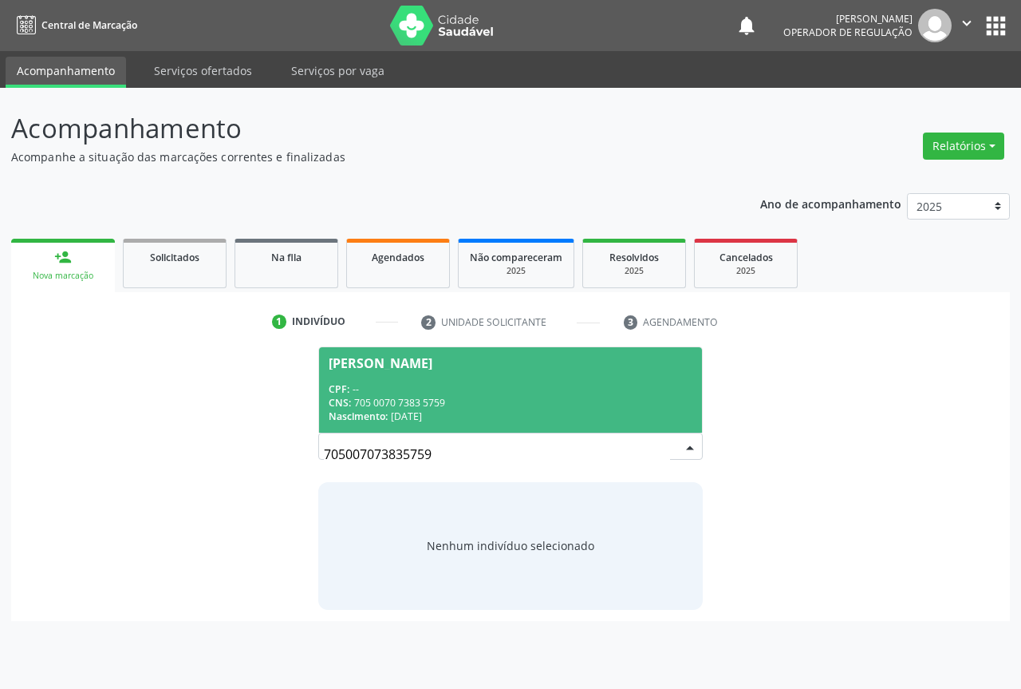
click at [439, 393] on div "CPF: --" at bounding box center [511, 389] width 364 height 14
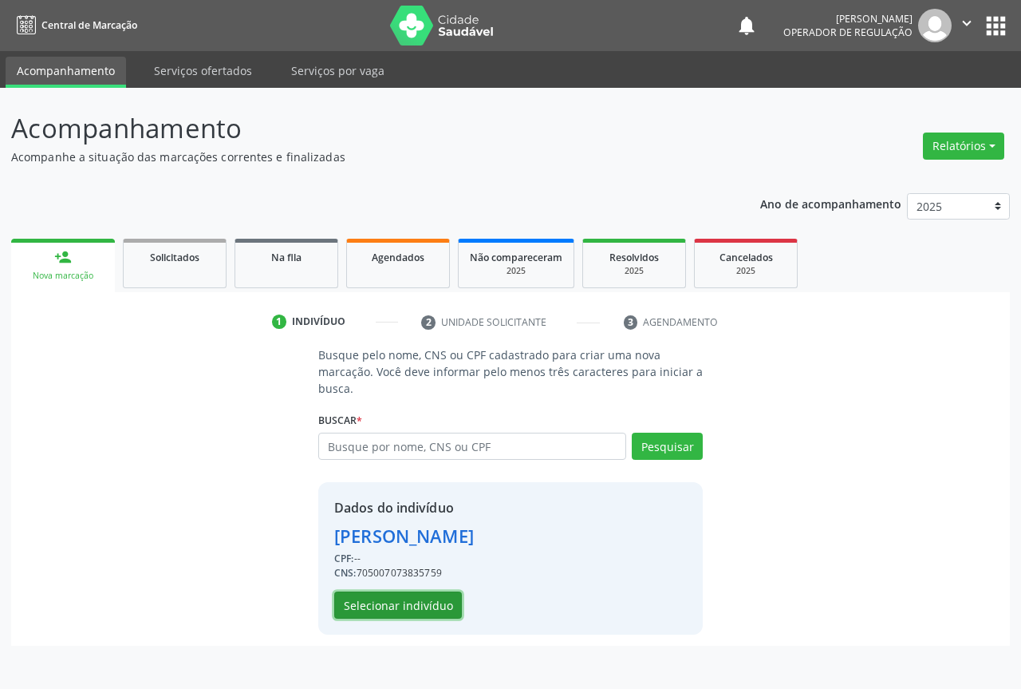
click at [344, 597] on button "Selecionar indivíduo" at bounding box center [398, 604] width 128 height 27
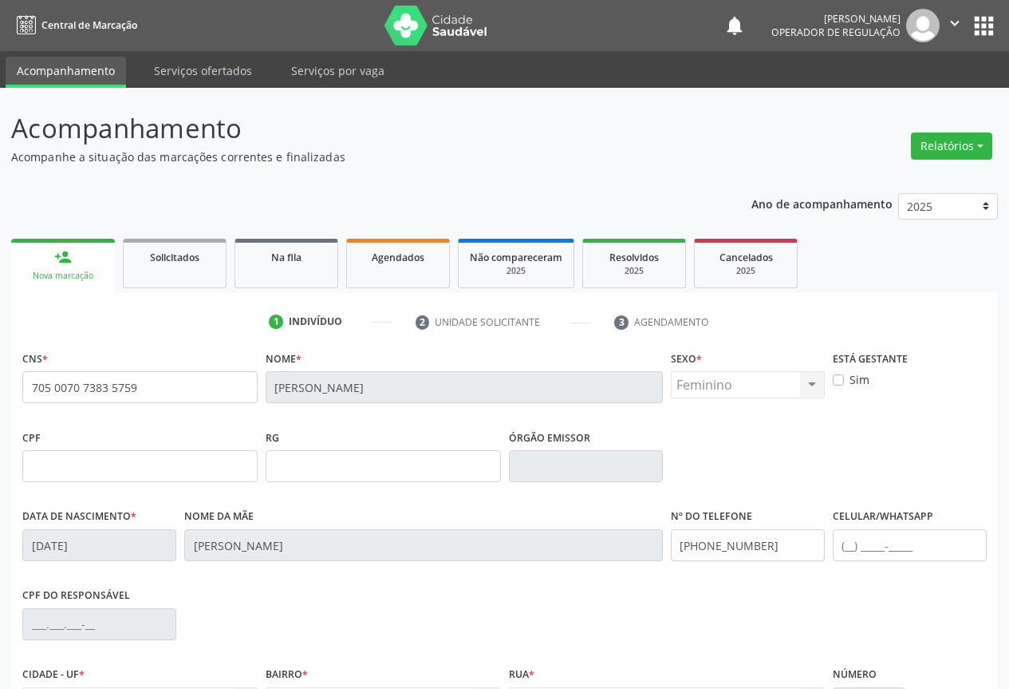
scroll to position [176, 0]
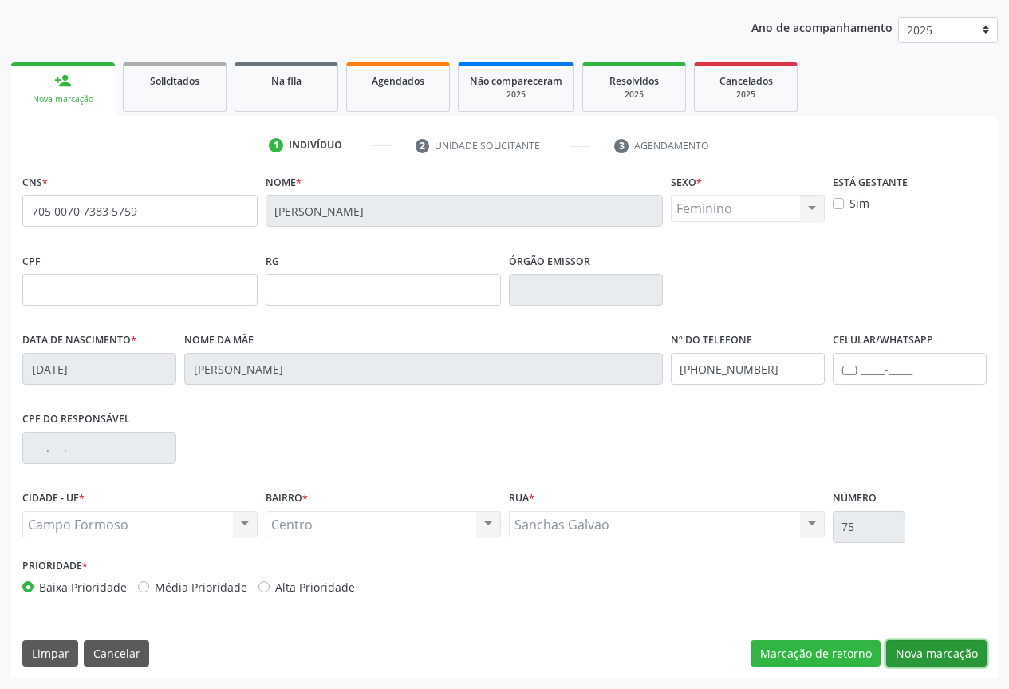
click at [945, 654] on button "Nova marcação" at bounding box center [936, 653] width 101 height 27
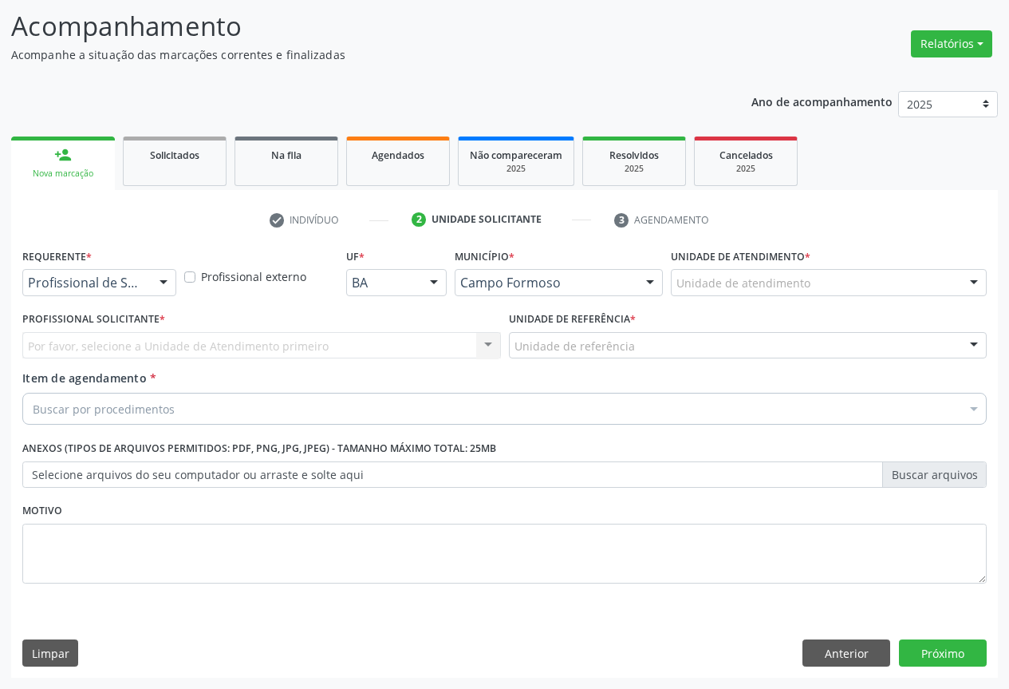
scroll to position [102, 0]
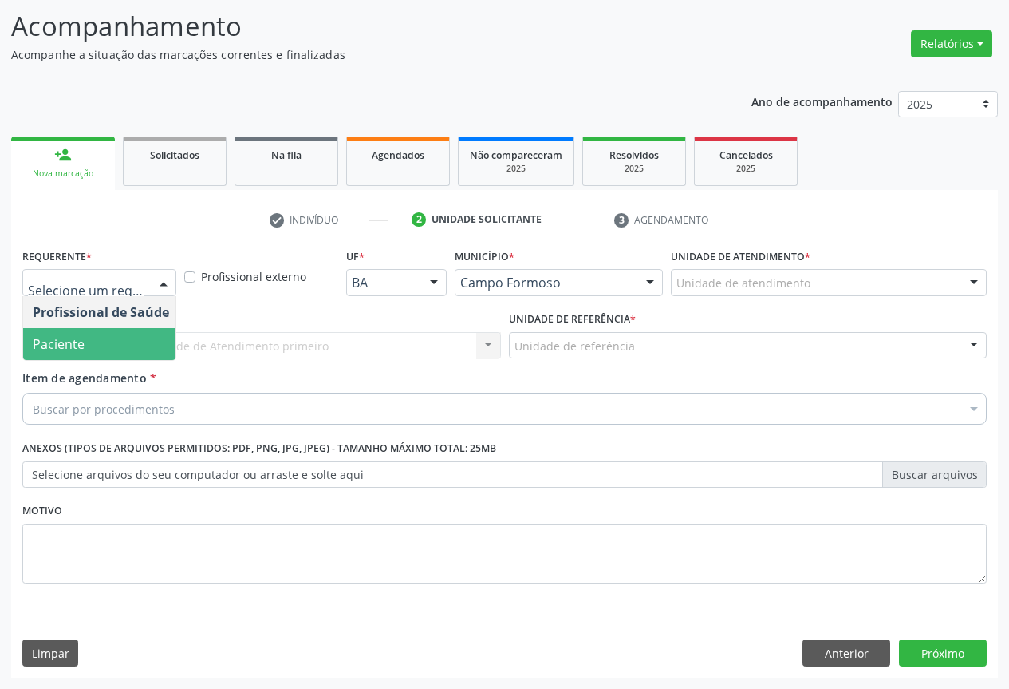
drag, startPoint x: 105, startPoint y: 339, endPoint x: 215, endPoint y: 347, distance: 110.4
click at [110, 341] on span "Paciente" at bounding box center [101, 344] width 156 height 32
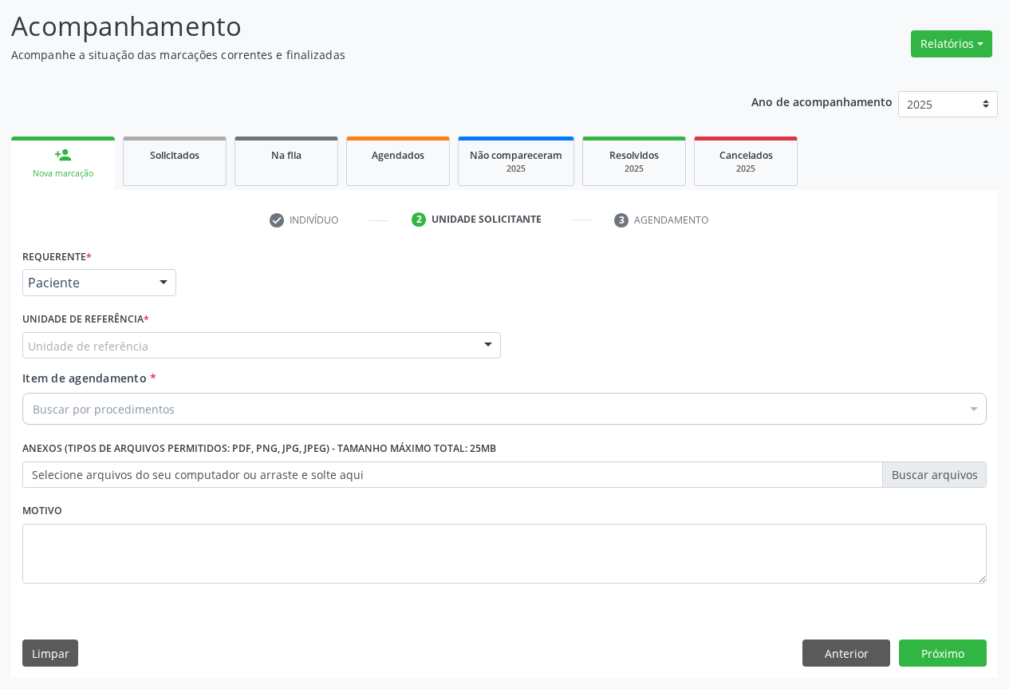
drag, startPoint x: 216, startPoint y: 346, endPoint x: 248, endPoint y: 419, distance: 79.3
click at [217, 349] on div "Unidade de referência" at bounding box center [261, 345] width 479 height 27
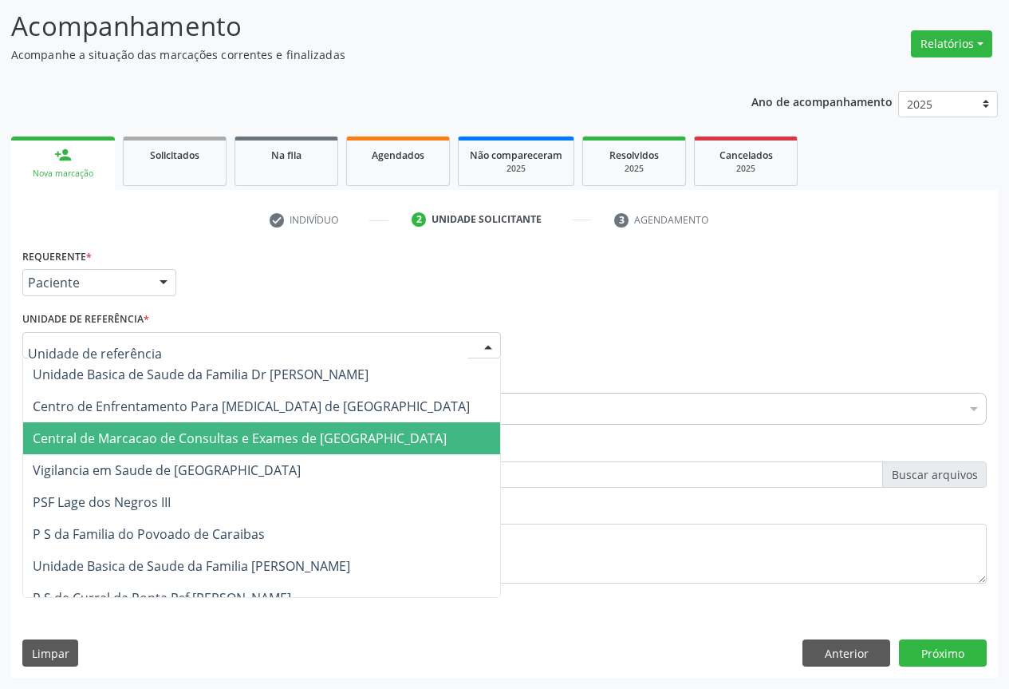
drag, startPoint x: 258, startPoint y: 448, endPoint x: 268, endPoint y: 435, distance: 16.6
click at [258, 449] on span "Central de Marcacao de Consultas e Exames de [GEOGRAPHIC_DATA]" at bounding box center [261, 438] width 477 height 32
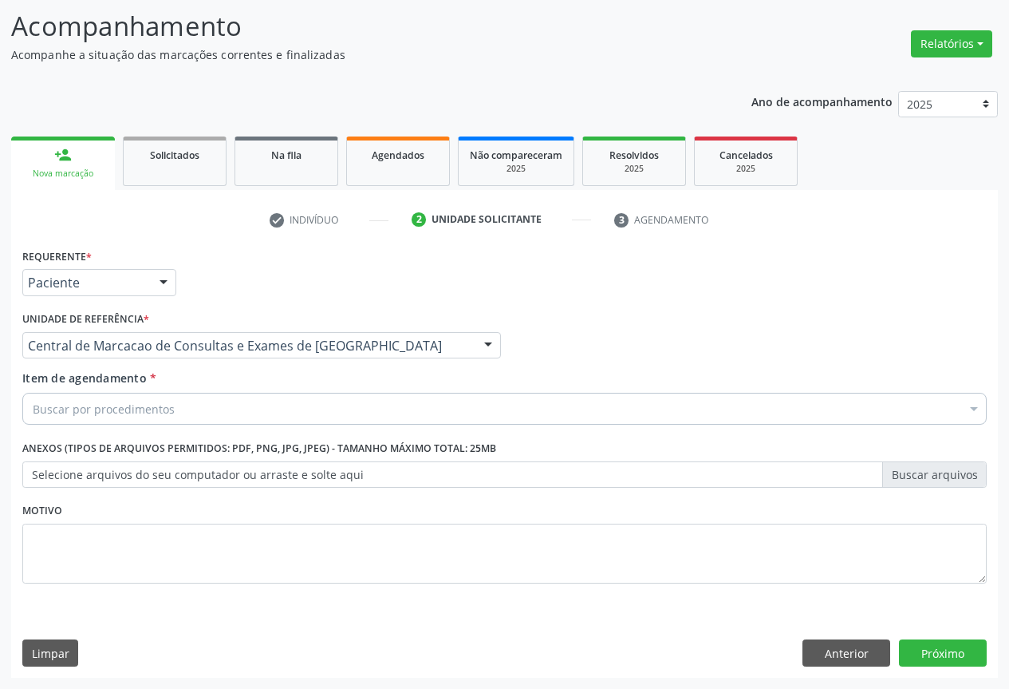
click at [278, 416] on div "Buscar por procedimentos" at bounding box center [504, 409] width 965 height 32
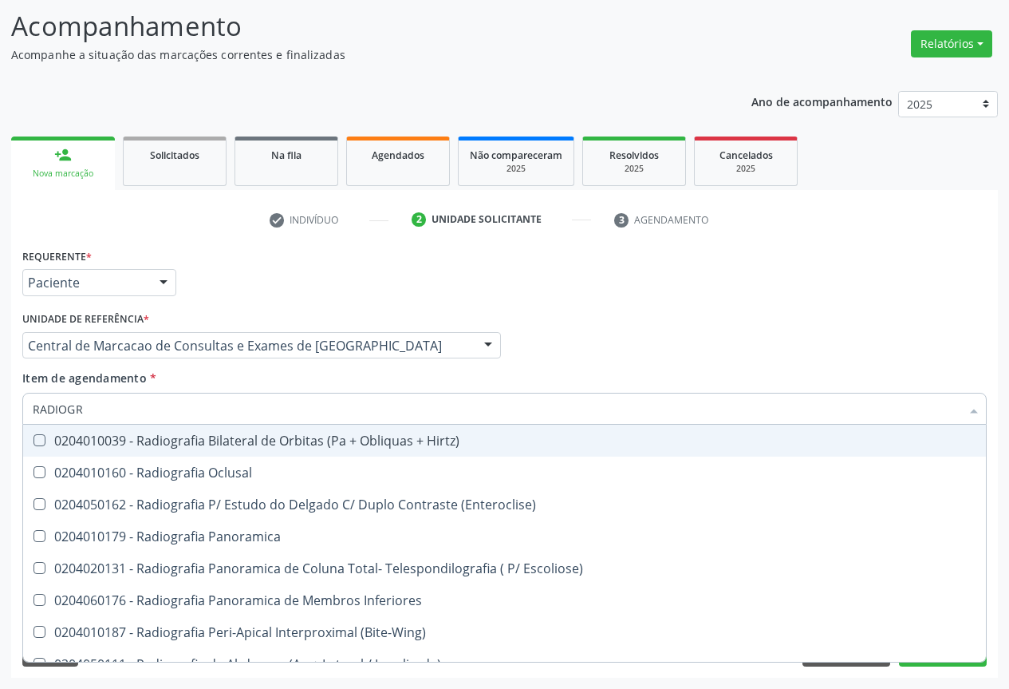
type input "RADIOGRA"
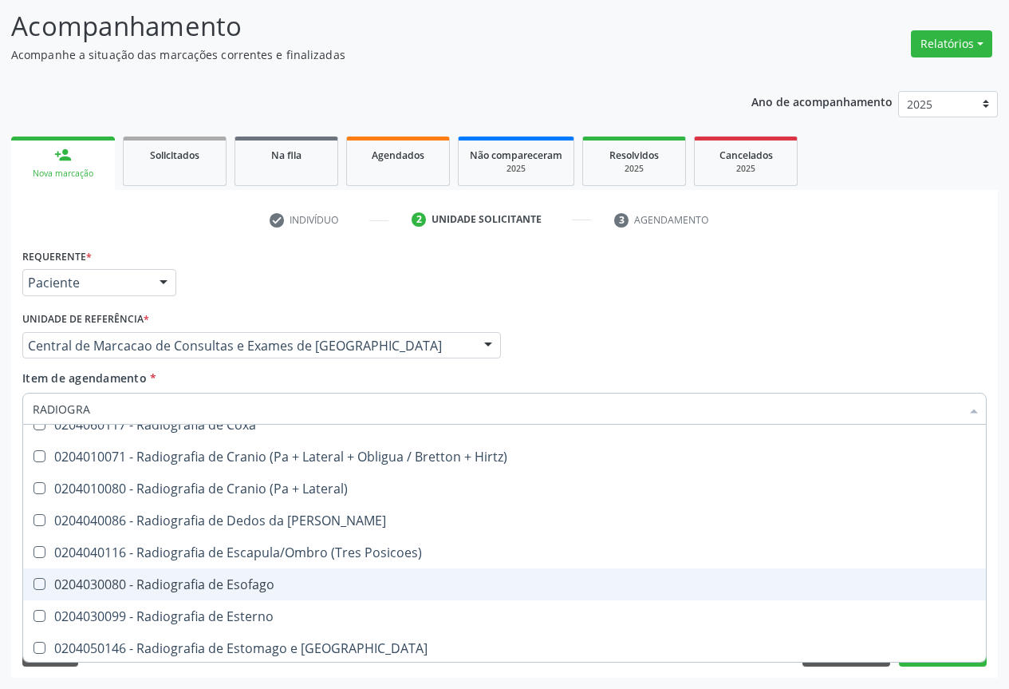
scroll to position [1276, 0]
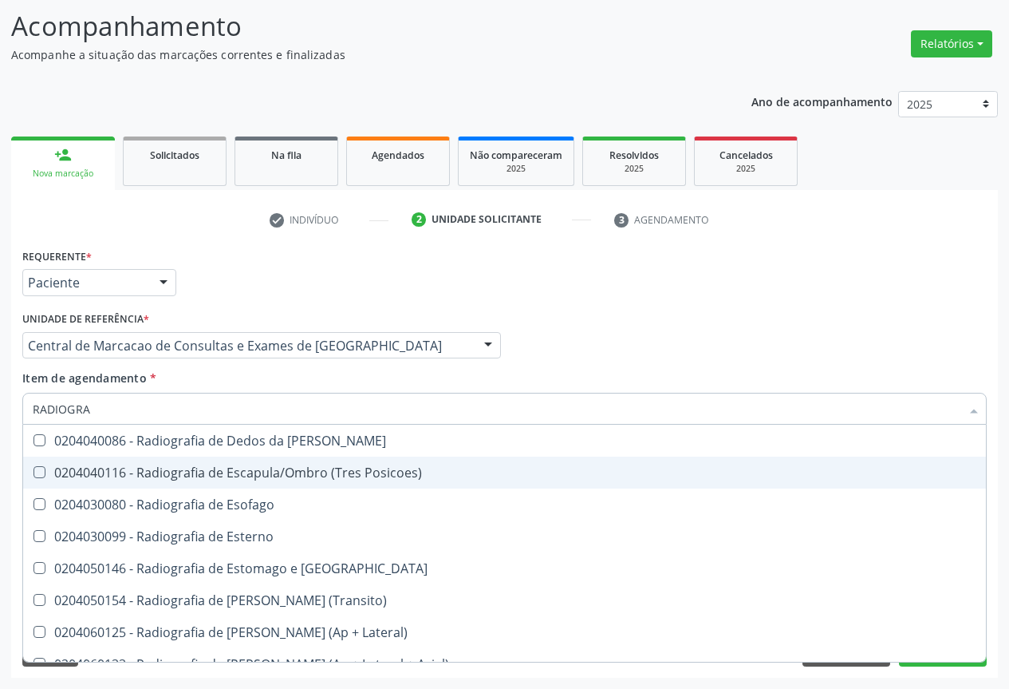
click at [308, 476] on div "0204040116 - Radiografia de Escapula/Ombro (Tres Posicoes)" at bounding box center [505, 472] width 944 height 13
checkbox Posicoes\) "true"
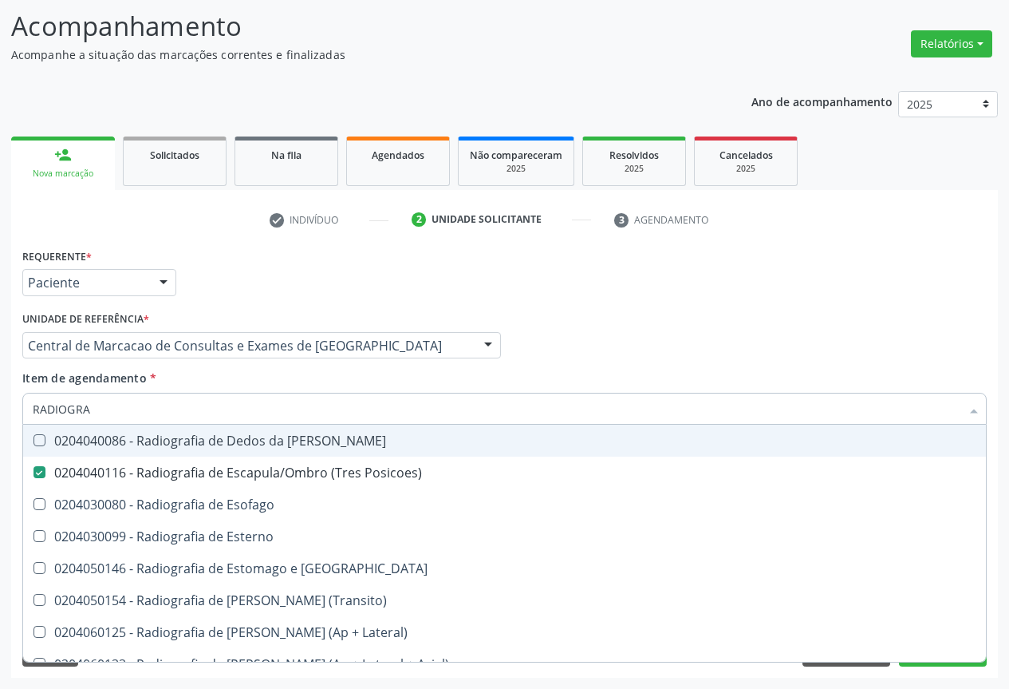
click at [219, 401] on input "RADIOGRA" at bounding box center [497, 409] width 928 height 32
type input "T"
checkbox Posicoes\) "false"
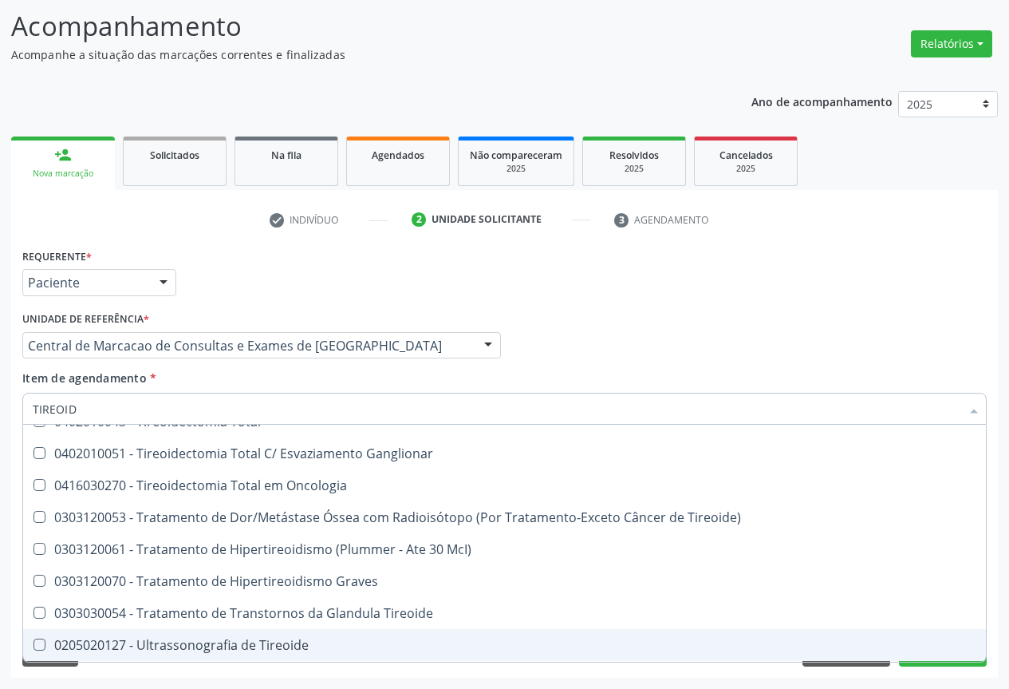
type input "TIREOIDE"
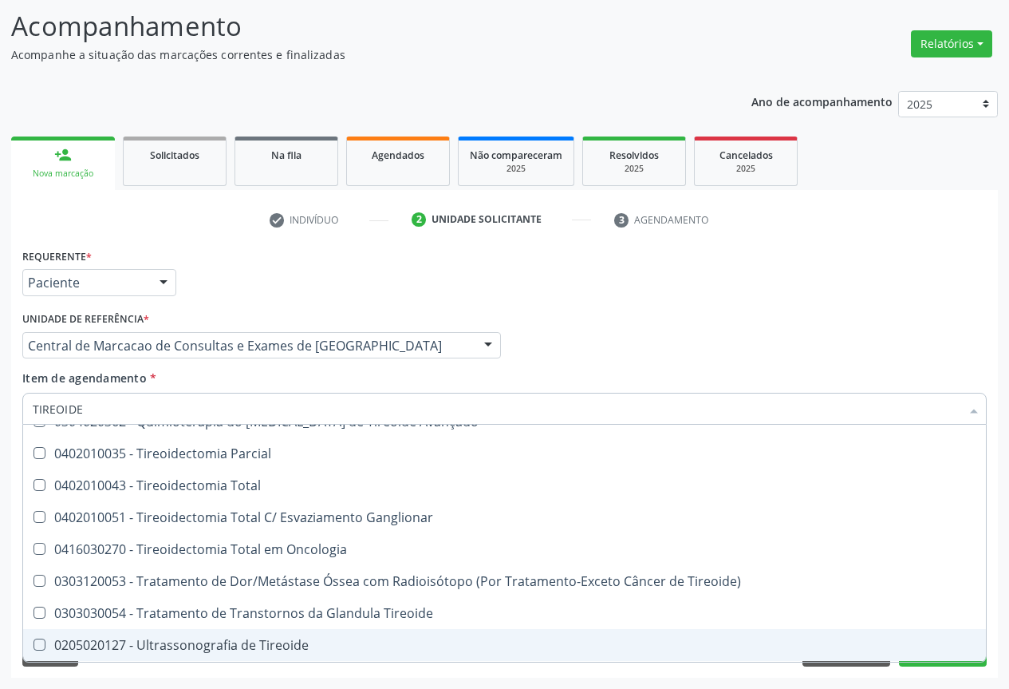
click at [206, 649] on div "0205020127 - Ultrassonografia de Tireoide" at bounding box center [505, 644] width 944 height 13
checkbox Tireoide "true"
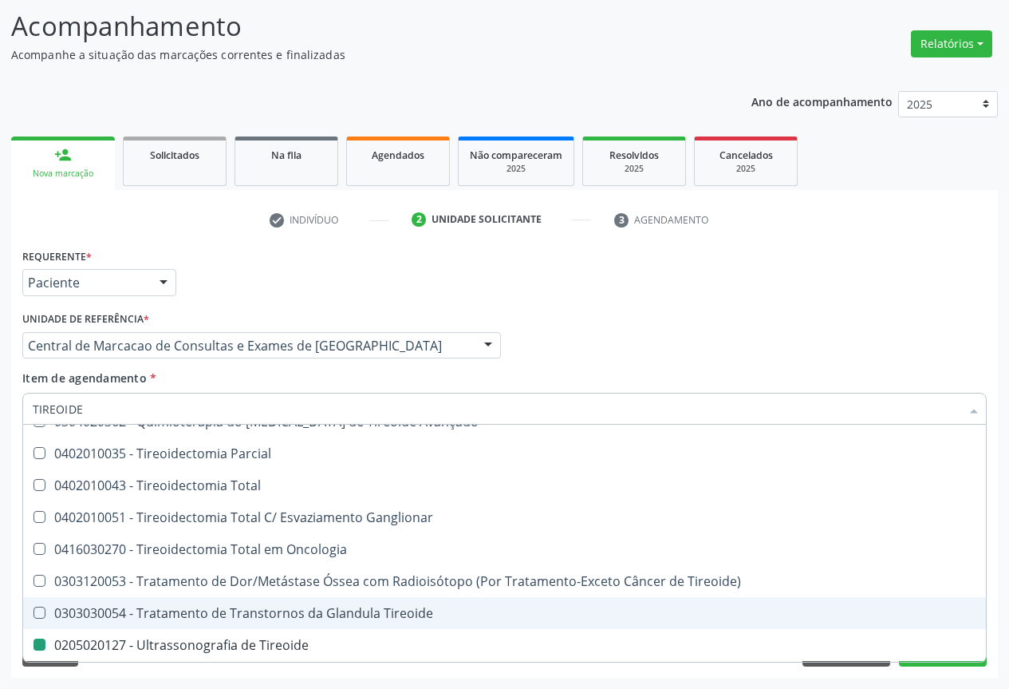
click at [846, 280] on div "Requerente * Paciente Profissional de Saúde Paciente Nenhum resultado encontrad…" at bounding box center [504, 275] width 973 height 62
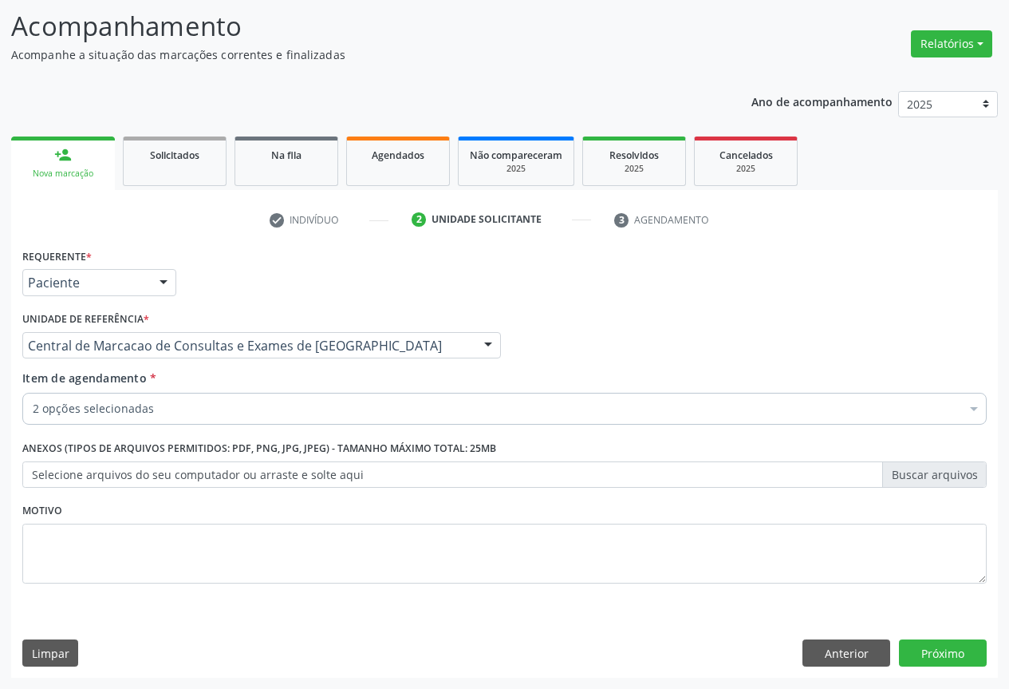
scroll to position [0, 0]
click at [941, 645] on button "Próximo" at bounding box center [943, 652] width 88 height 27
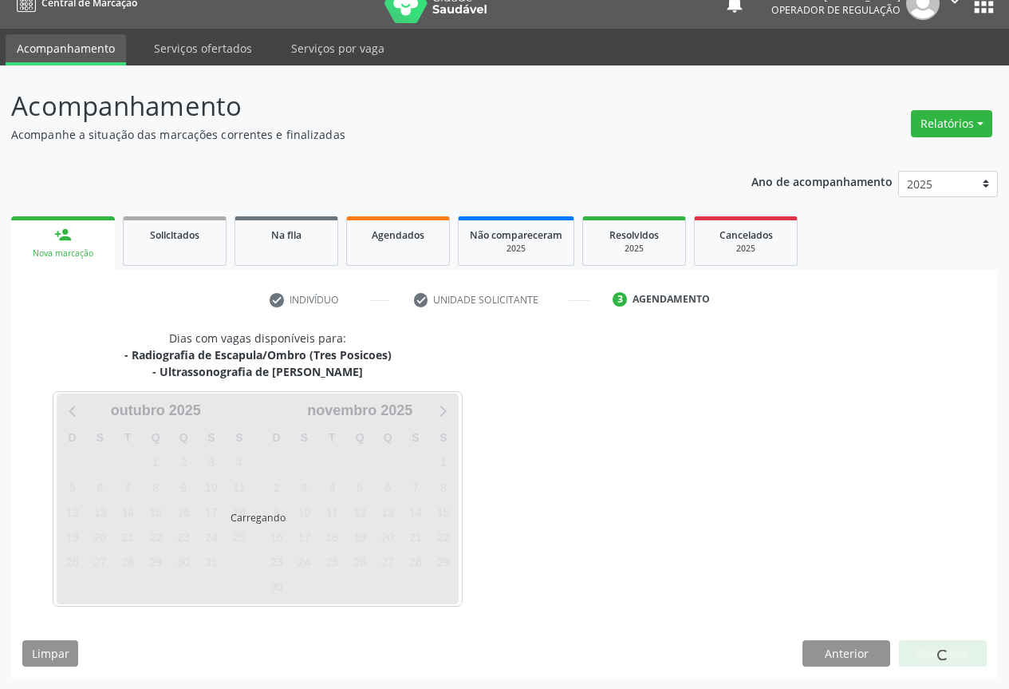
scroll to position [69, 0]
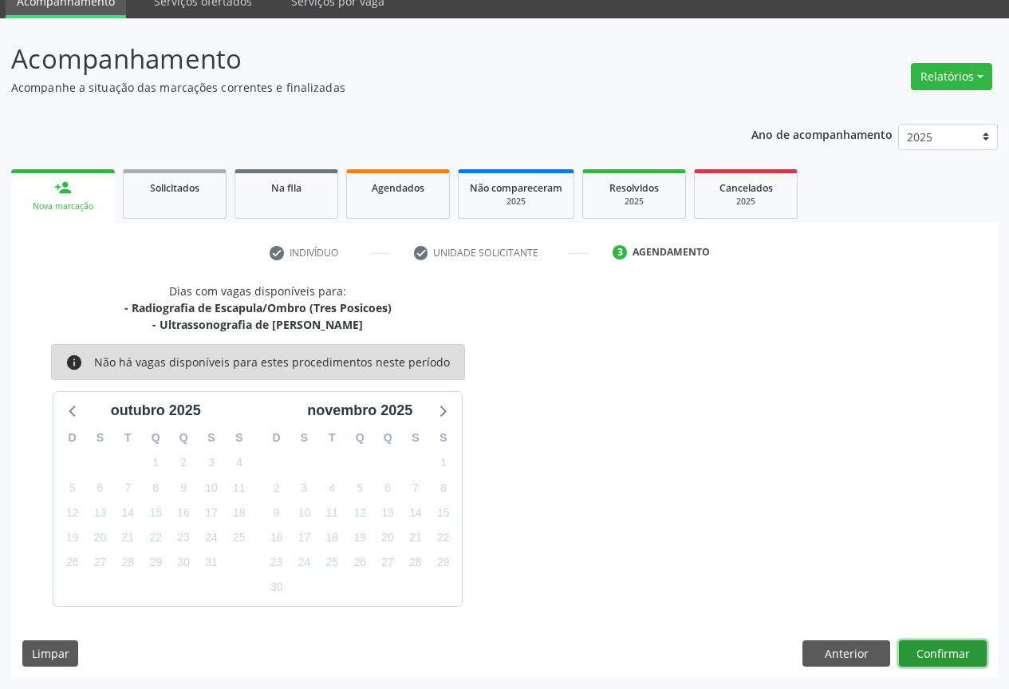
click at [960, 653] on button "Confirmar" at bounding box center [943, 653] width 88 height 27
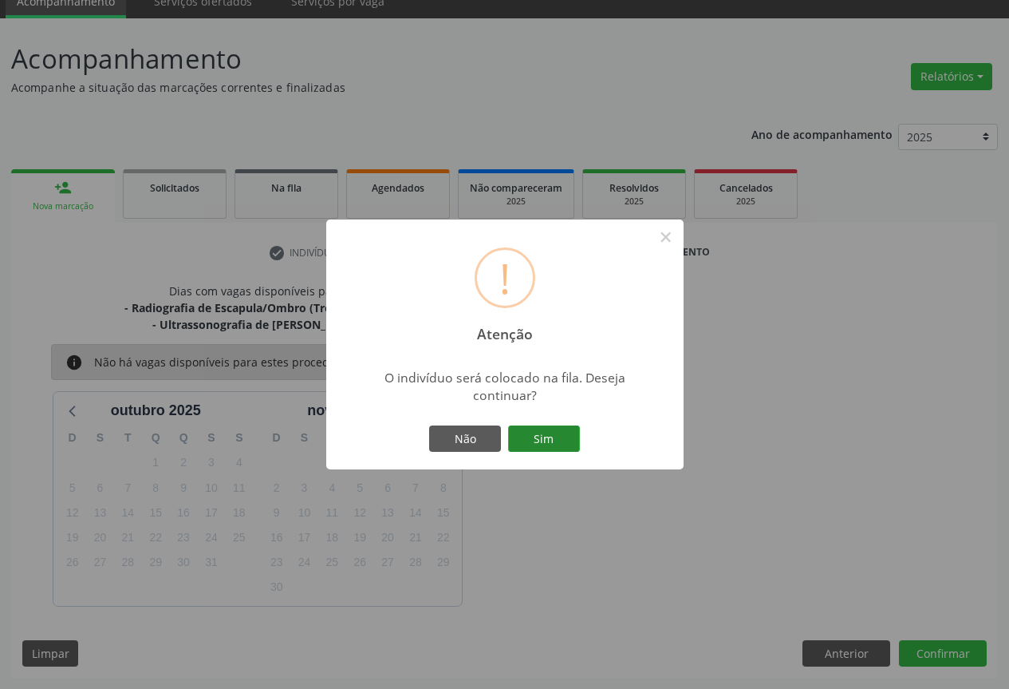
click at [539, 436] on button "Sim" at bounding box center [544, 438] width 72 height 27
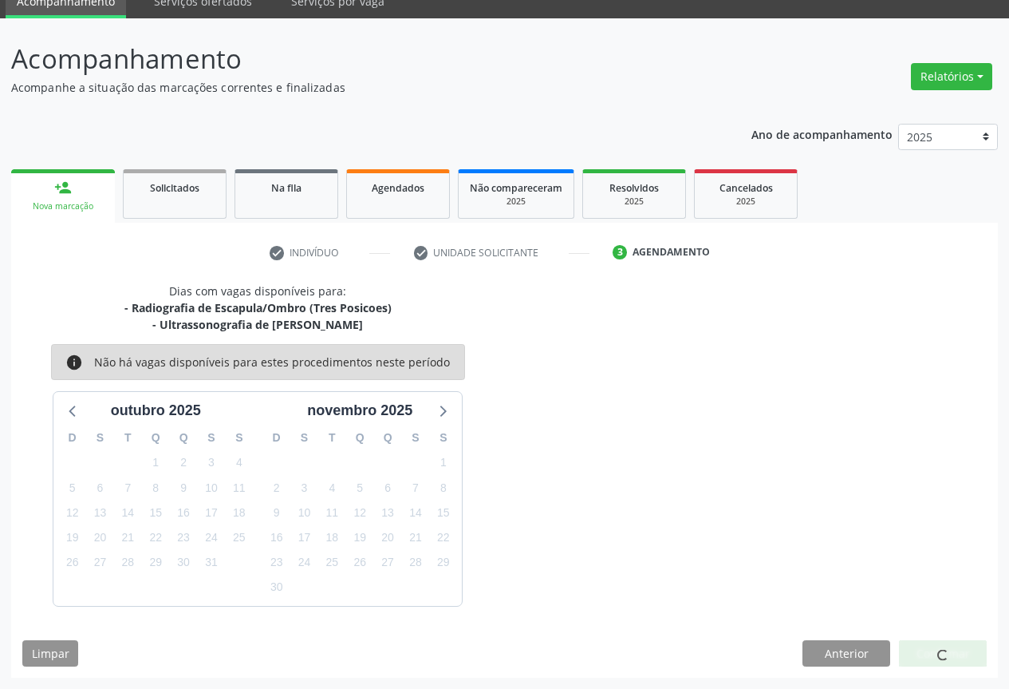
scroll to position [0, 0]
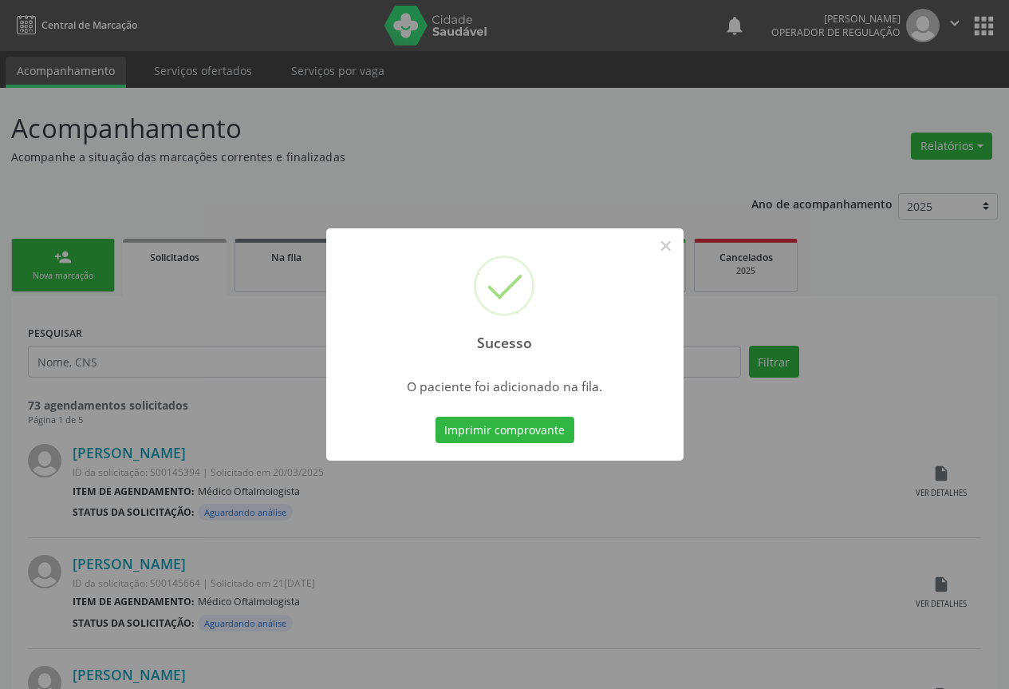
click at [436, 416] on button "Imprimir comprovante" at bounding box center [505, 429] width 139 height 27
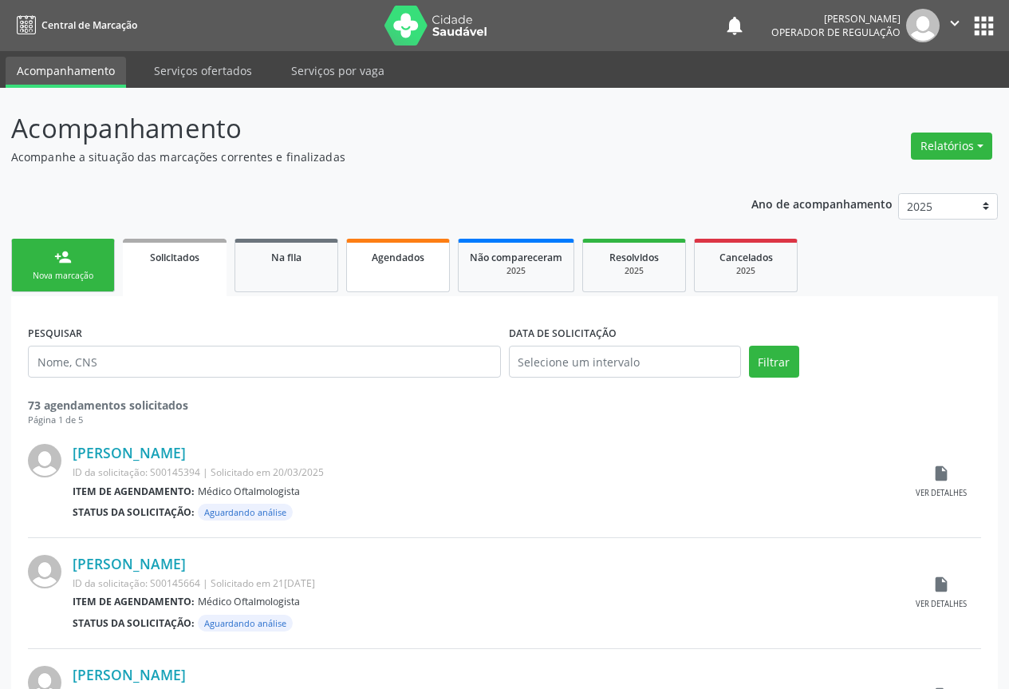
click at [423, 239] on link "Agendados" at bounding box center [398, 265] width 104 height 53
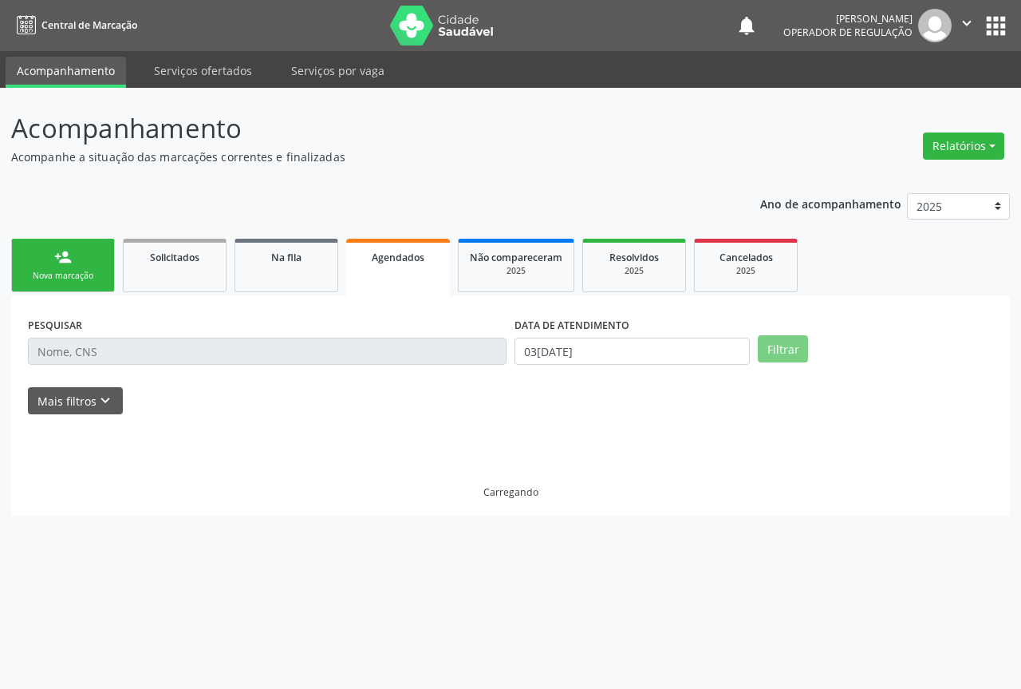
click at [414, 252] on span "Agendados" at bounding box center [398, 258] width 53 height 14
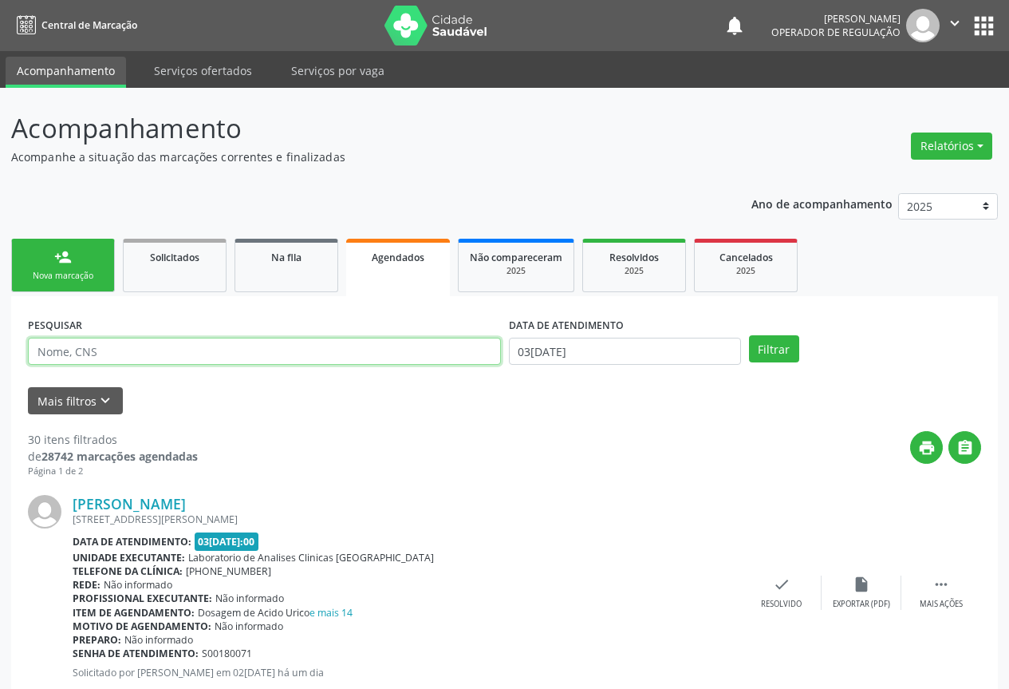
click at [429, 343] on input "text" at bounding box center [264, 350] width 473 height 27
type input "veronice"
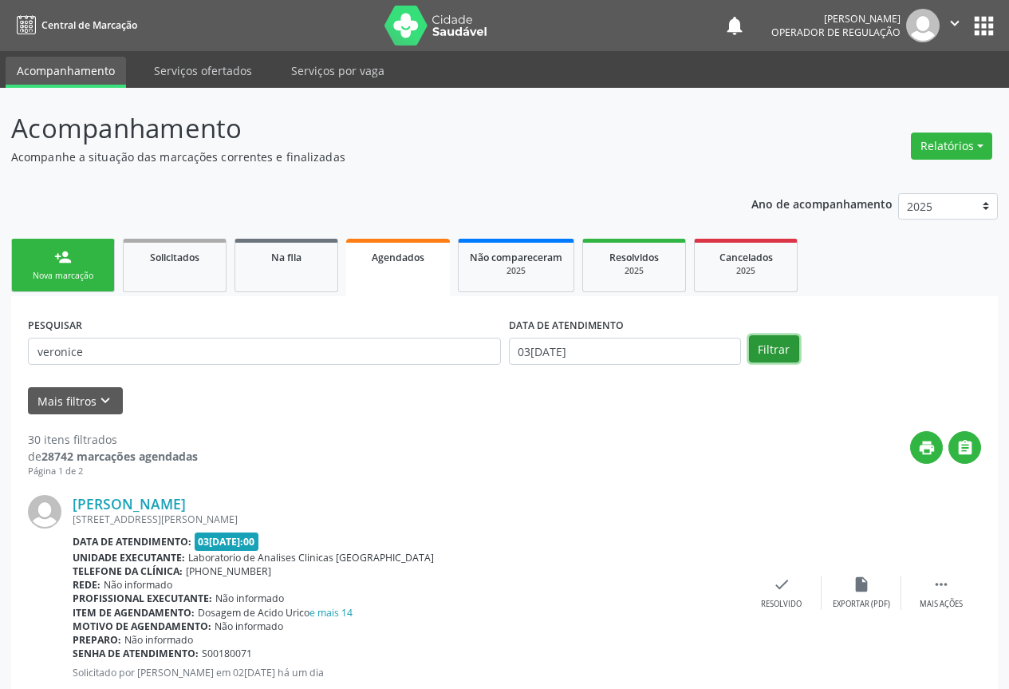
click at [776, 339] on button "Filtrar" at bounding box center [774, 348] width 50 height 27
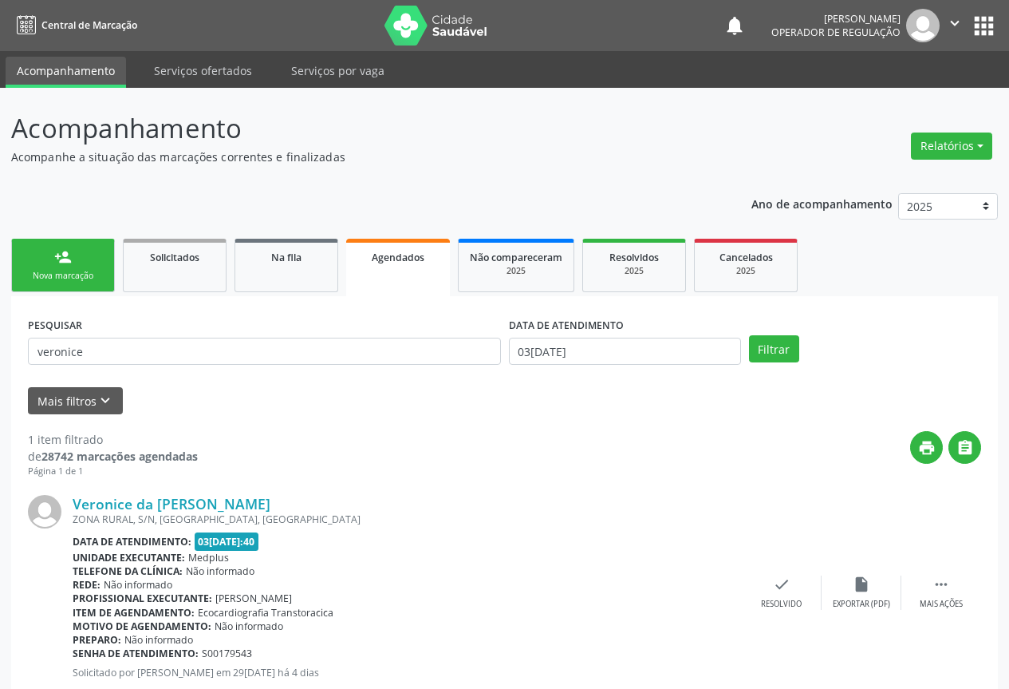
scroll to position [46, 0]
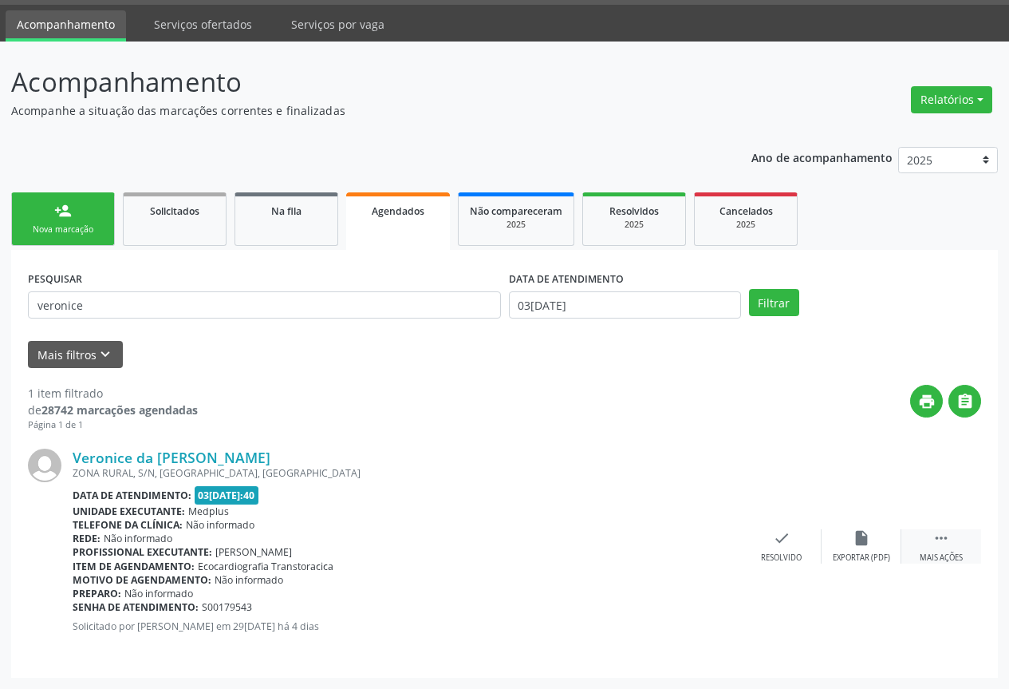
click at [931, 539] on div " Mais ações" at bounding box center [942, 546] width 80 height 34
click at [622, 542] on icon "print" at bounding box center [623, 538] width 18 height 18
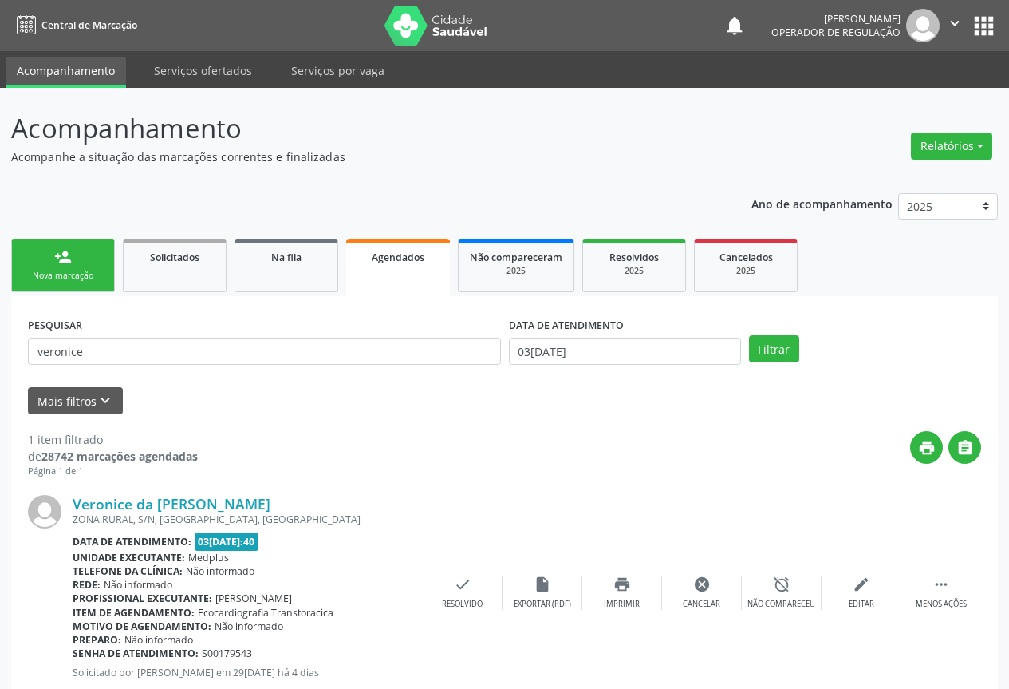
click at [960, 28] on icon "" at bounding box center [955, 23] width 18 height 18
click at [894, 89] on link "Sair" at bounding box center [914, 97] width 110 height 22
